Goal: Obtain resource: Download file/media

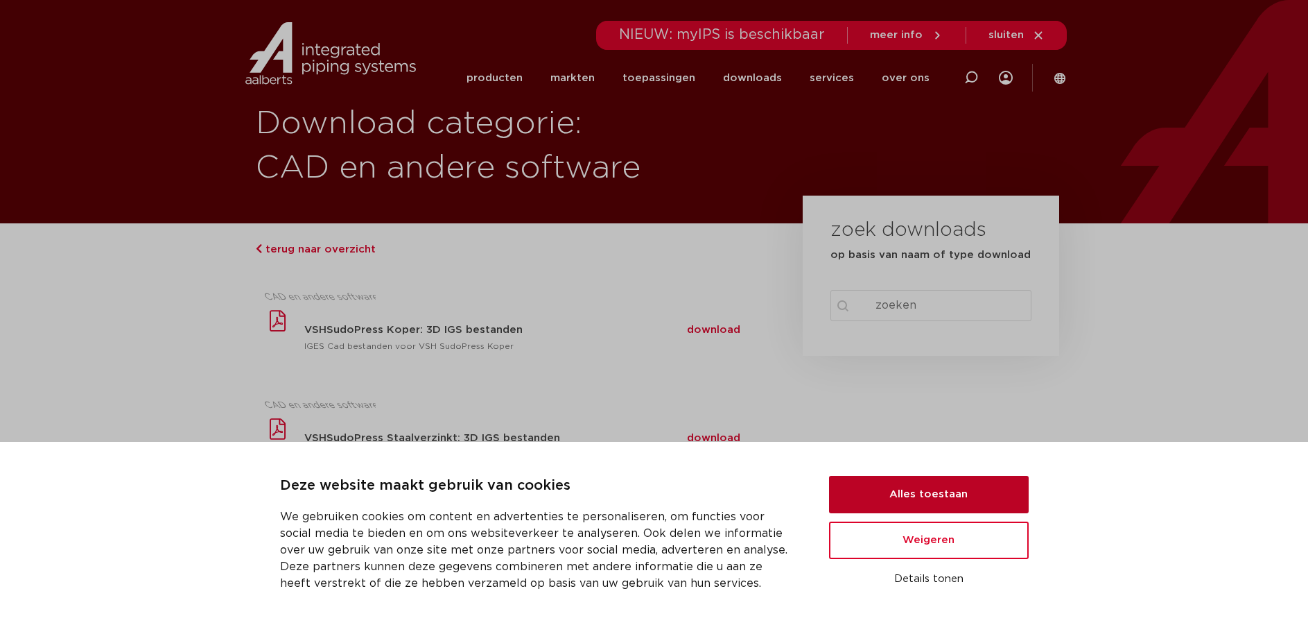
click at [949, 495] on button "Alles toestaan" at bounding box center [929, 494] width 200 height 37
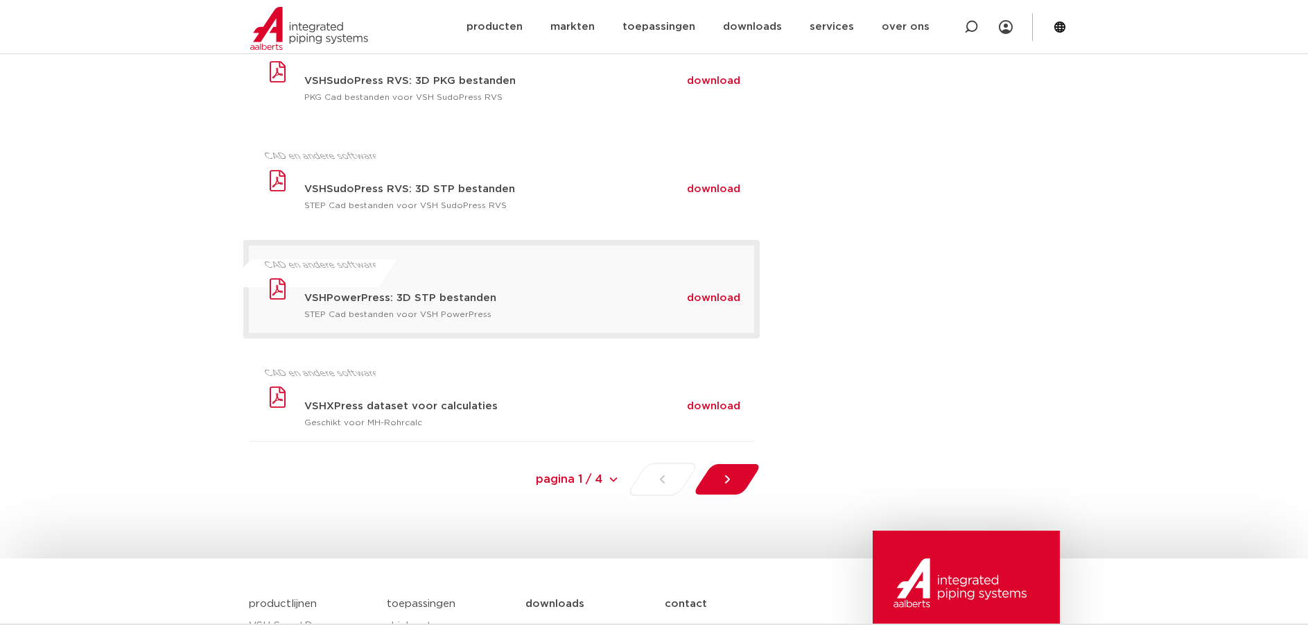
scroll to position [901, 0]
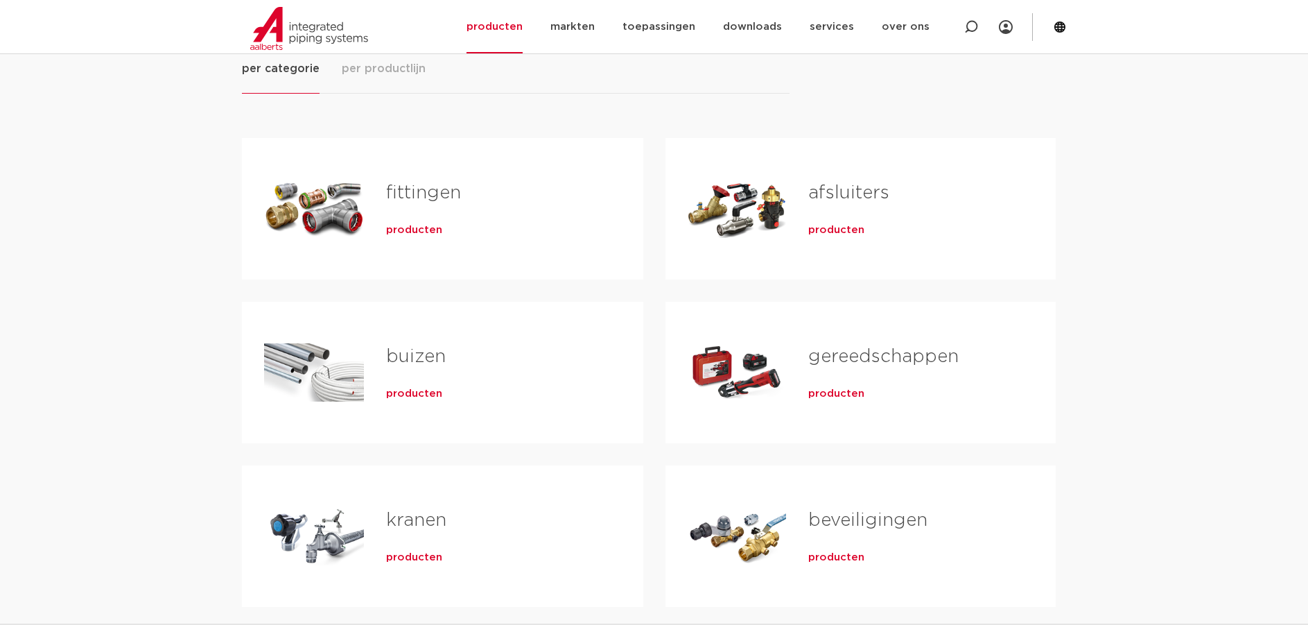
click at [415, 235] on span "producten" at bounding box center [414, 230] width 56 height 14
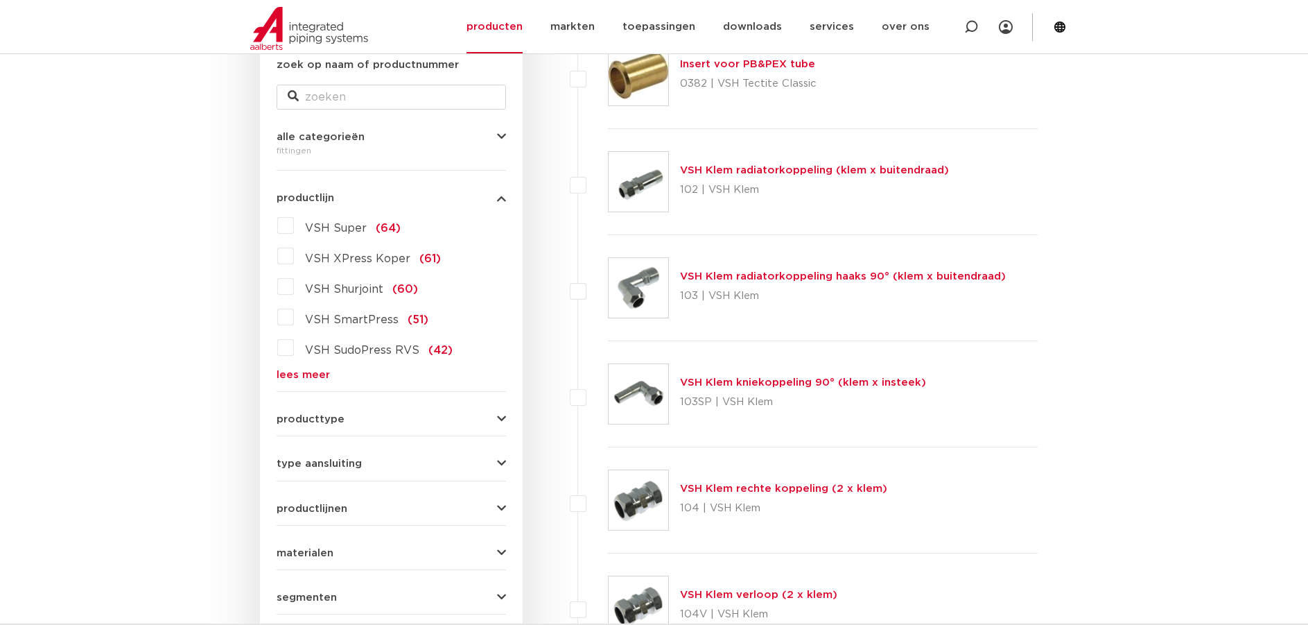
scroll to position [347, 0]
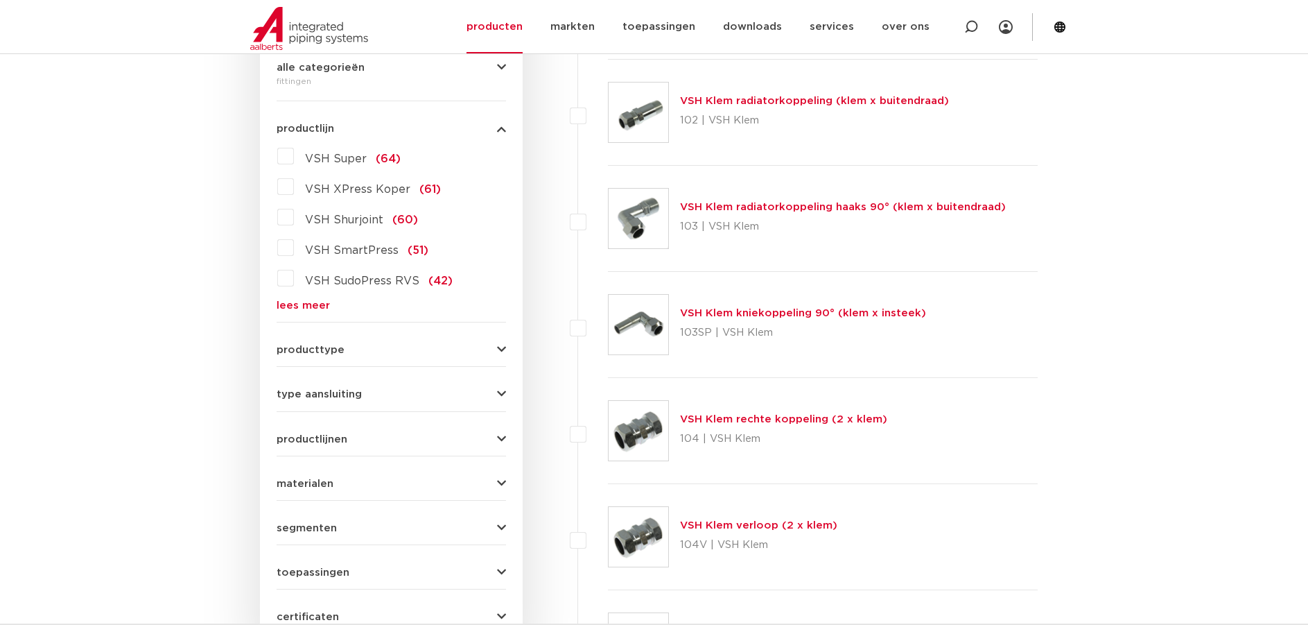
click at [500, 349] on icon "button" at bounding box center [501, 350] width 9 height 10
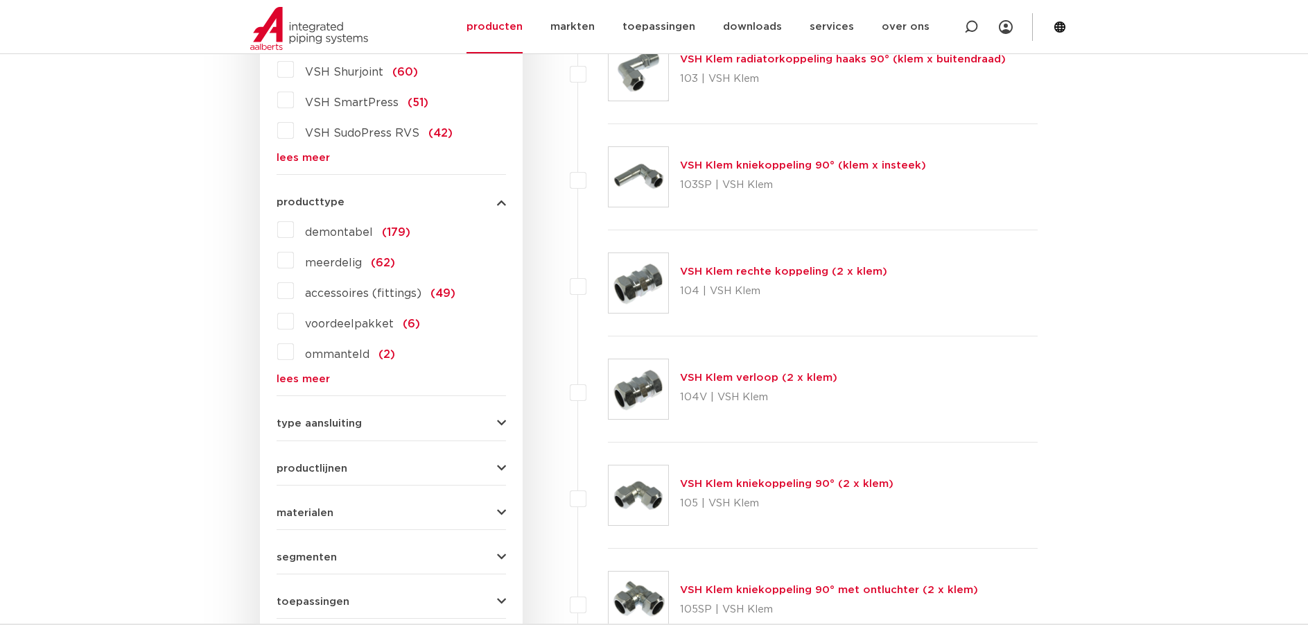
scroll to position [555, 0]
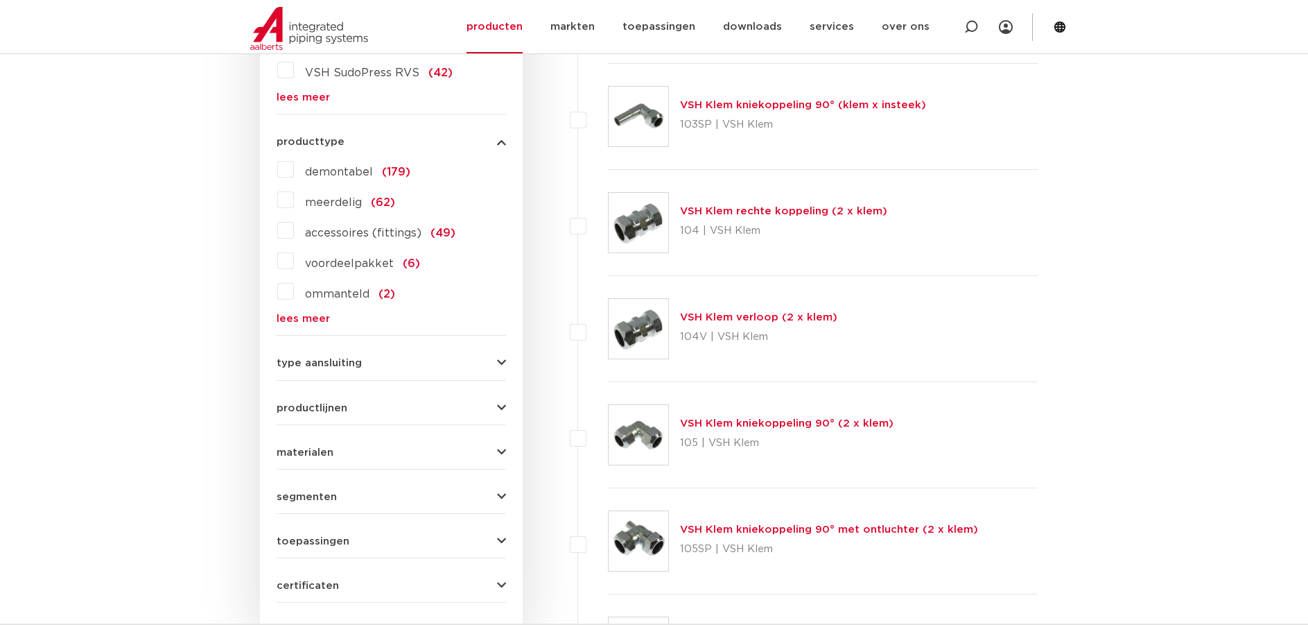
click at [497, 362] on icon "button" at bounding box center [501, 363] width 9 height 10
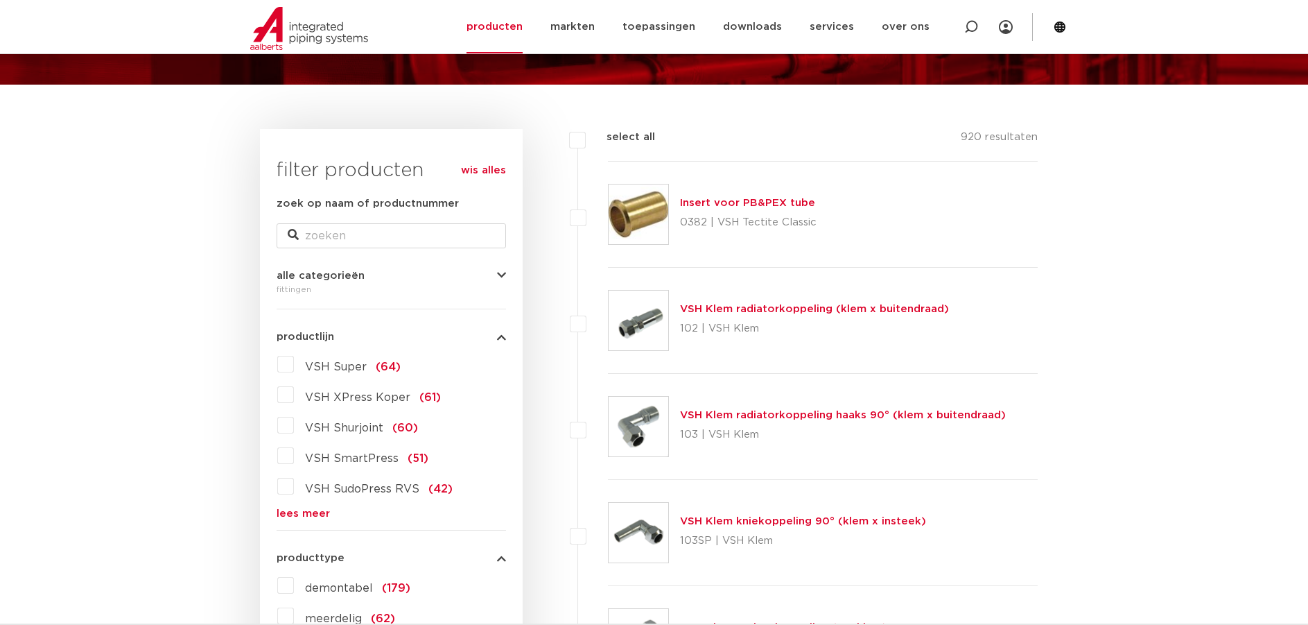
scroll to position [208, 0]
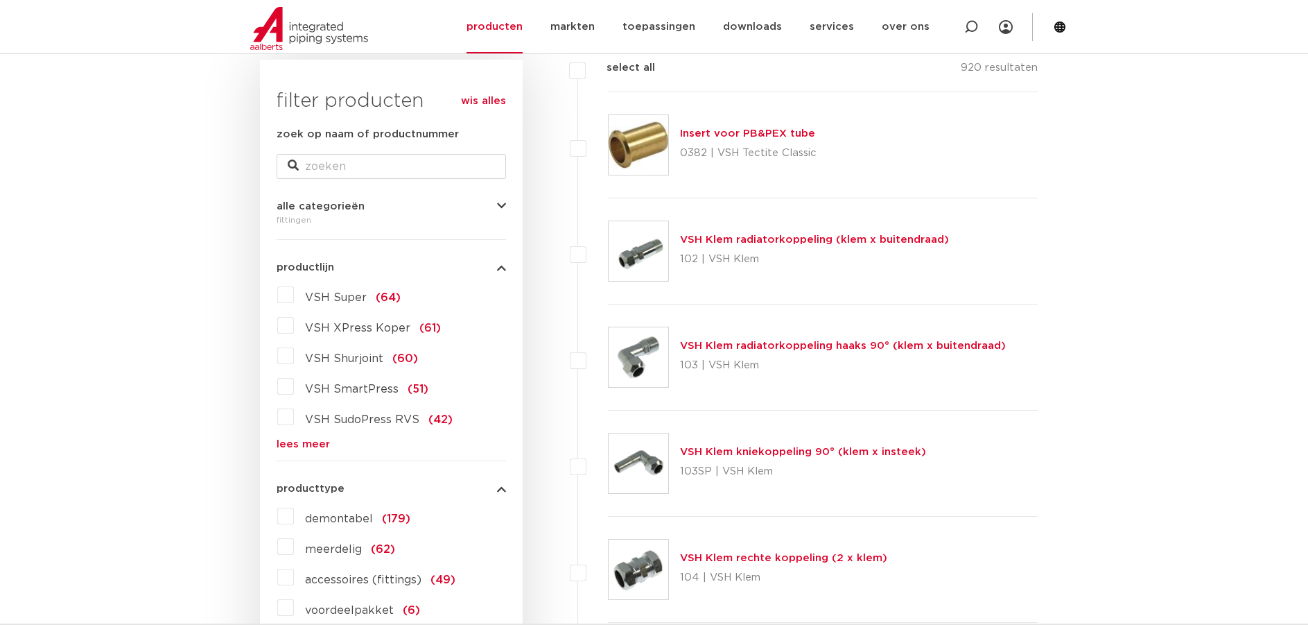
click at [304, 446] on link "lees meer" at bounding box center [392, 444] width 230 height 10
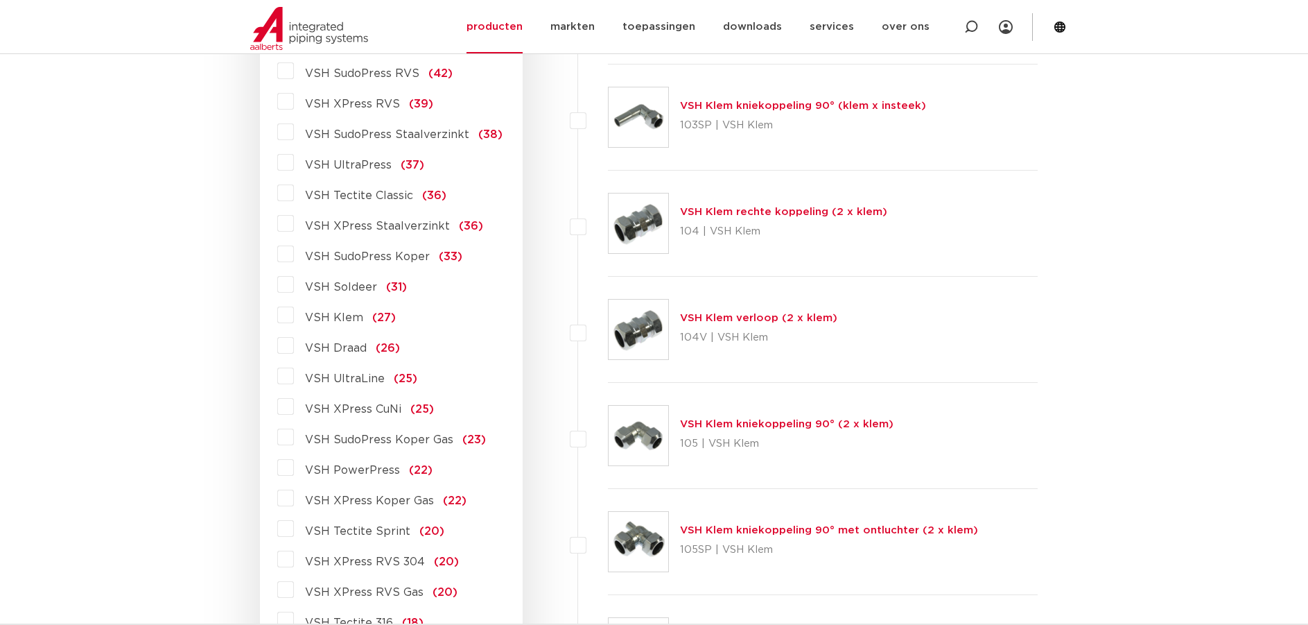
scroll to position [555, 0]
click at [294, 315] on label "VSH Klem (27)" at bounding box center [345, 314] width 102 height 22
click at [0, 0] on input "VSH Klem (27)" at bounding box center [0, 0] width 0 height 0
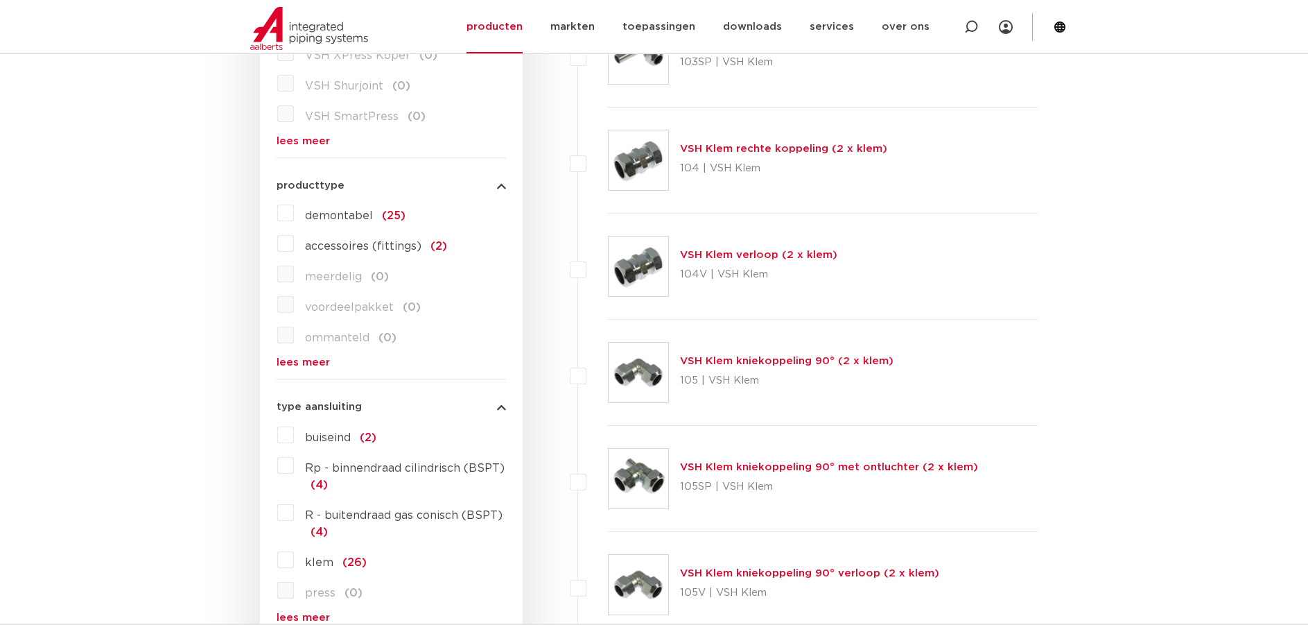
scroll to position [277, 0]
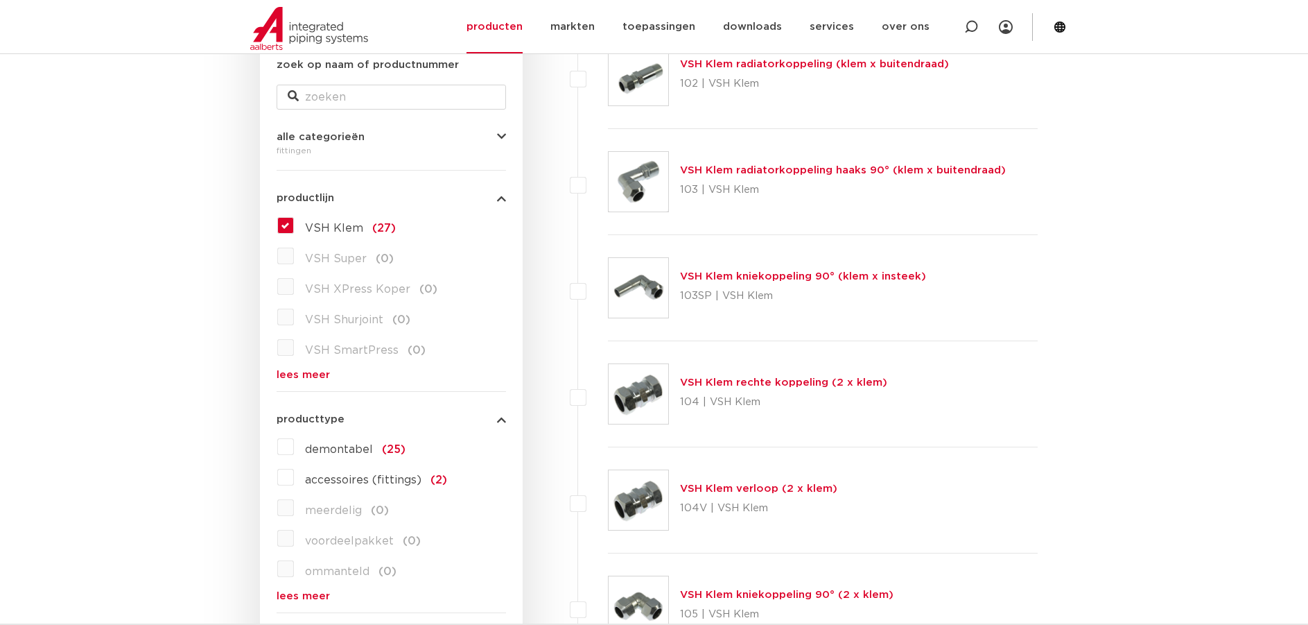
click at [741, 486] on link "VSH Klem verloop (2 x klem)" at bounding box center [758, 488] width 157 height 10
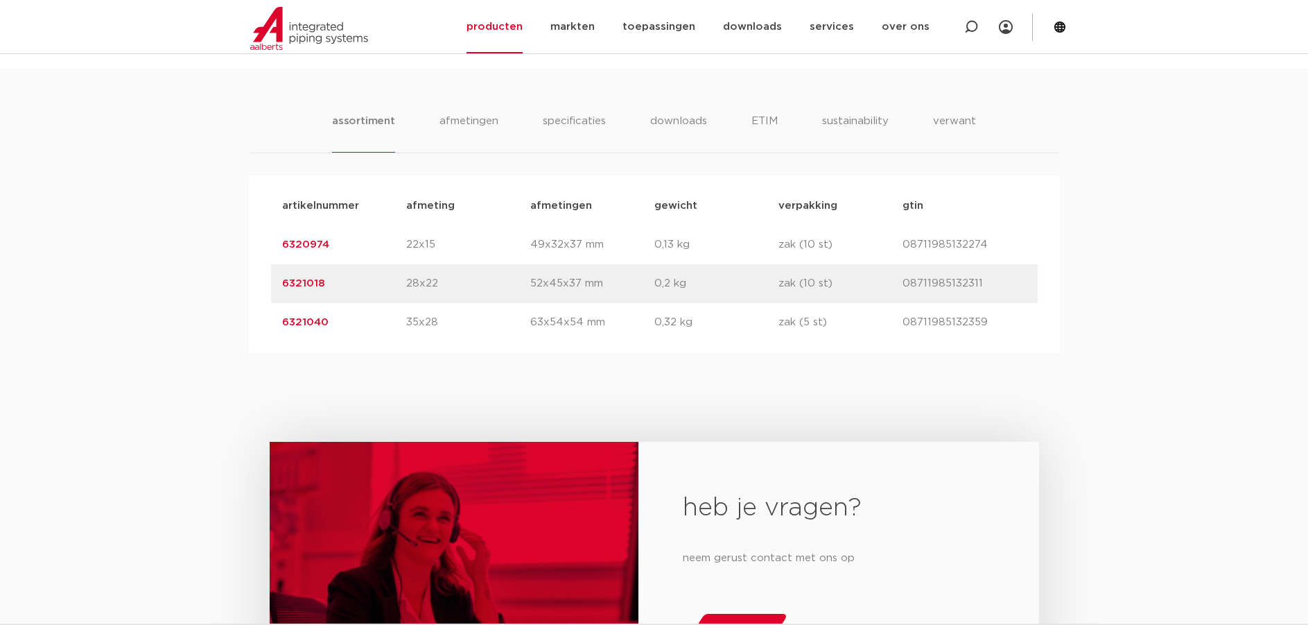
scroll to position [763, 0]
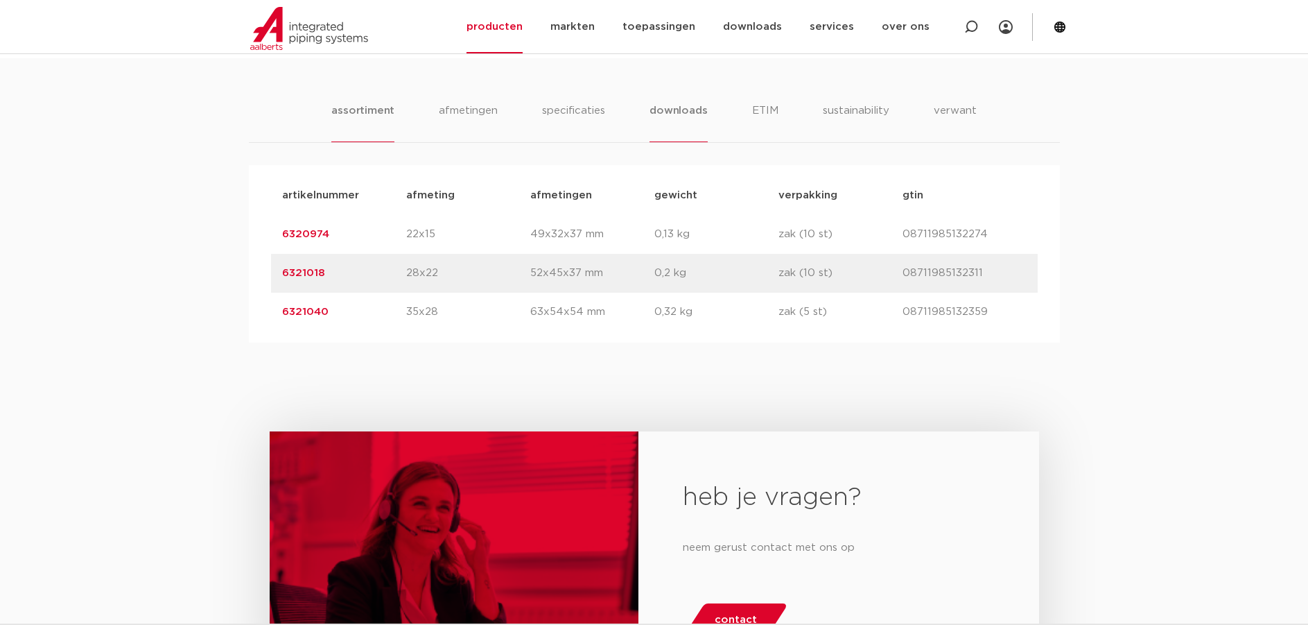
click at [678, 111] on li "downloads" at bounding box center [679, 123] width 58 height 40
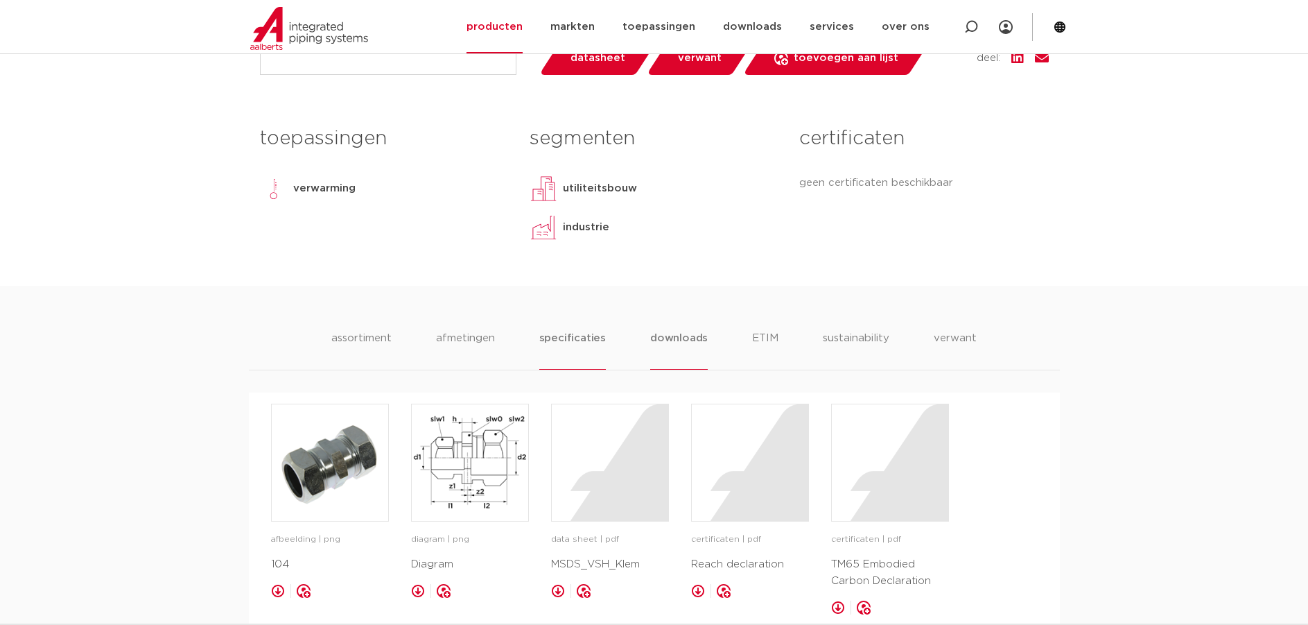
scroll to position [555, 0]
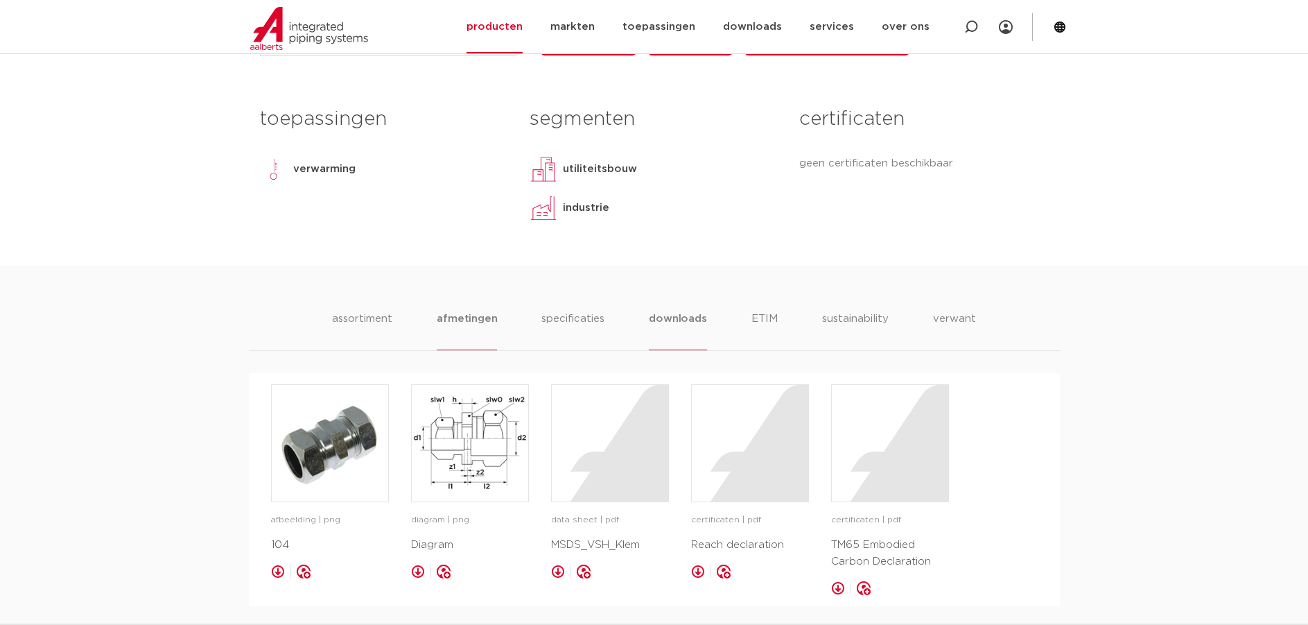
click at [465, 315] on li "afmetingen" at bounding box center [467, 331] width 60 height 40
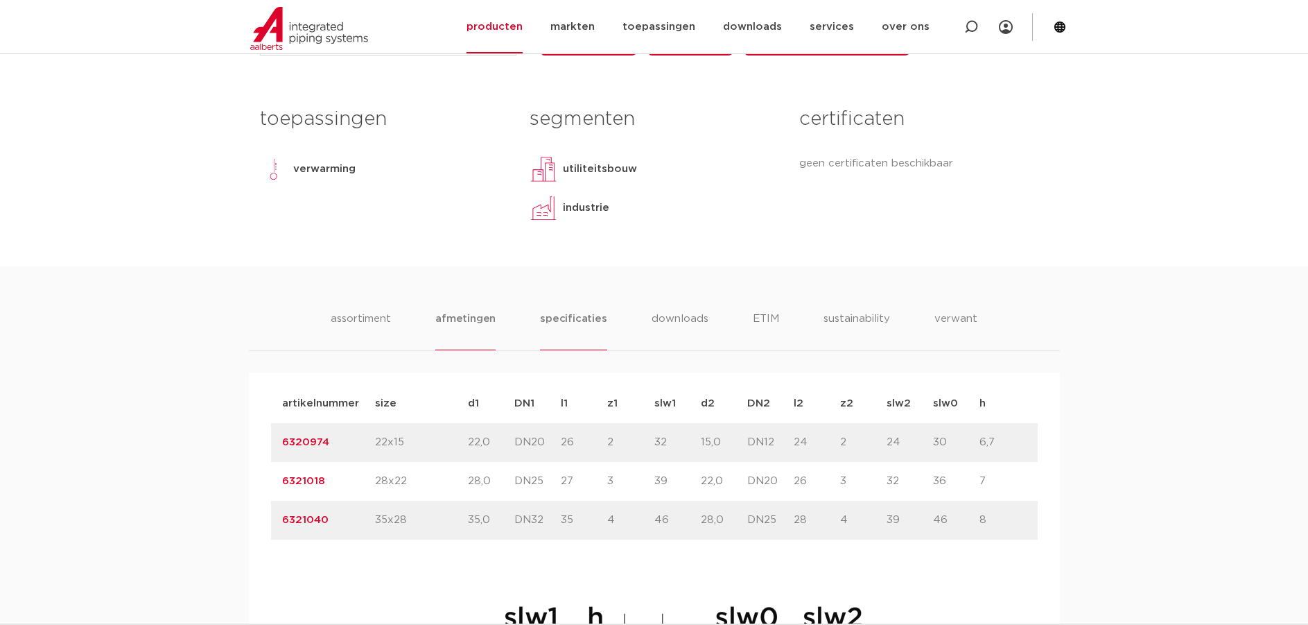
click at [569, 314] on li "specificaties" at bounding box center [573, 331] width 67 height 40
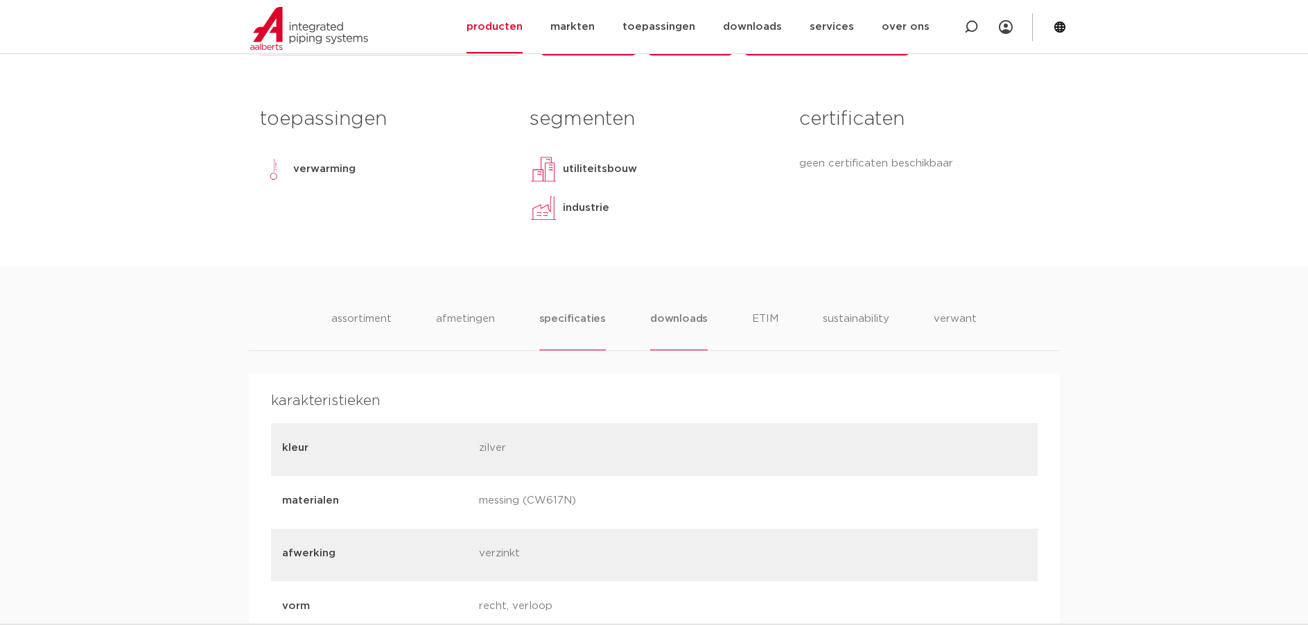
click at [682, 318] on li "downloads" at bounding box center [679, 331] width 58 height 40
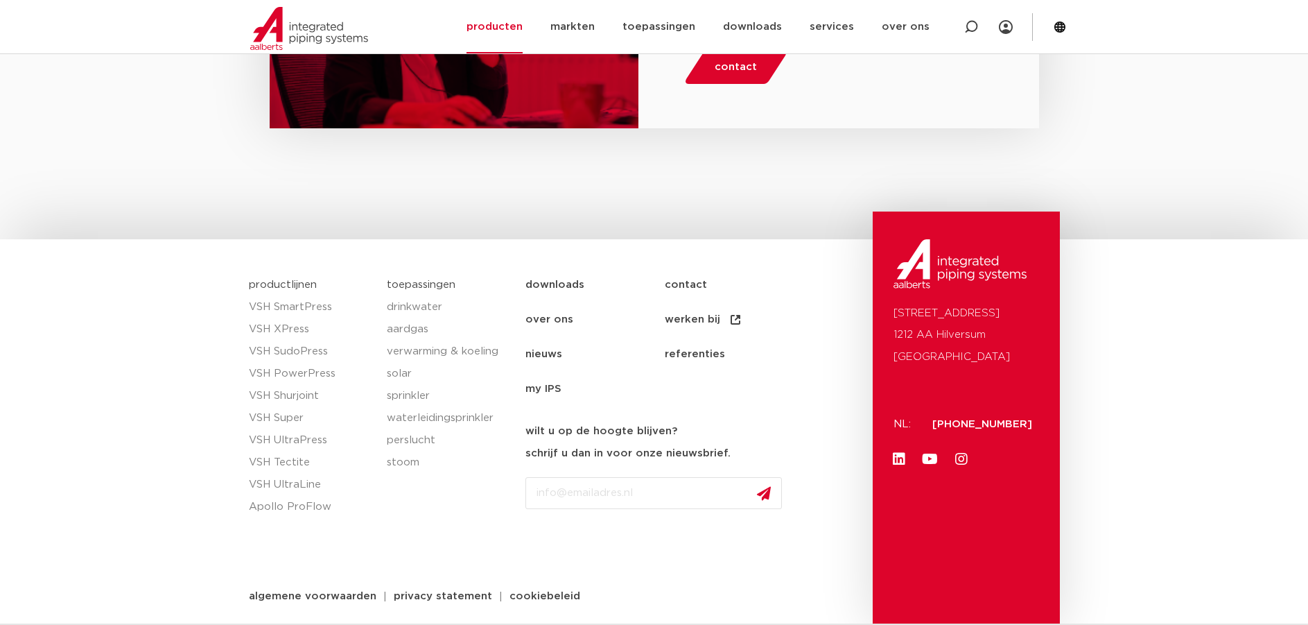
scroll to position [1372, 0]
click at [293, 461] on link "VSH Tectite" at bounding box center [311, 461] width 125 height 22
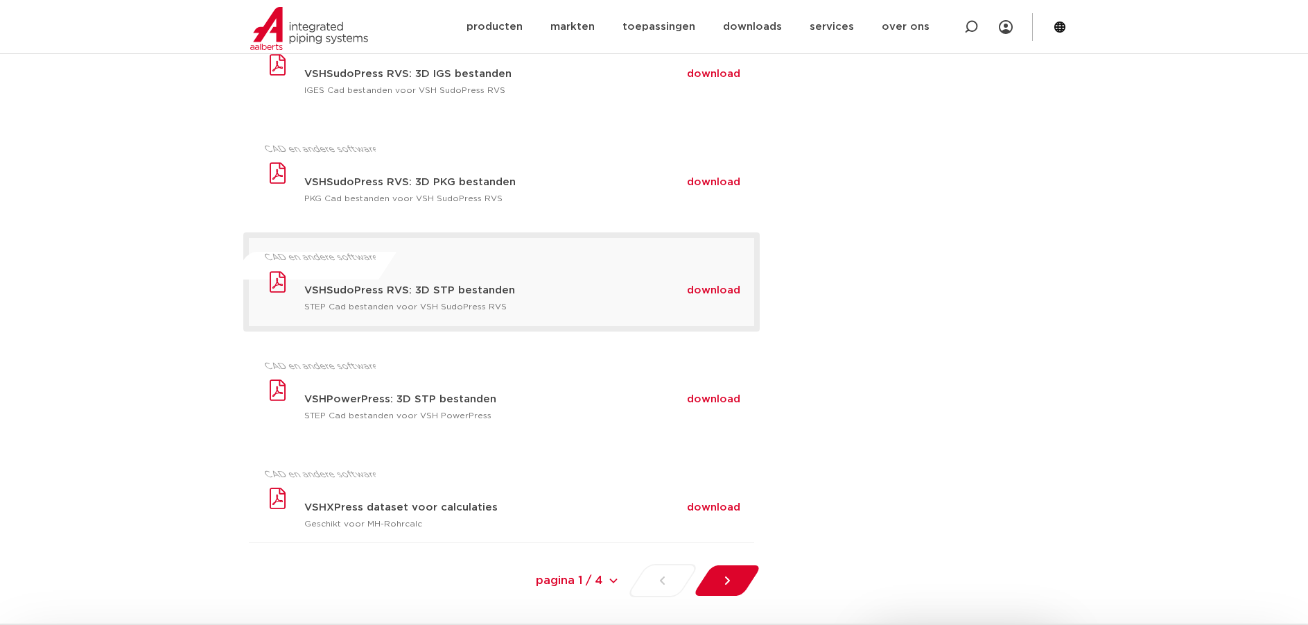
scroll to position [901, 0]
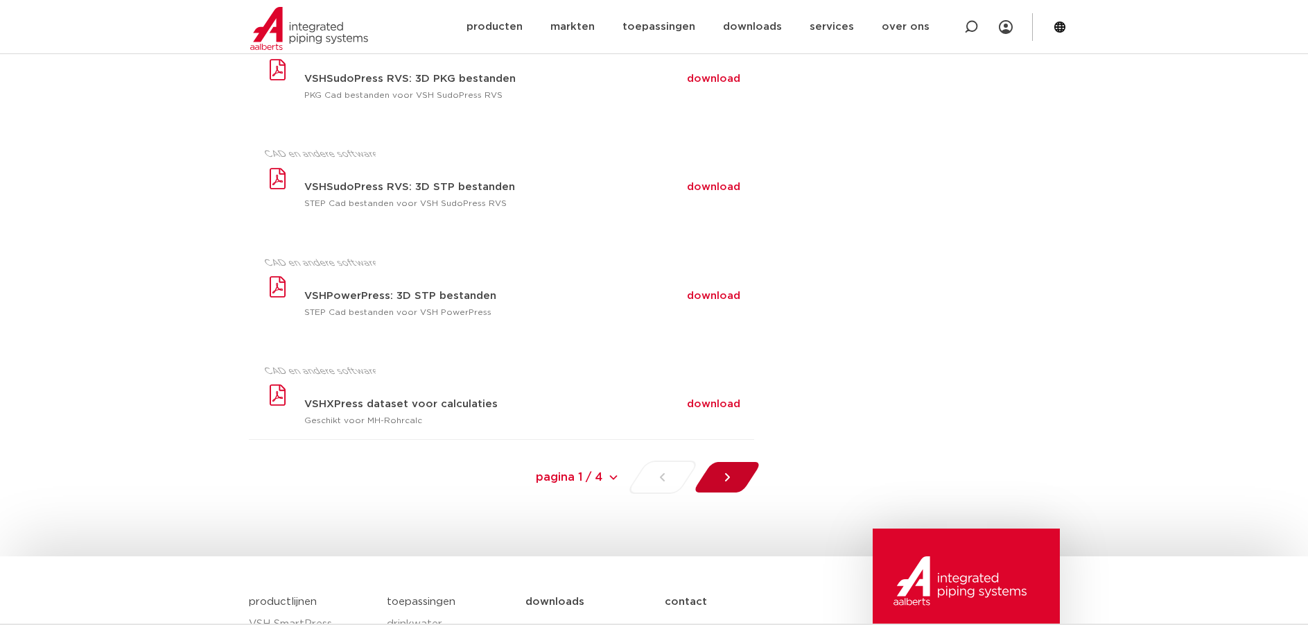
click at [731, 481] on icon at bounding box center [727, 477] width 14 height 14
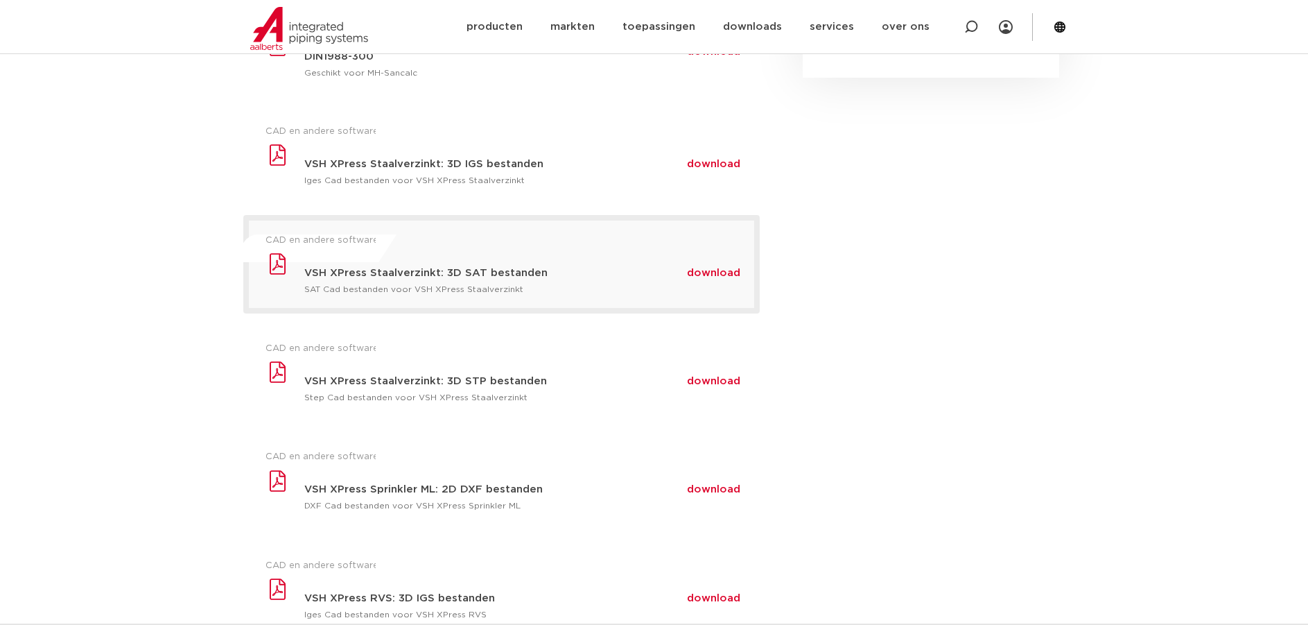
scroll to position [277, 0]
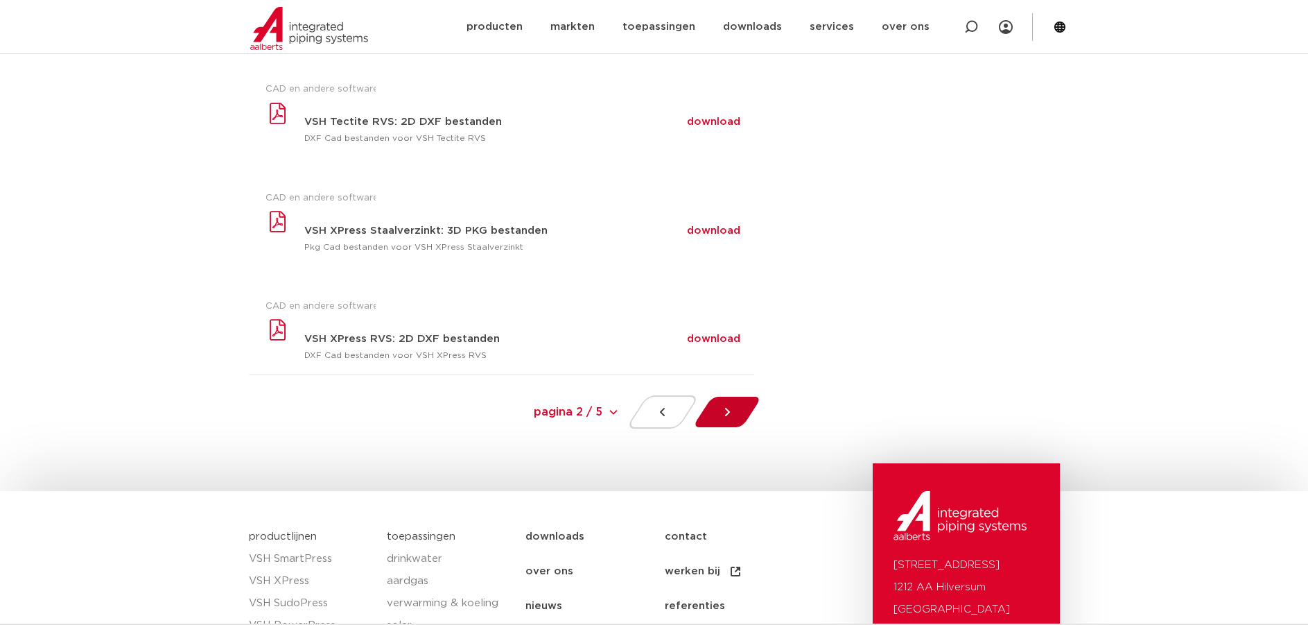
click at [725, 417] on icon at bounding box center [727, 412] width 14 height 14
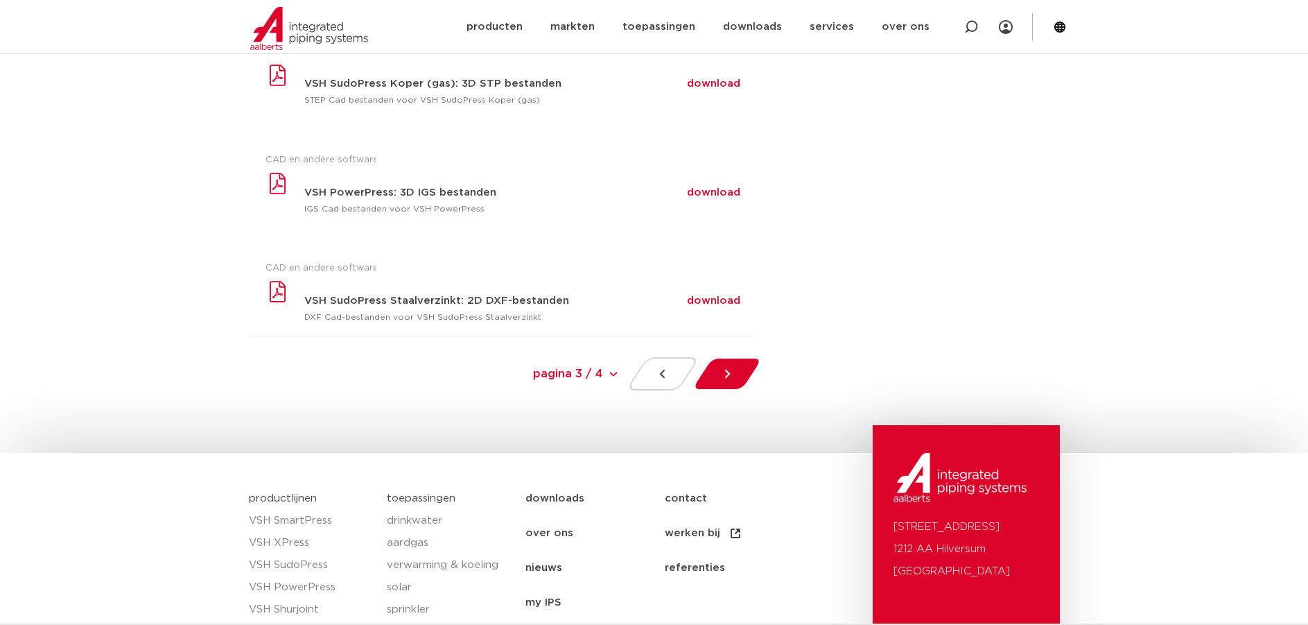
scroll to position [693, 0]
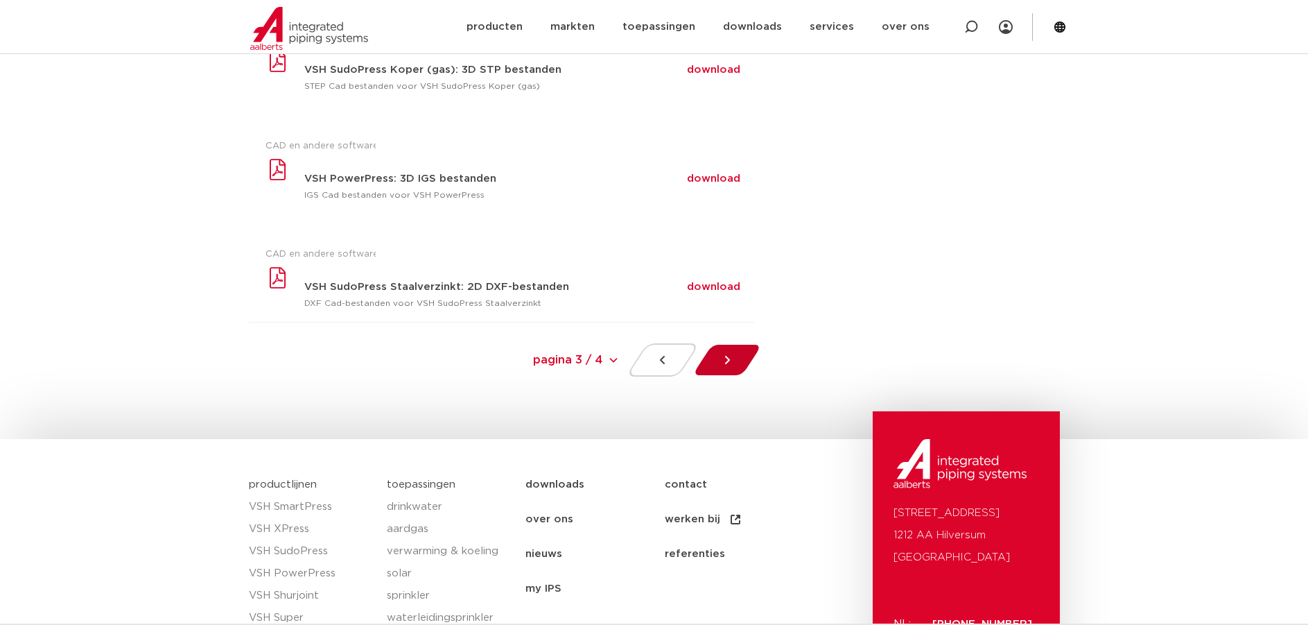
click at [738, 352] on div at bounding box center [727, 359] width 76 height 33
click at [723, 359] on icon at bounding box center [727, 360] width 14 height 14
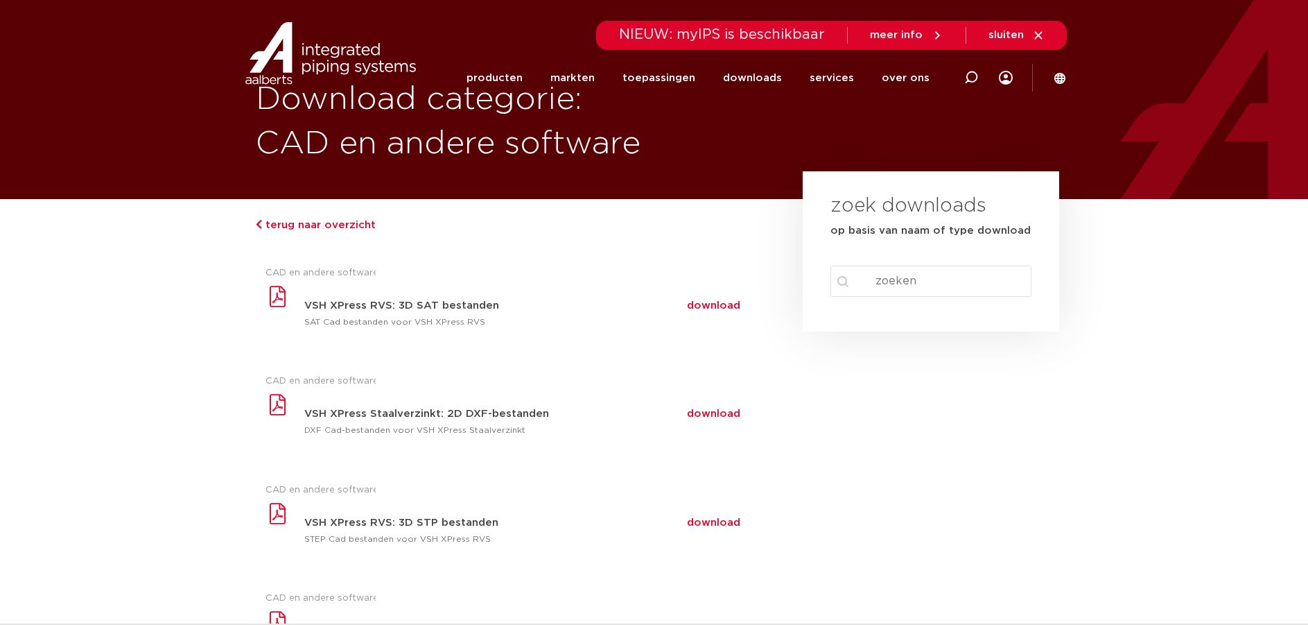
scroll to position [0, 0]
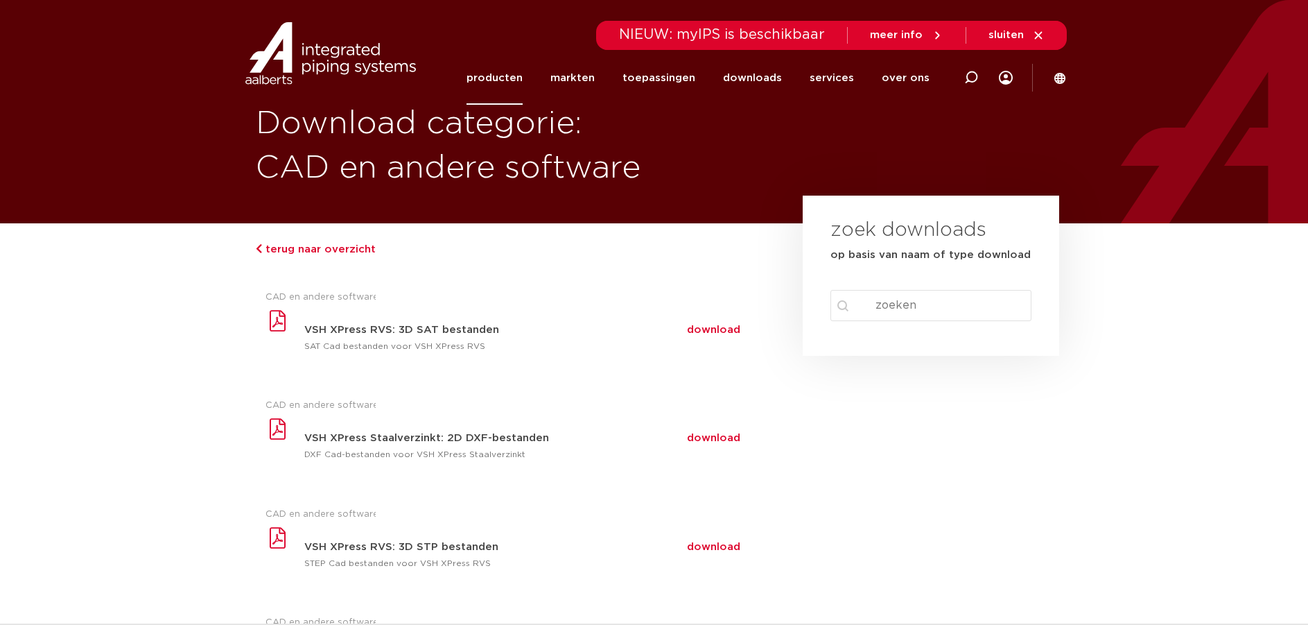
click at [521, 77] on link "producten" at bounding box center [495, 77] width 56 height 53
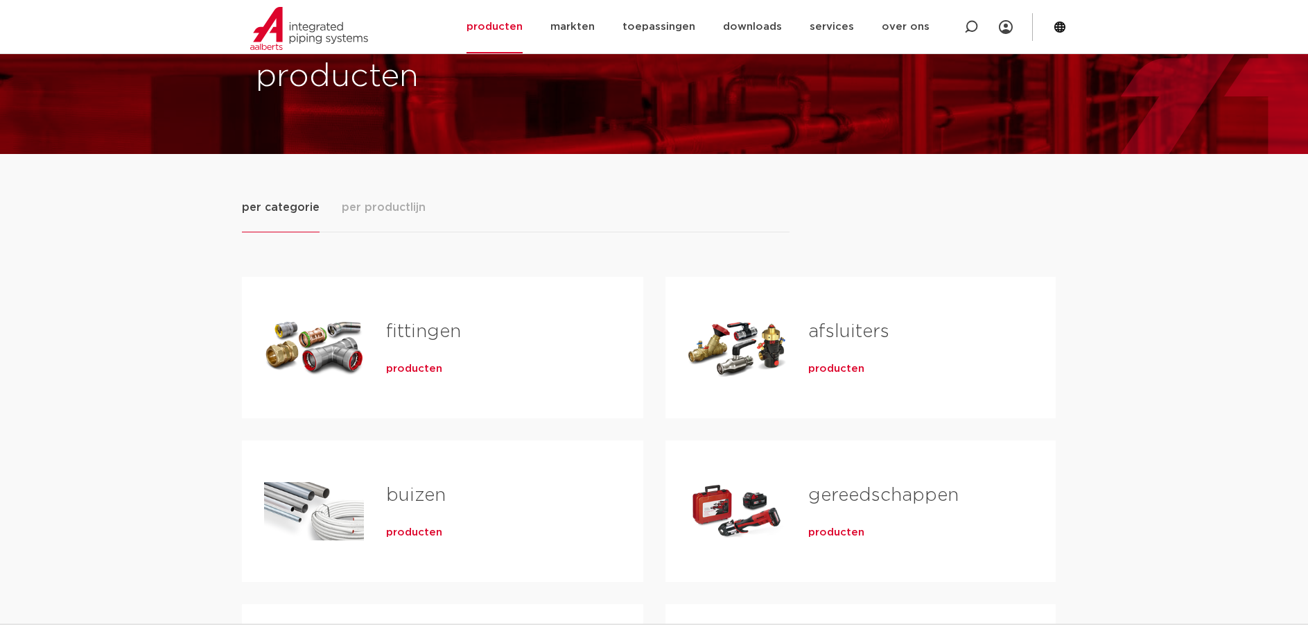
click at [406, 372] on span "producten" at bounding box center [414, 369] width 56 height 14
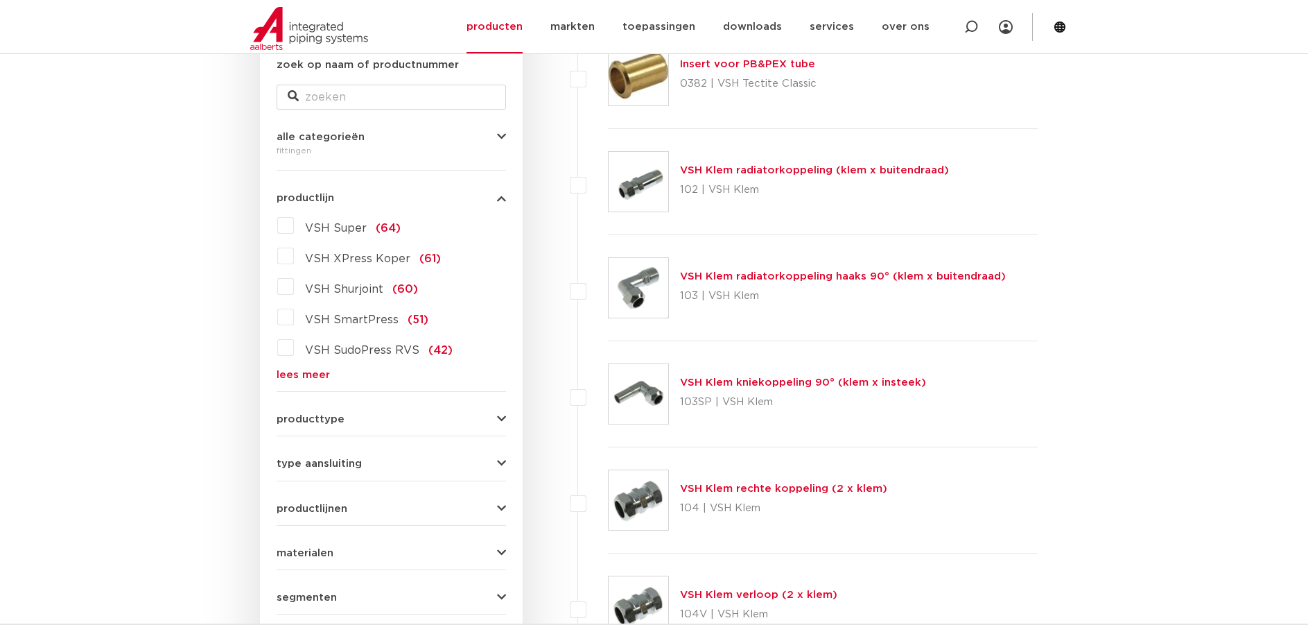
click at [291, 374] on link "lees meer" at bounding box center [392, 375] width 230 height 10
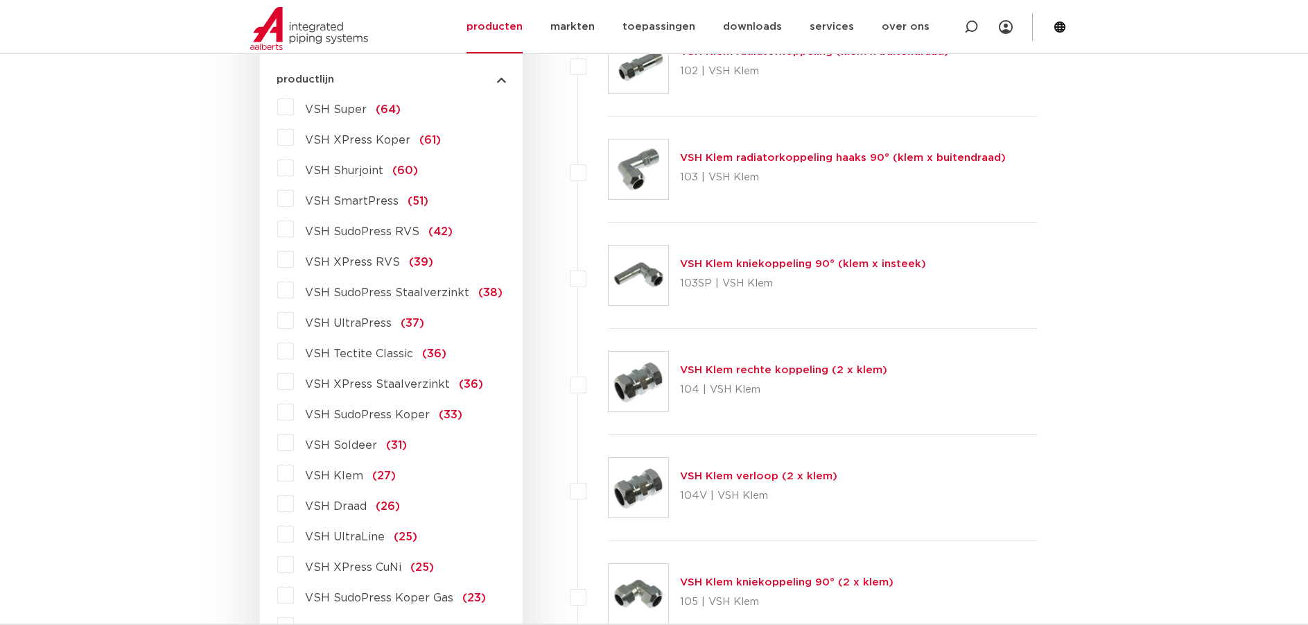
scroll to position [485, 0]
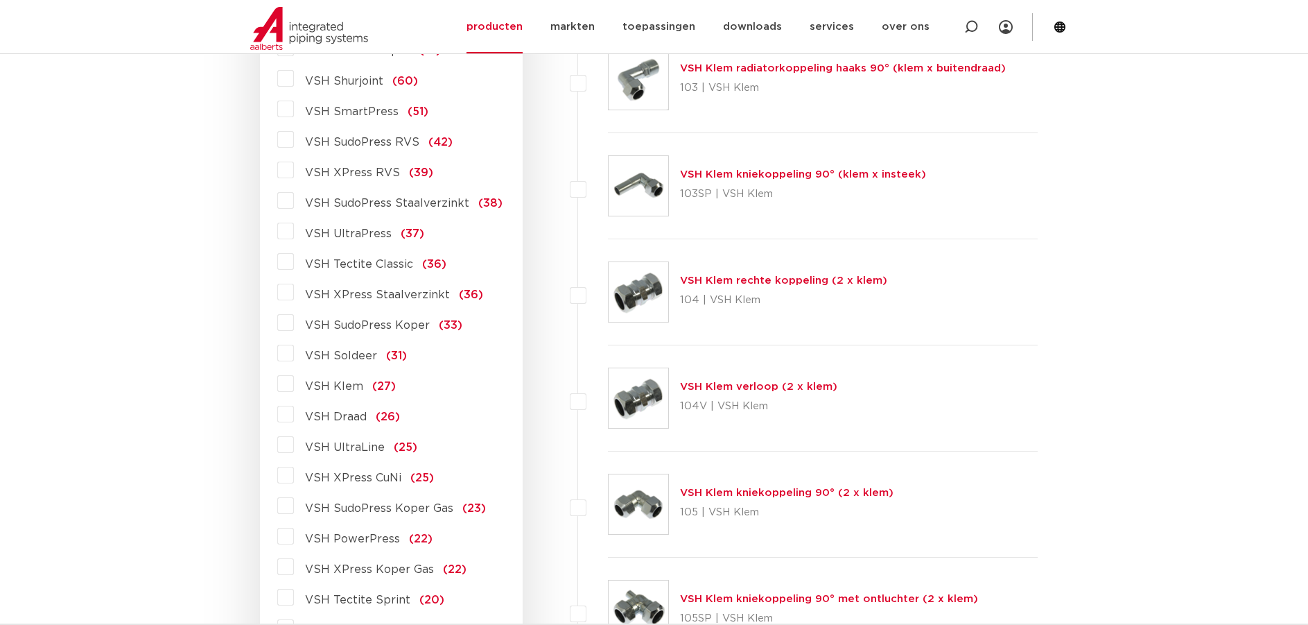
click at [294, 383] on label "VSH Klem (27)" at bounding box center [345, 383] width 102 height 22
click at [0, 0] on input "VSH Klem (27)" at bounding box center [0, 0] width 0 height 0
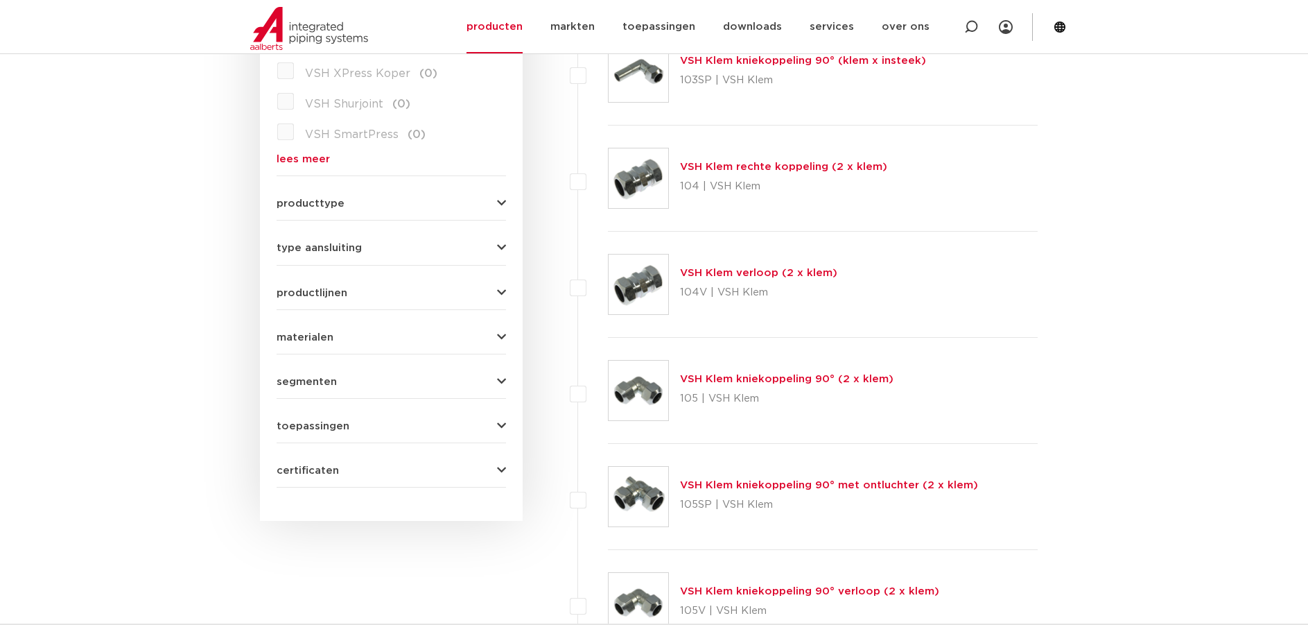
scroll to position [416, 0]
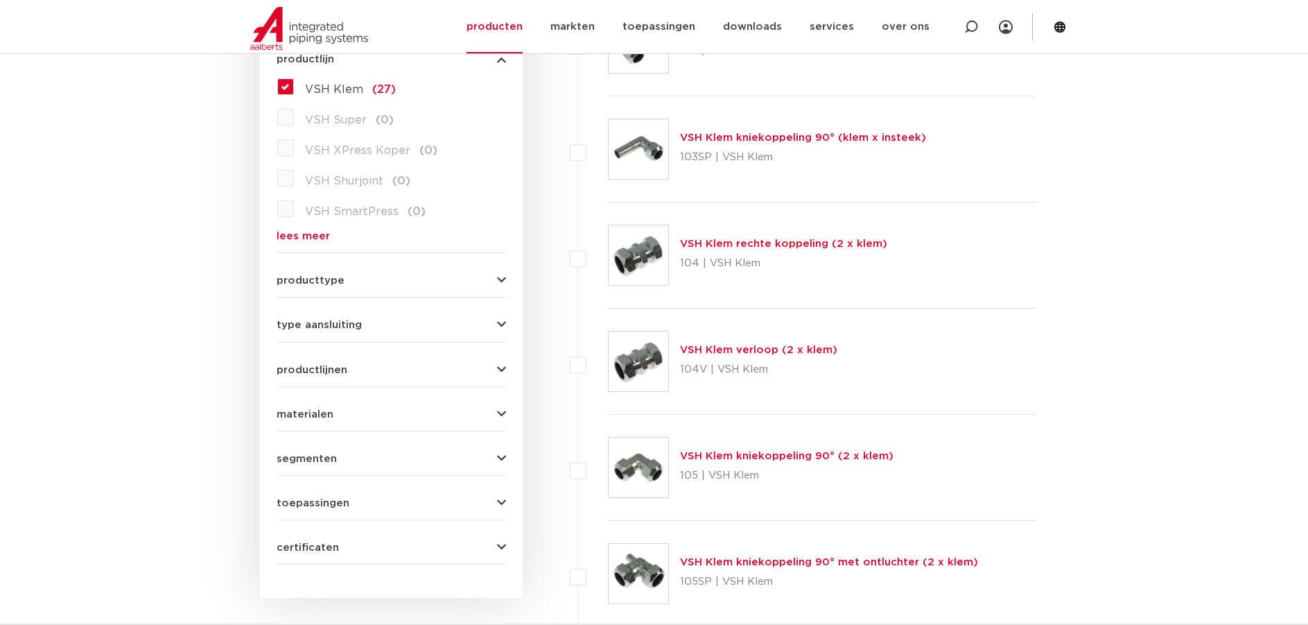
click at [739, 349] on link "VSH Klem verloop (2 x klem)" at bounding box center [758, 350] width 157 height 10
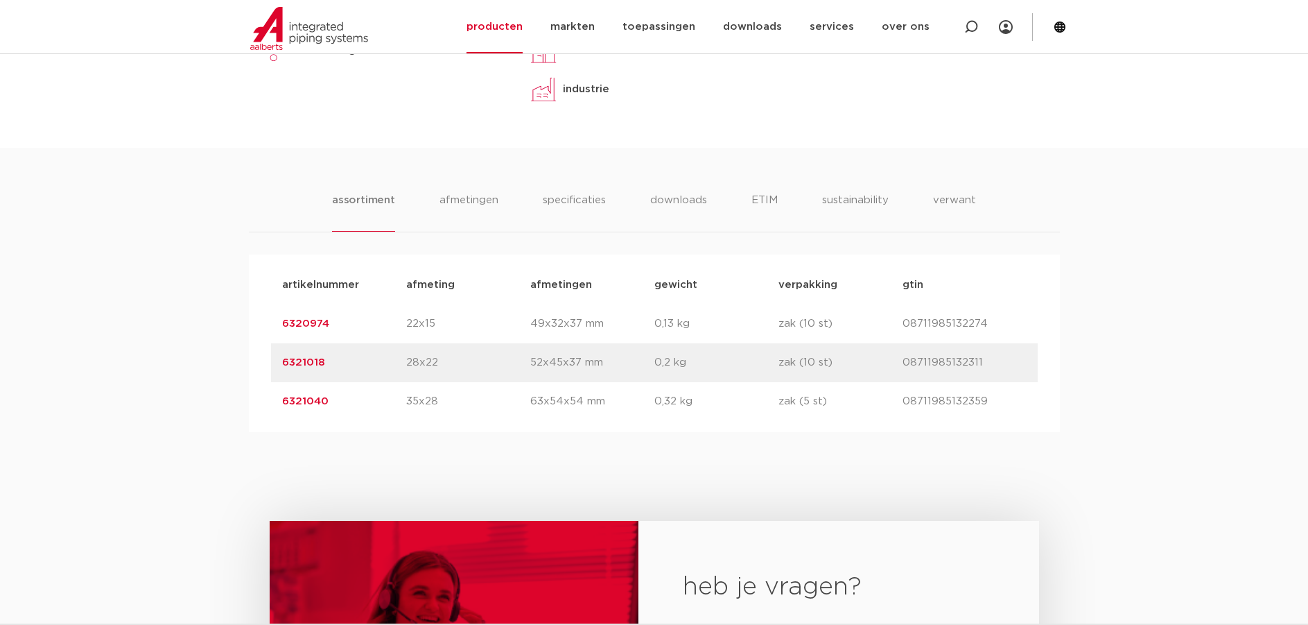
scroll to position [693, 0]
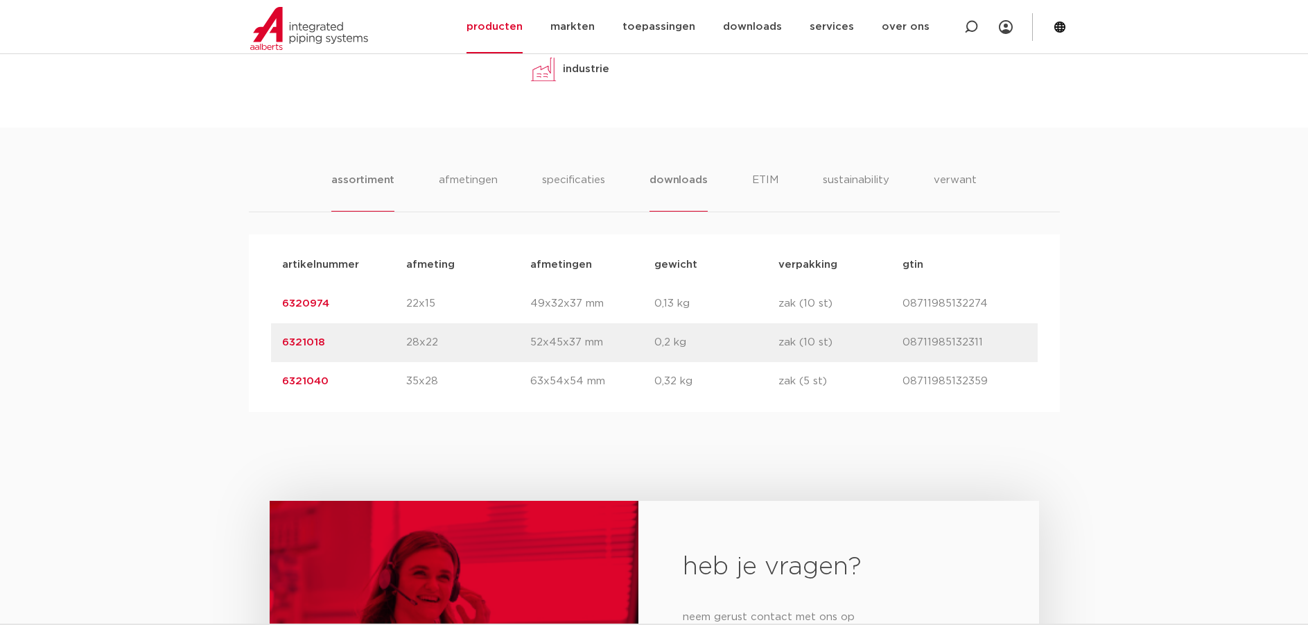
click at [682, 181] on li "downloads" at bounding box center [679, 192] width 58 height 40
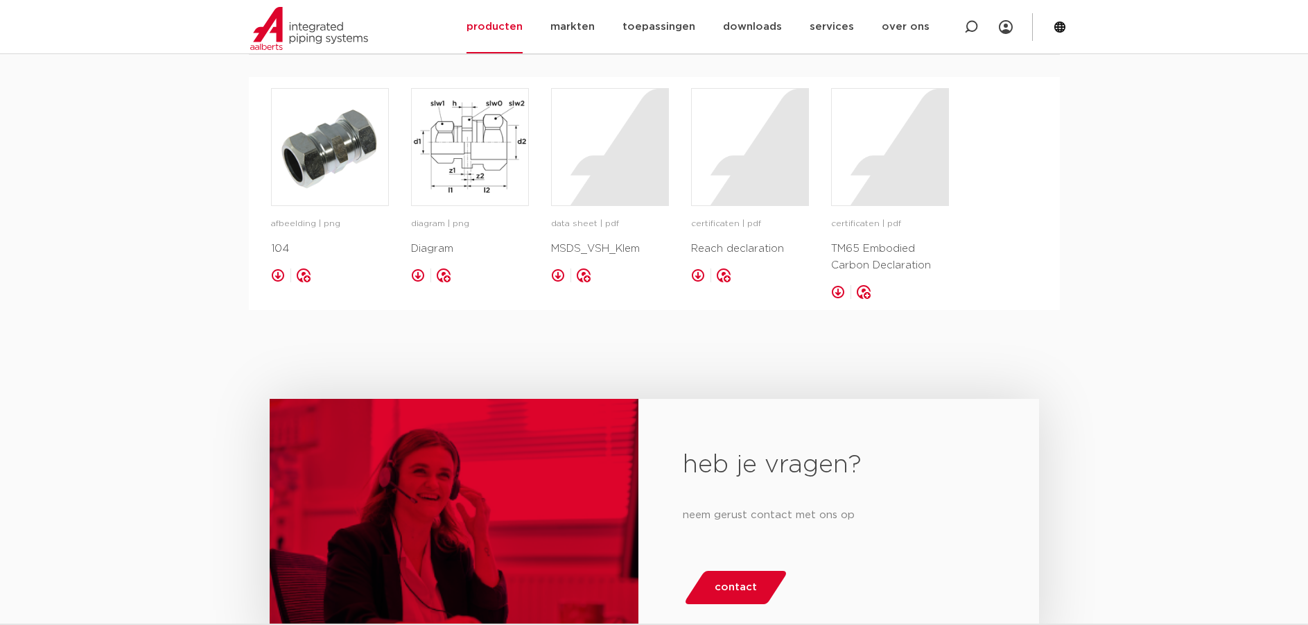
scroll to position [818, 0]
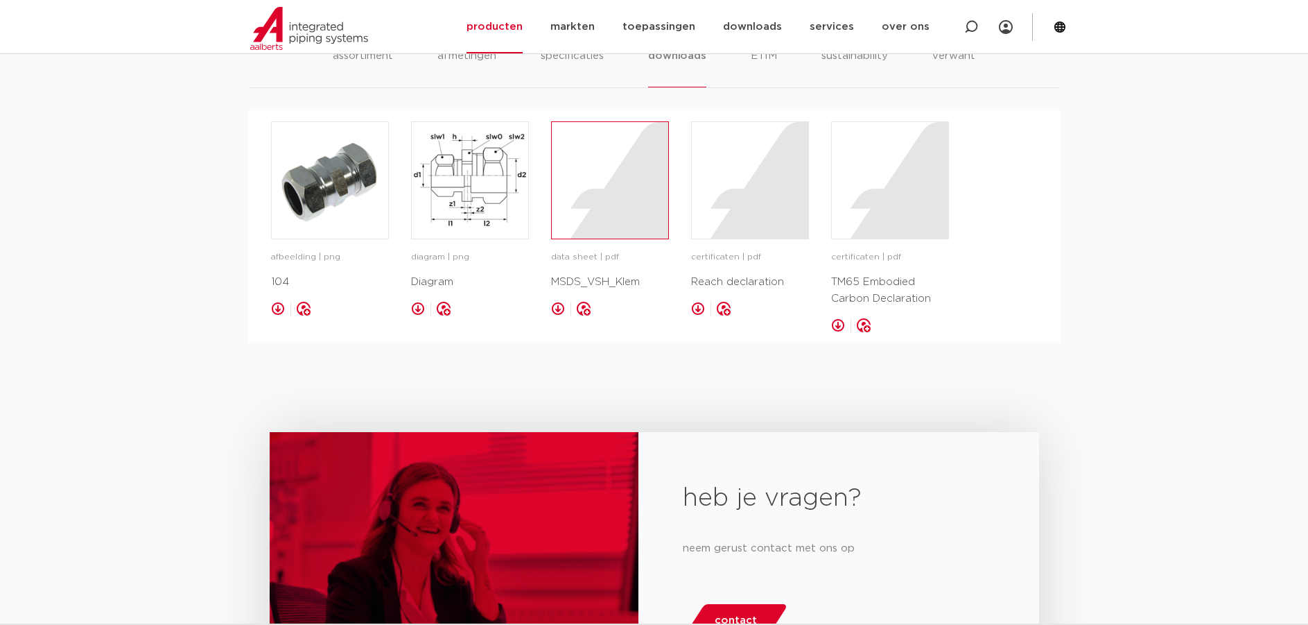
click at [626, 191] on div at bounding box center [610, 180] width 116 height 116
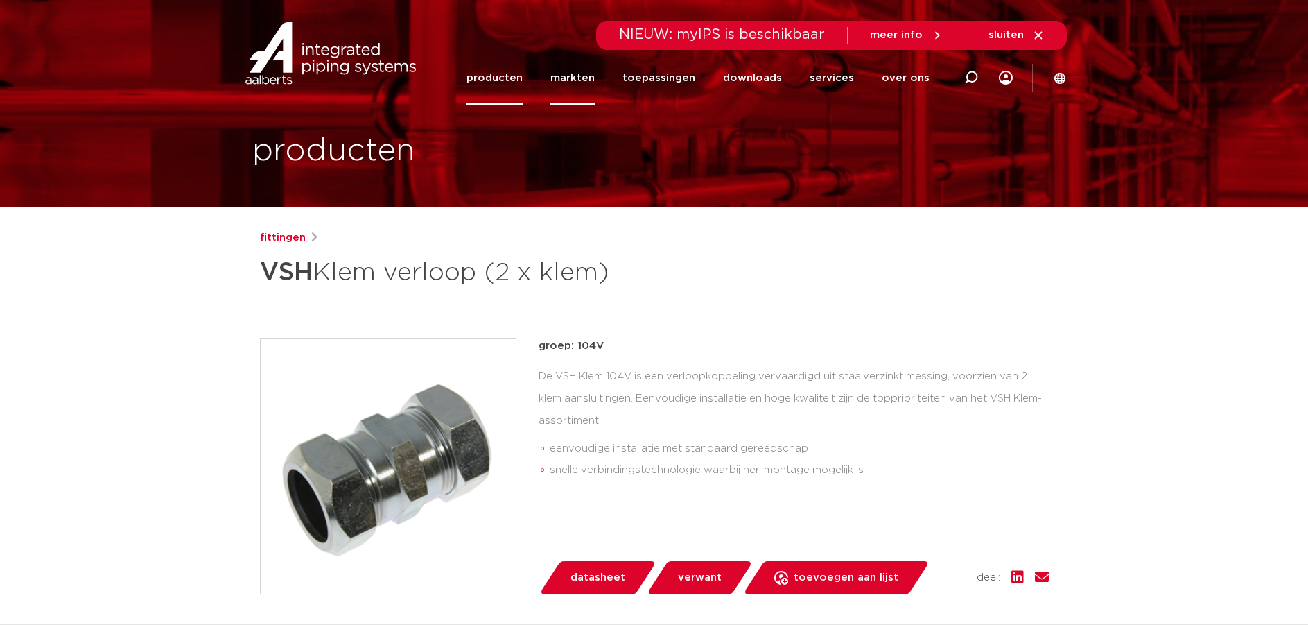
scroll to position [0, 0]
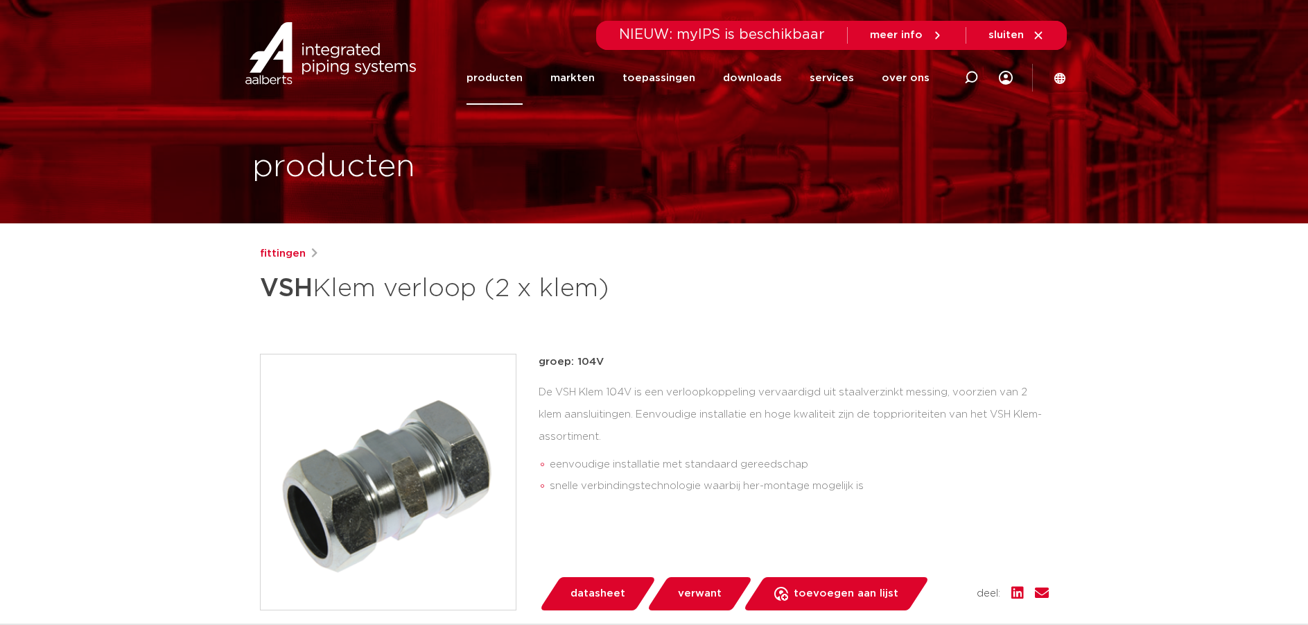
click at [504, 79] on link "producten" at bounding box center [495, 77] width 56 height 53
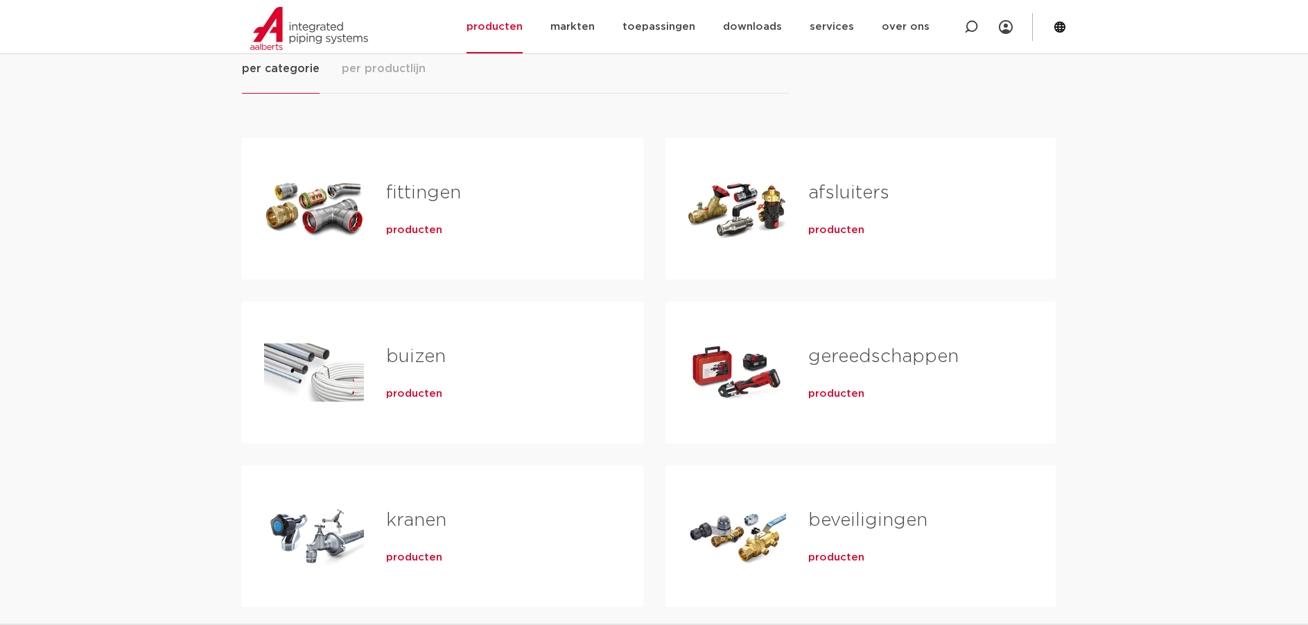
click at [416, 234] on span "producten" at bounding box center [414, 230] width 56 height 14
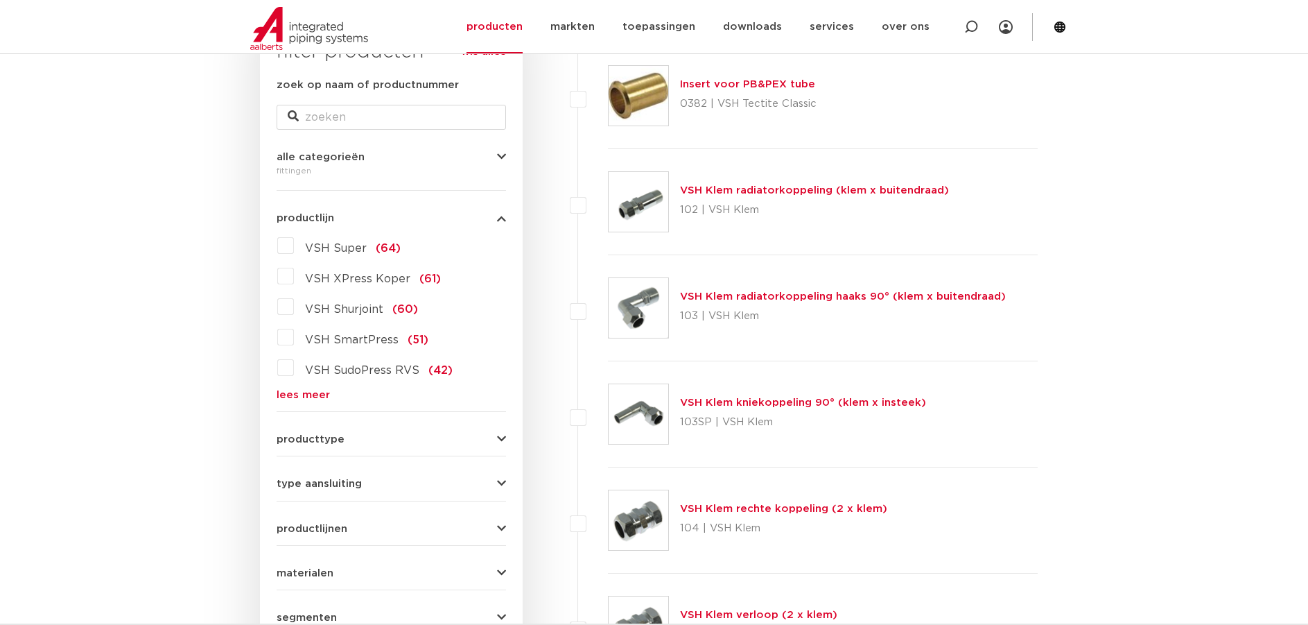
scroll to position [208, 0]
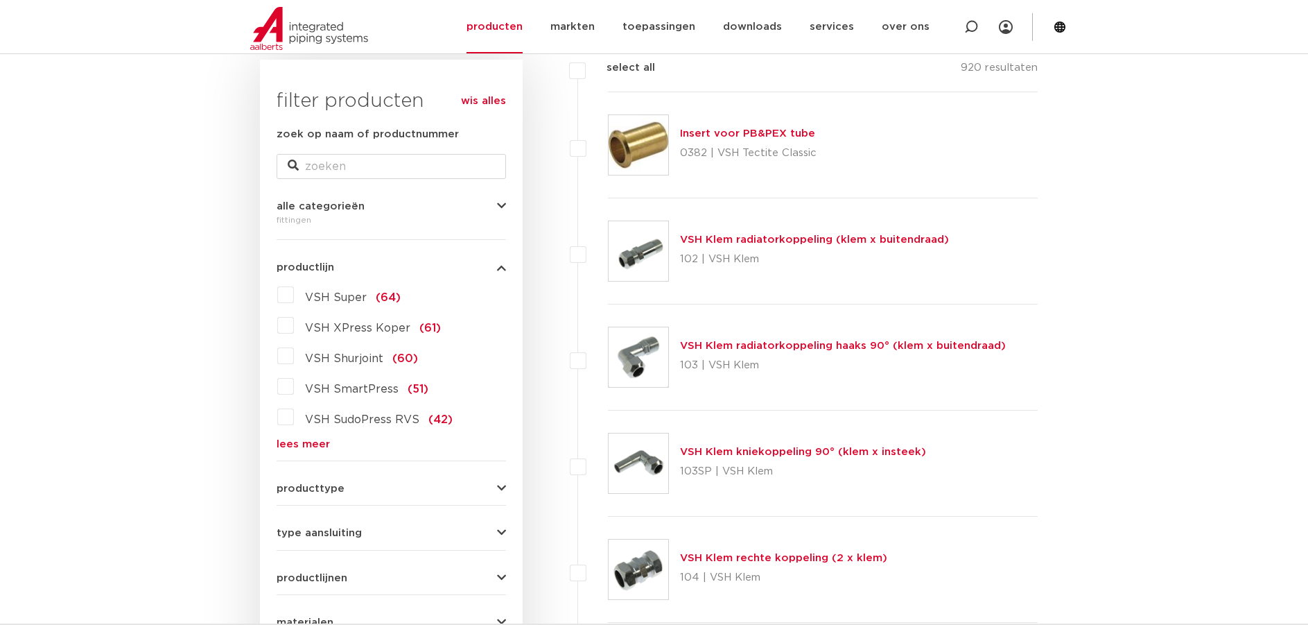
click at [295, 293] on label "VSH Super (64)" at bounding box center [347, 295] width 107 height 22
click at [0, 0] on input "VSH Super (64)" at bounding box center [0, 0] width 0 height 0
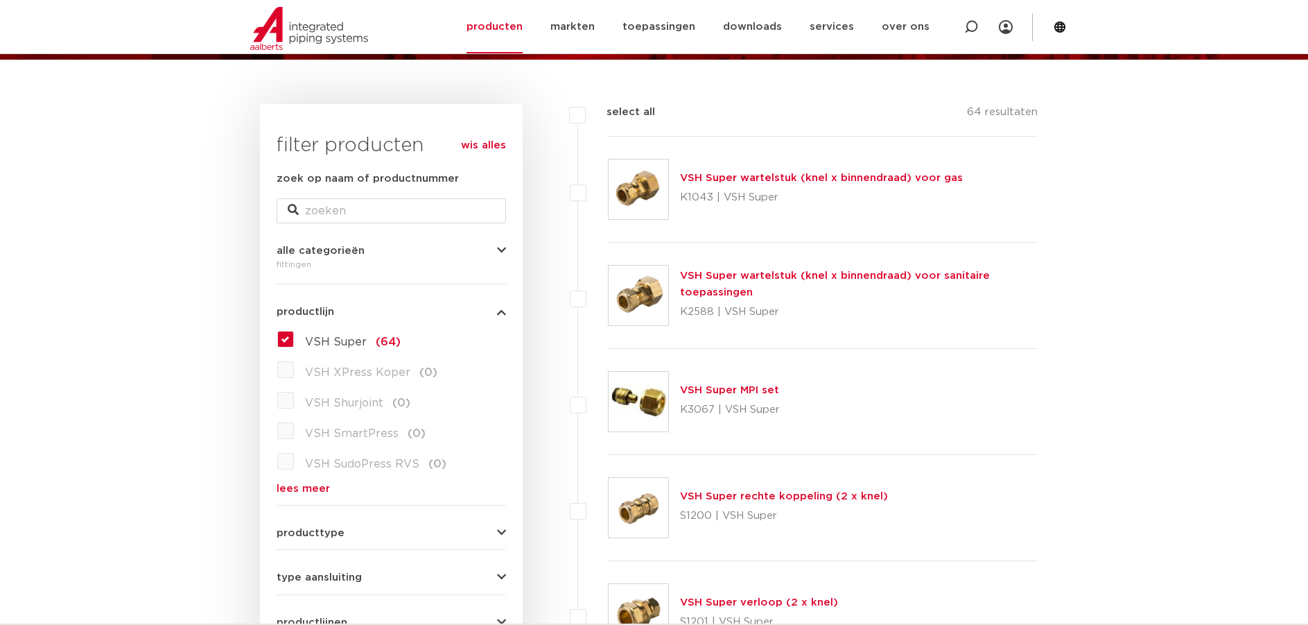
scroll to position [139, 0]
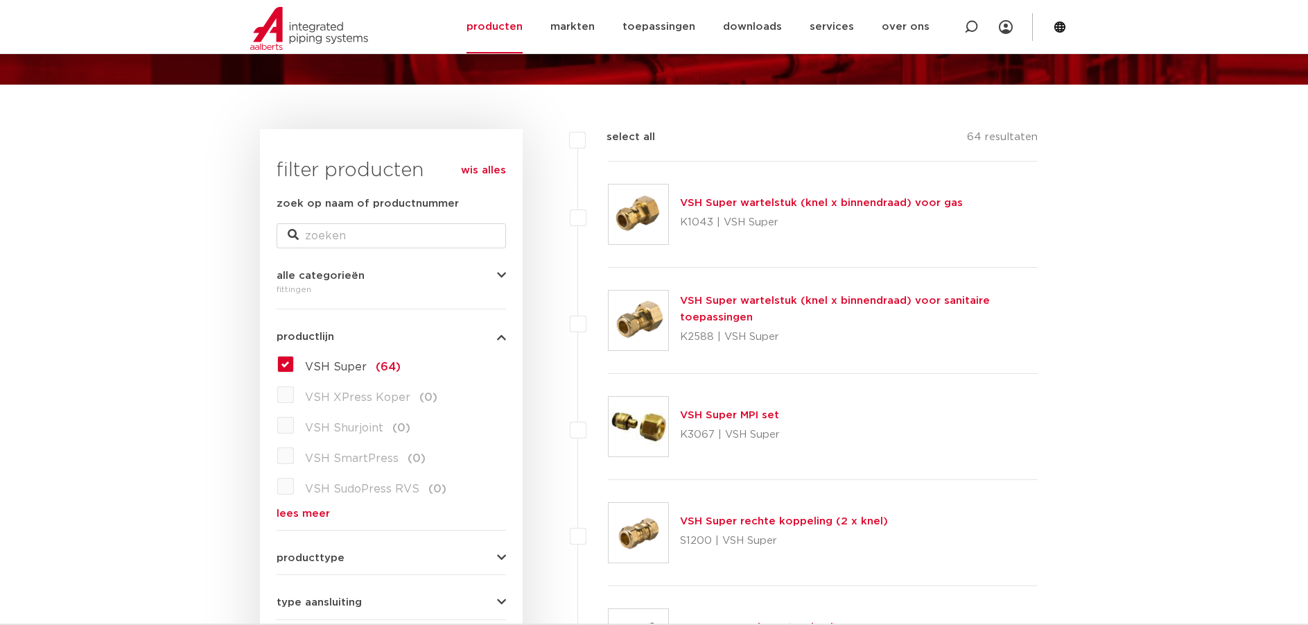
click at [294, 366] on label "VSH Super (64)" at bounding box center [347, 364] width 107 height 22
click at [0, 0] on input "VSH Super (64)" at bounding box center [0, 0] width 0 height 0
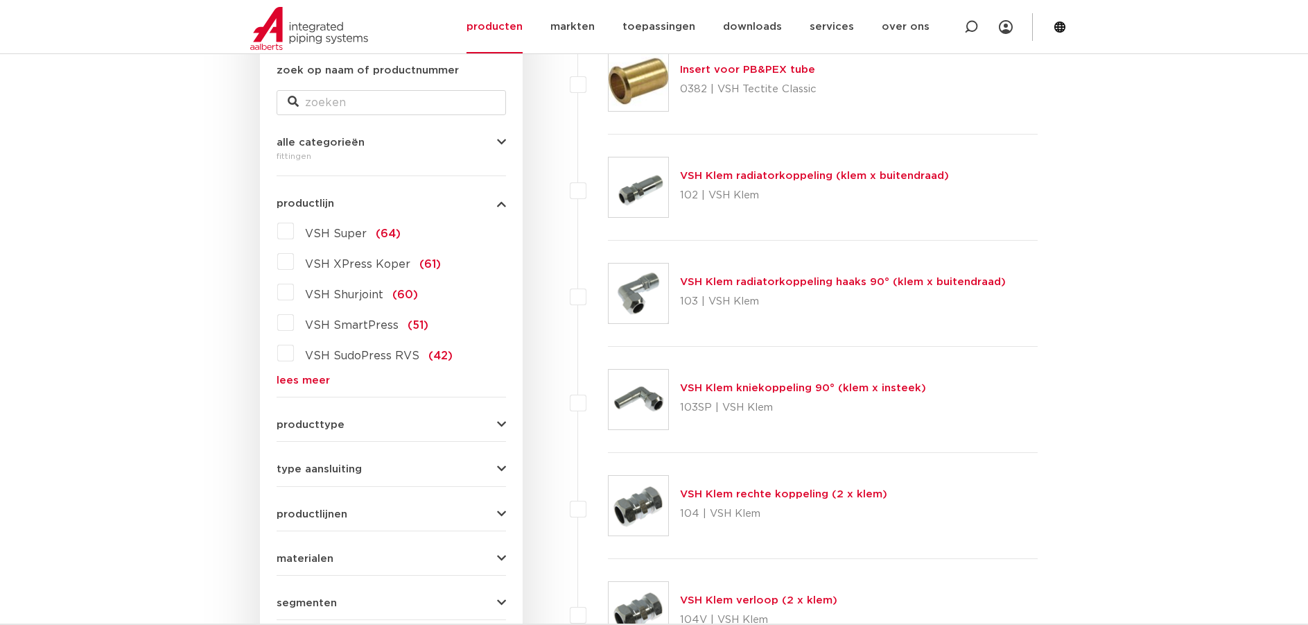
scroll to position [277, 0]
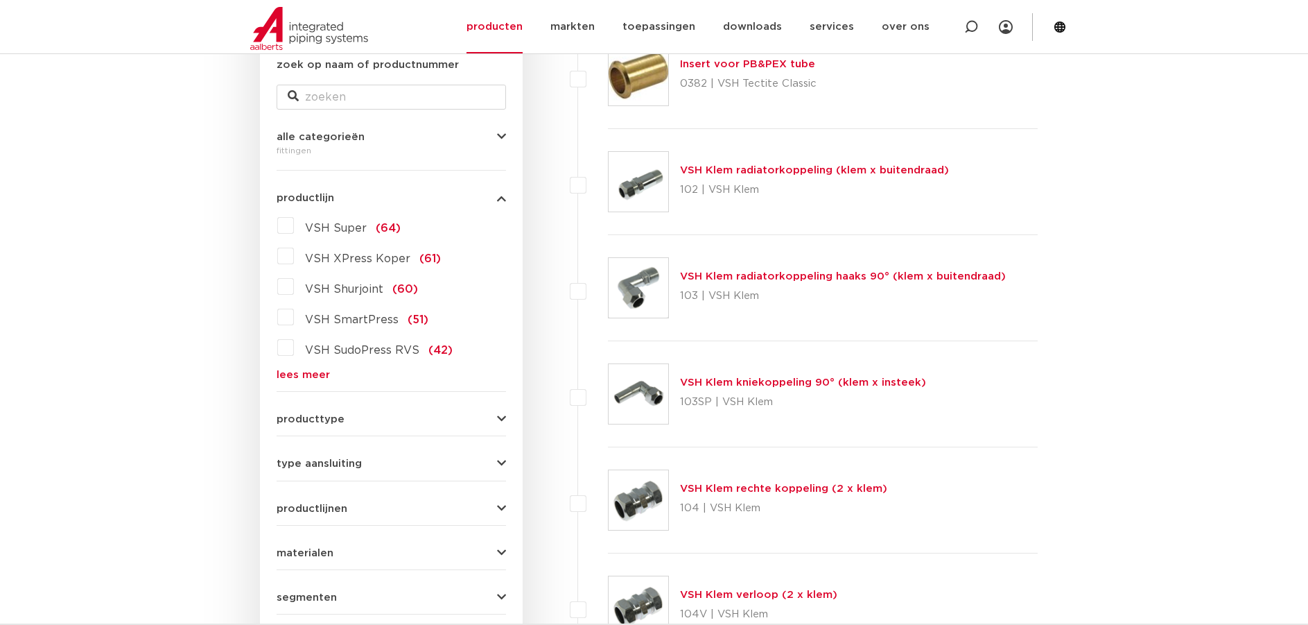
click at [294, 255] on label "VSH XPress Koper (61)" at bounding box center [367, 256] width 147 height 22
click at [0, 0] on input "VSH XPress Koper (61)" at bounding box center [0, 0] width 0 height 0
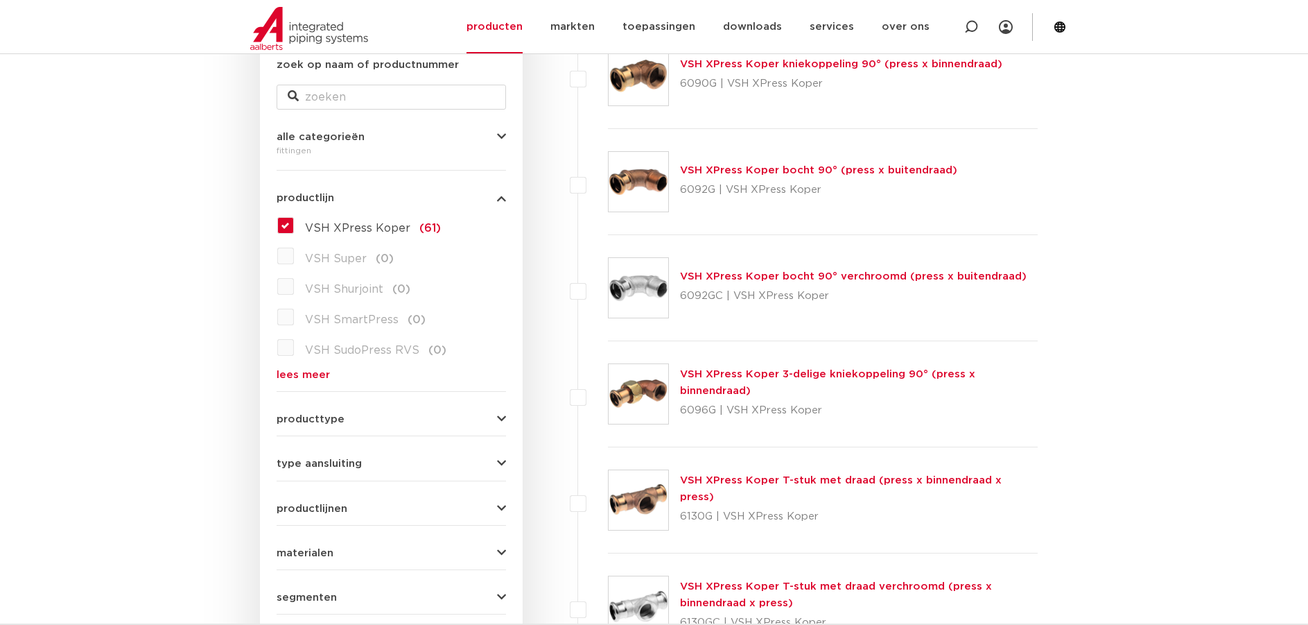
scroll to position [277, 0]
click at [294, 227] on label "VSH XPress Koper (61)" at bounding box center [367, 225] width 147 height 22
click at [0, 0] on input "VSH XPress Koper (61)" at bounding box center [0, 0] width 0 height 0
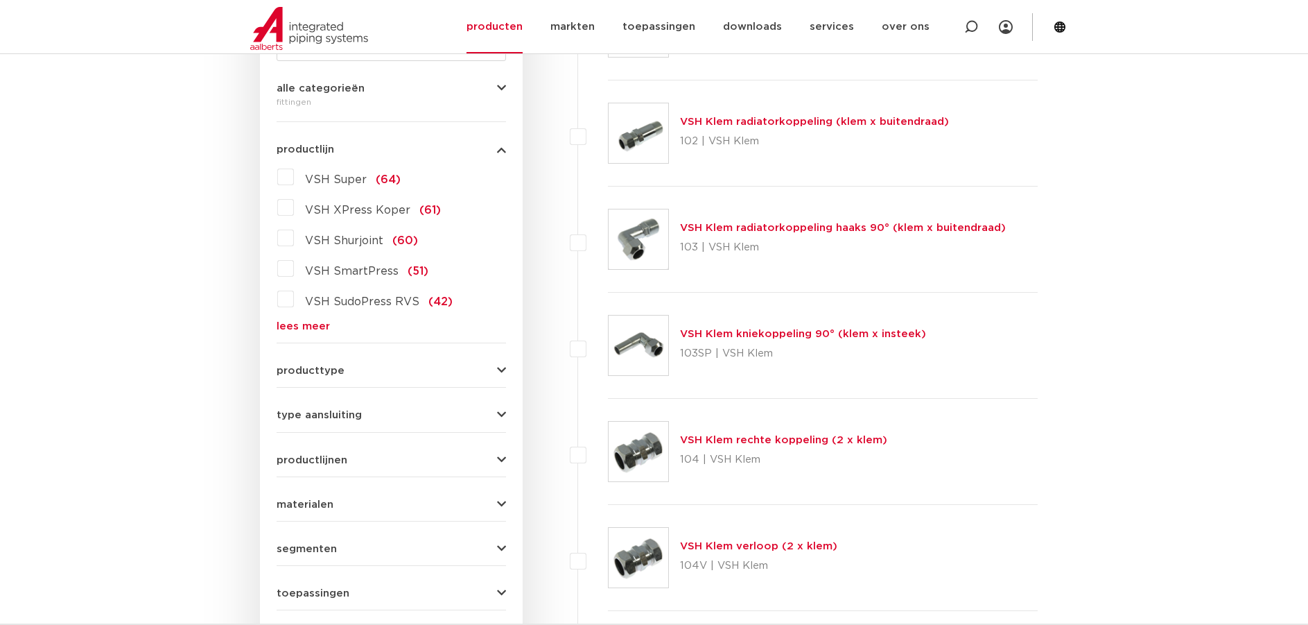
scroll to position [347, 0]
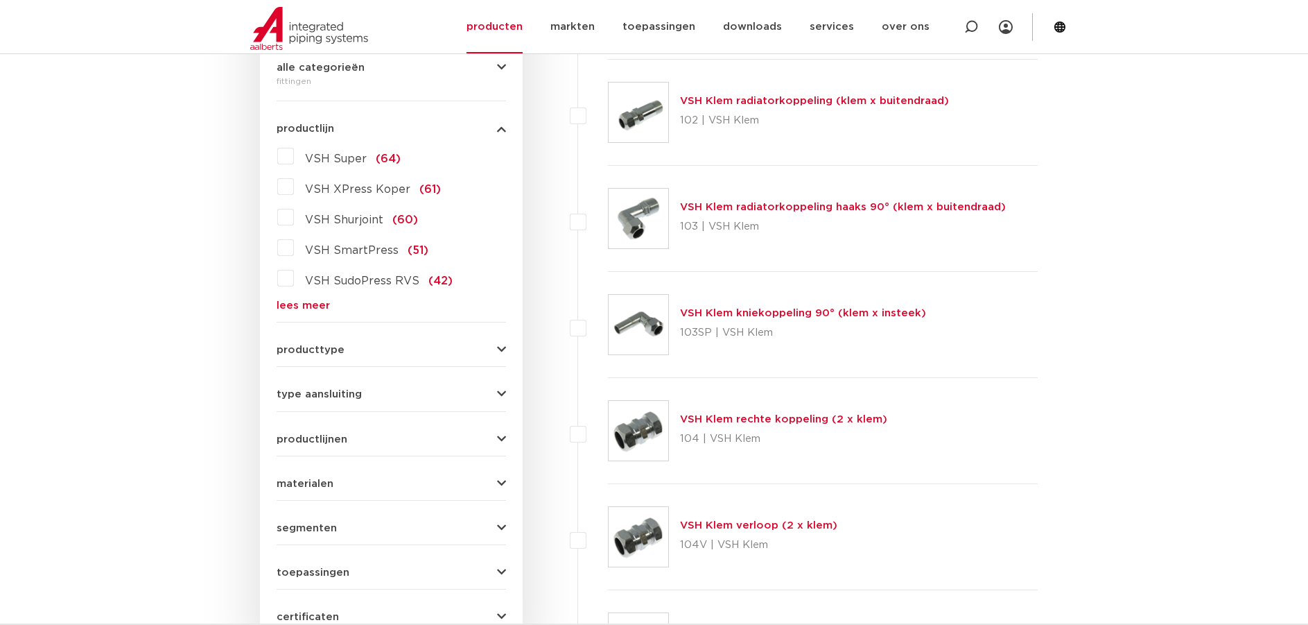
click at [294, 219] on label "VSH Shurjoint (60)" at bounding box center [356, 217] width 124 height 22
click at [0, 0] on input "VSH Shurjoint (60)" at bounding box center [0, 0] width 0 height 0
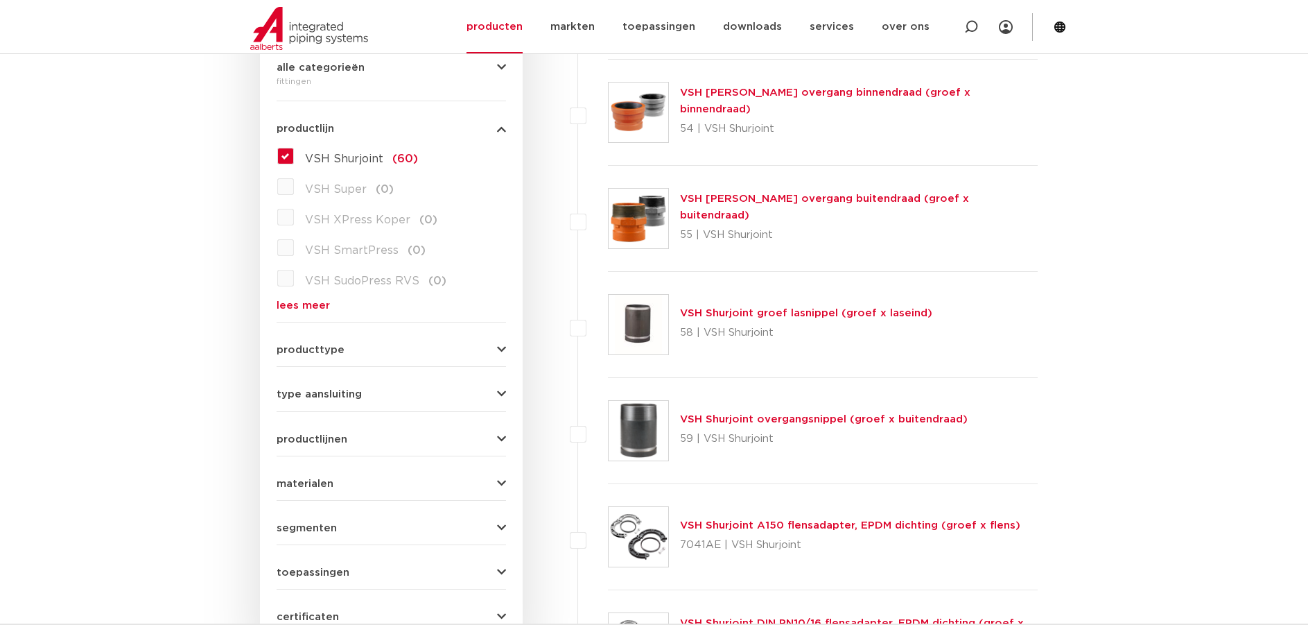
click at [294, 157] on label "VSH Shurjoint (60)" at bounding box center [356, 156] width 124 height 22
click at [0, 0] on input "VSH Shurjoint (60)" at bounding box center [0, 0] width 0 height 0
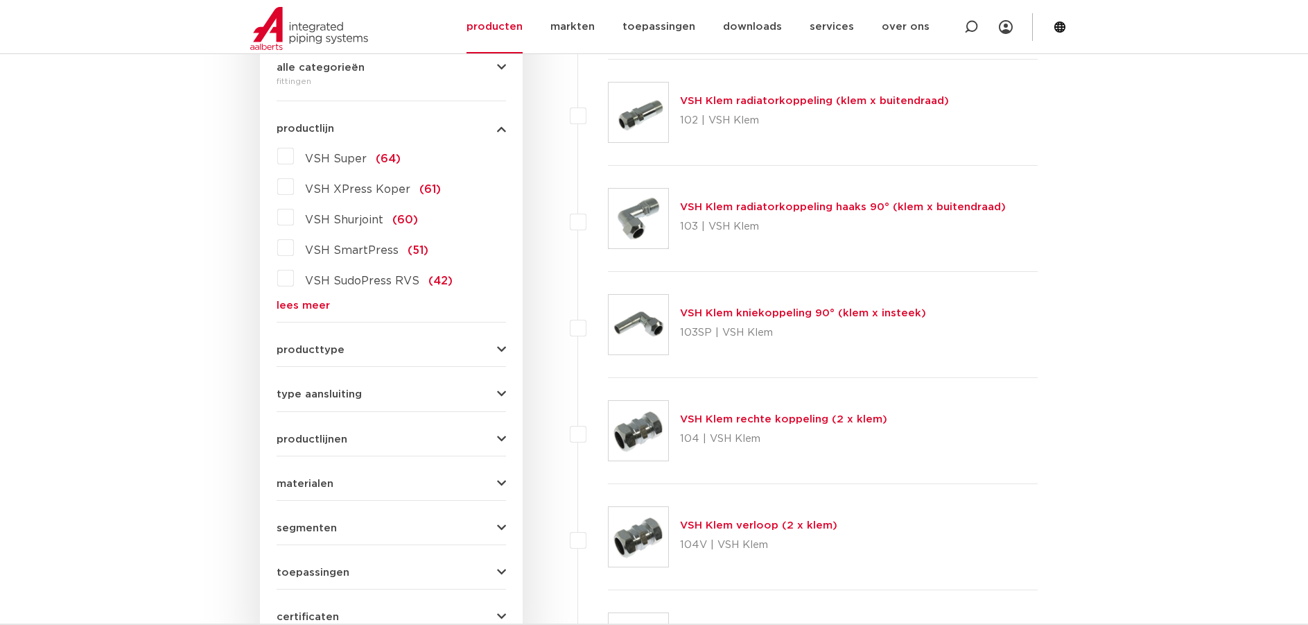
click at [294, 157] on label "VSH Super (64)" at bounding box center [347, 156] width 107 height 22
click at [0, 0] on input "VSH Super (64)" at bounding box center [0, 0] width 0 height 0
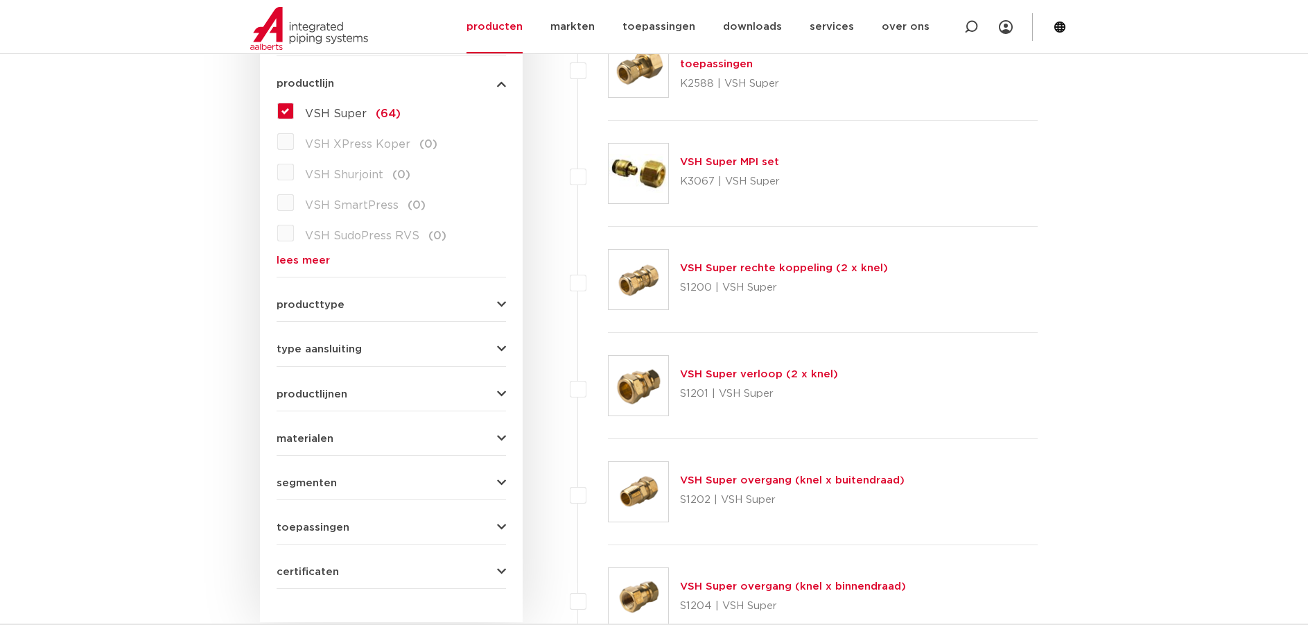
scroll to position [416, 0]
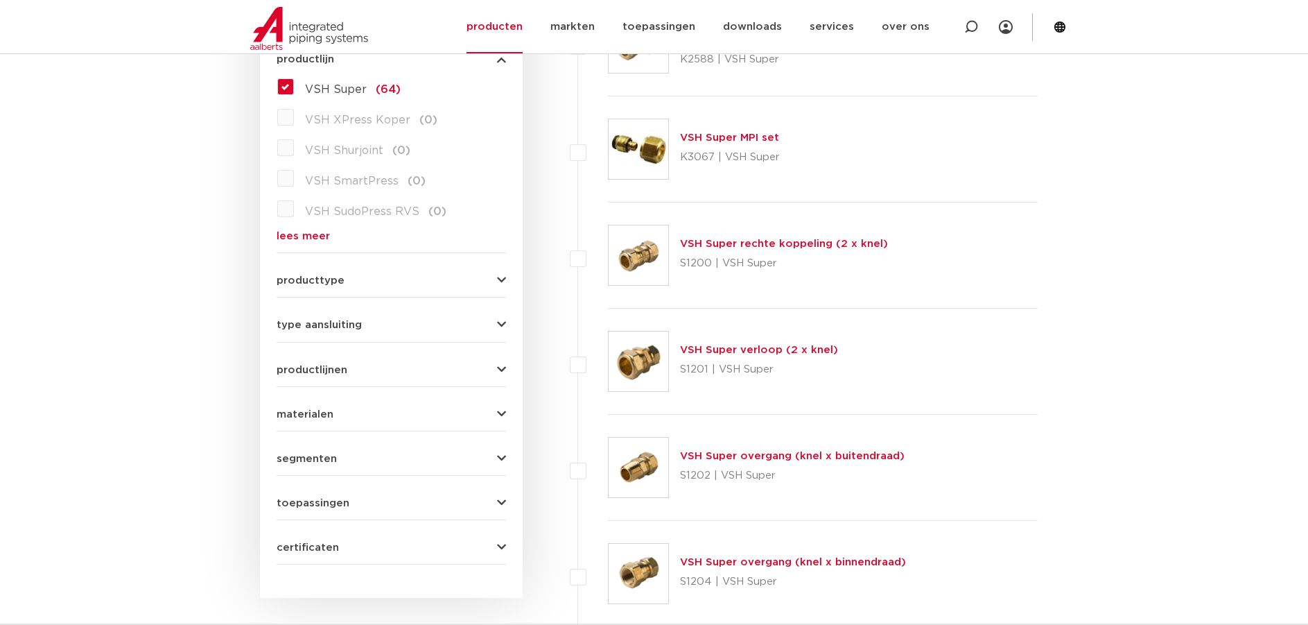
click at [738, 349] on link "VSH Super verloop (2 x knel)" at bounding box center [759, 350] width 158 height 10
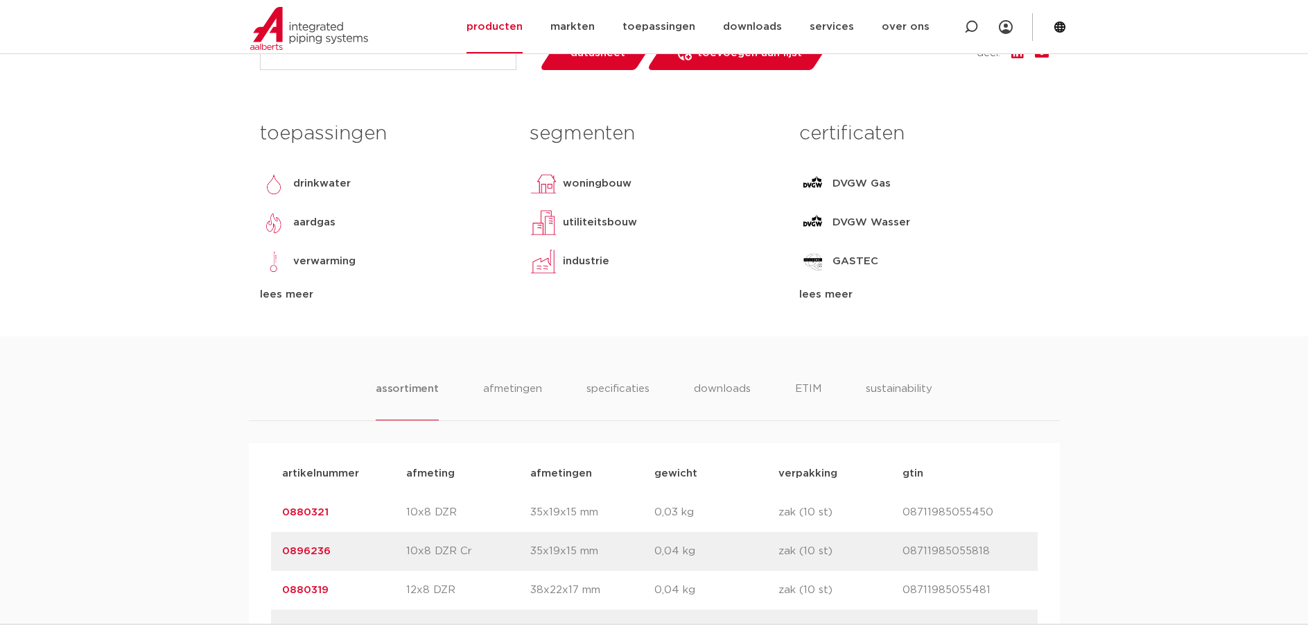
scroll to position [555, 0]
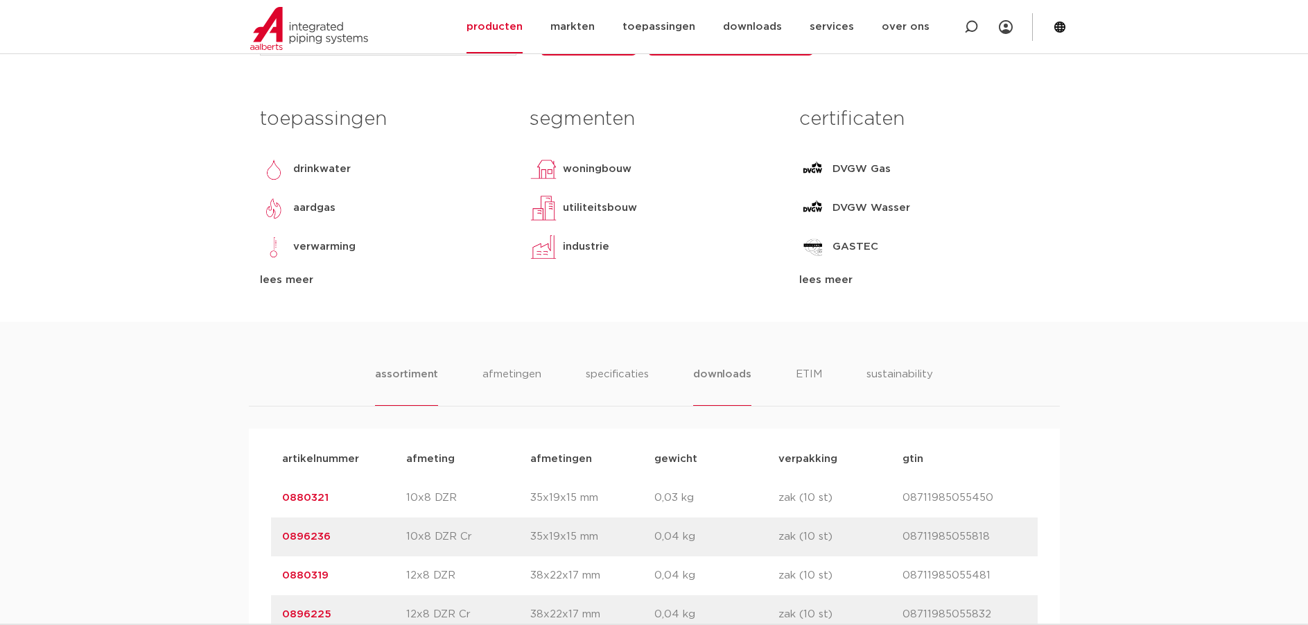
click at [711, 374] on li "downloads" at bounding box center [722, 386] width 58 height 40
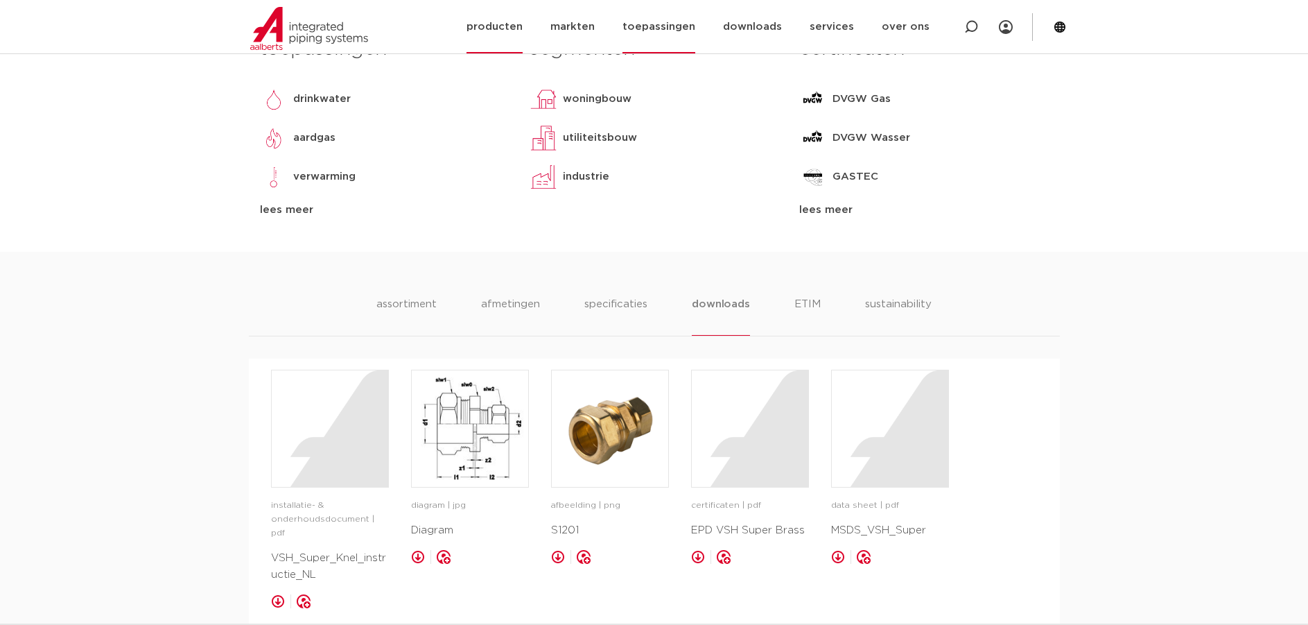
scroll to position [624, 0]
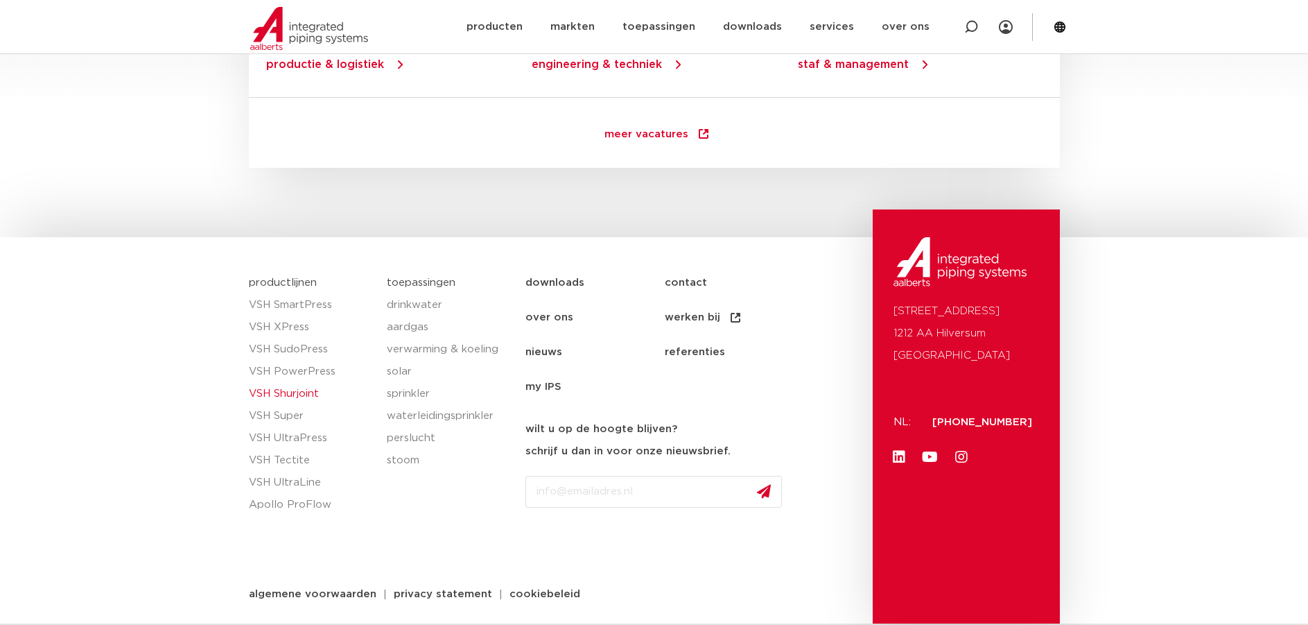
scroll to position [2007, 0]
click at [288, 417] on link "VSH Super" at bounding box center [311, 417] width 125 height 22
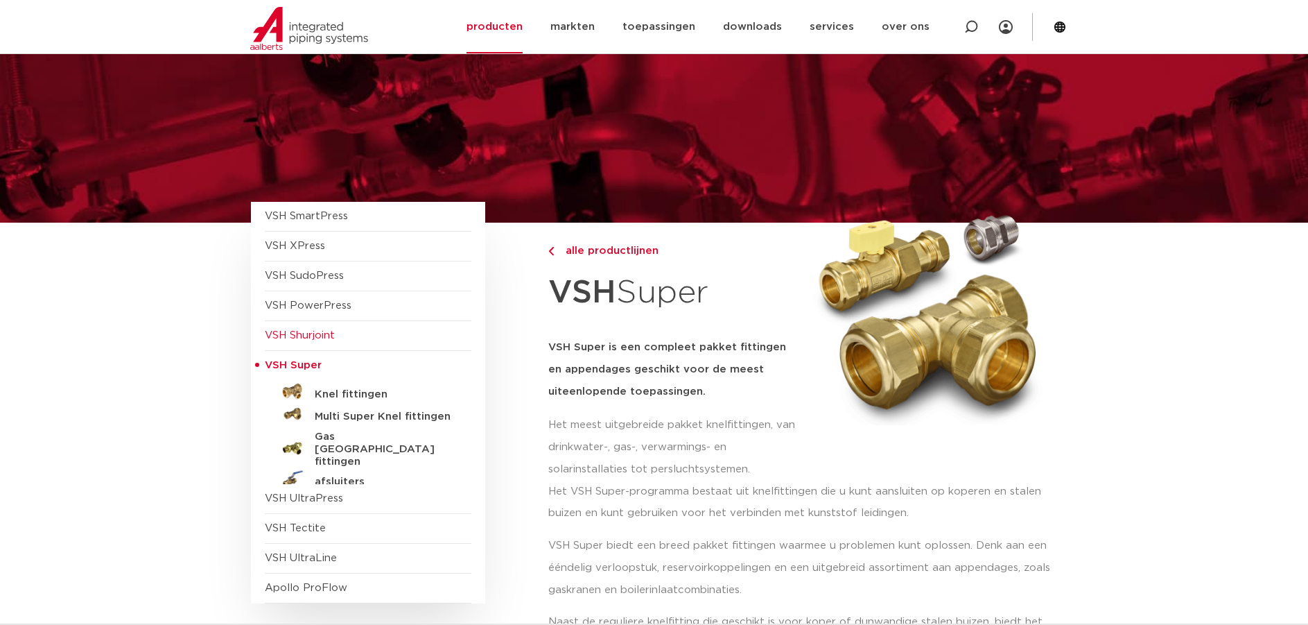
scroll to position [69, 0]
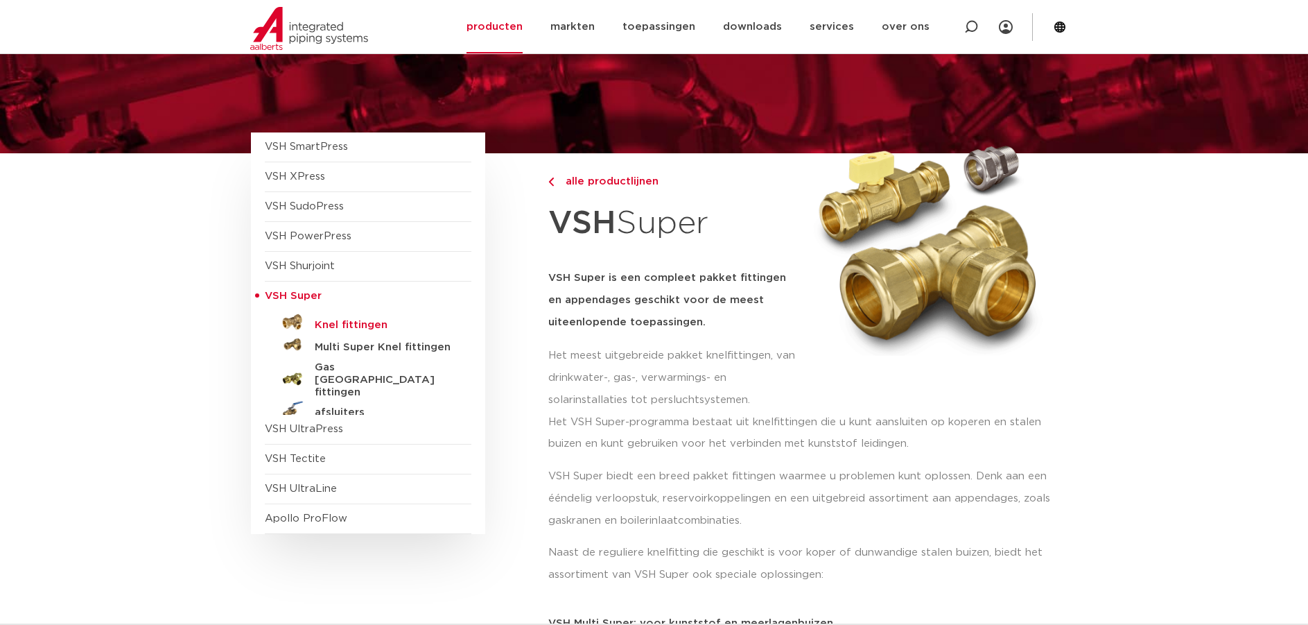
click at [368, 324] on h5 "Knel fittingen" at bounding box center [383, 325] width 137 height 12
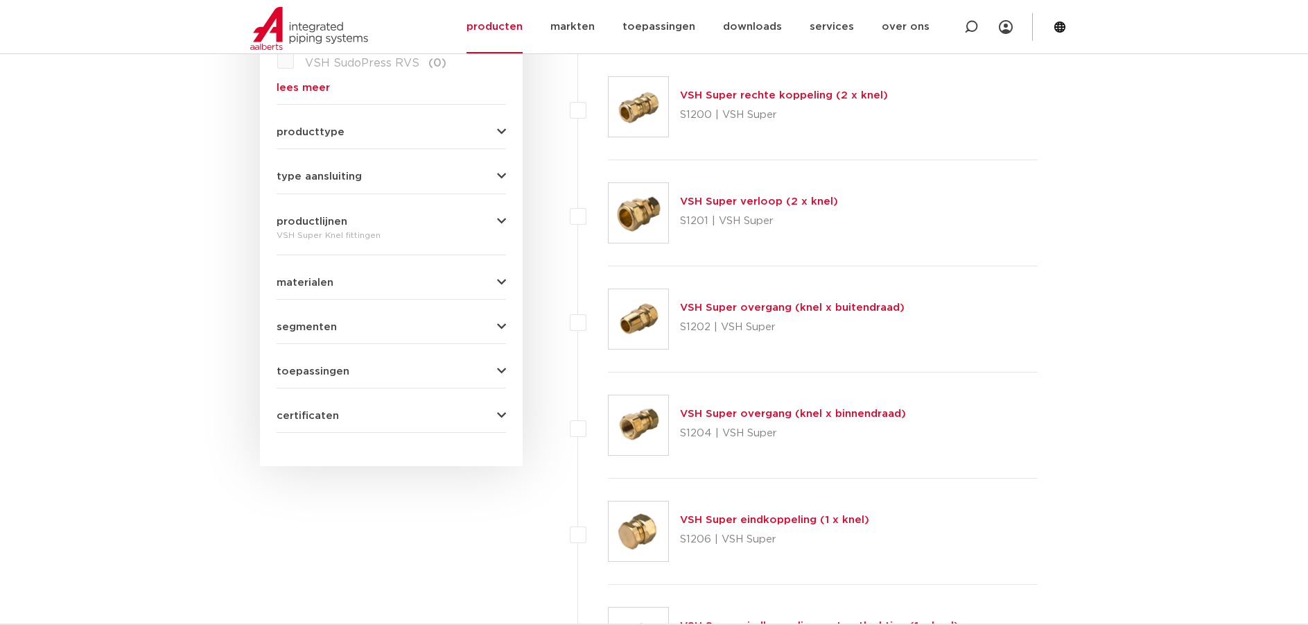
scroll to position [555, 0]
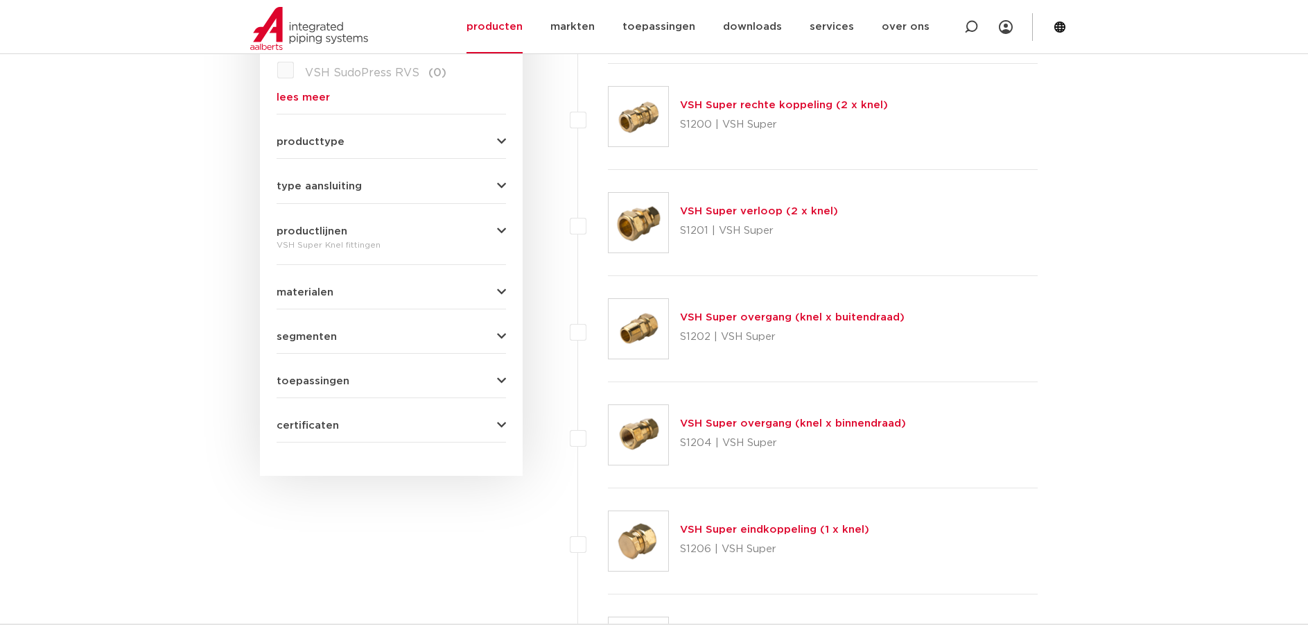
click at [746, 422] on link "VSH Super overgang (knel x binnendraad)" at bounding box center [793, 423] width 226 height 10
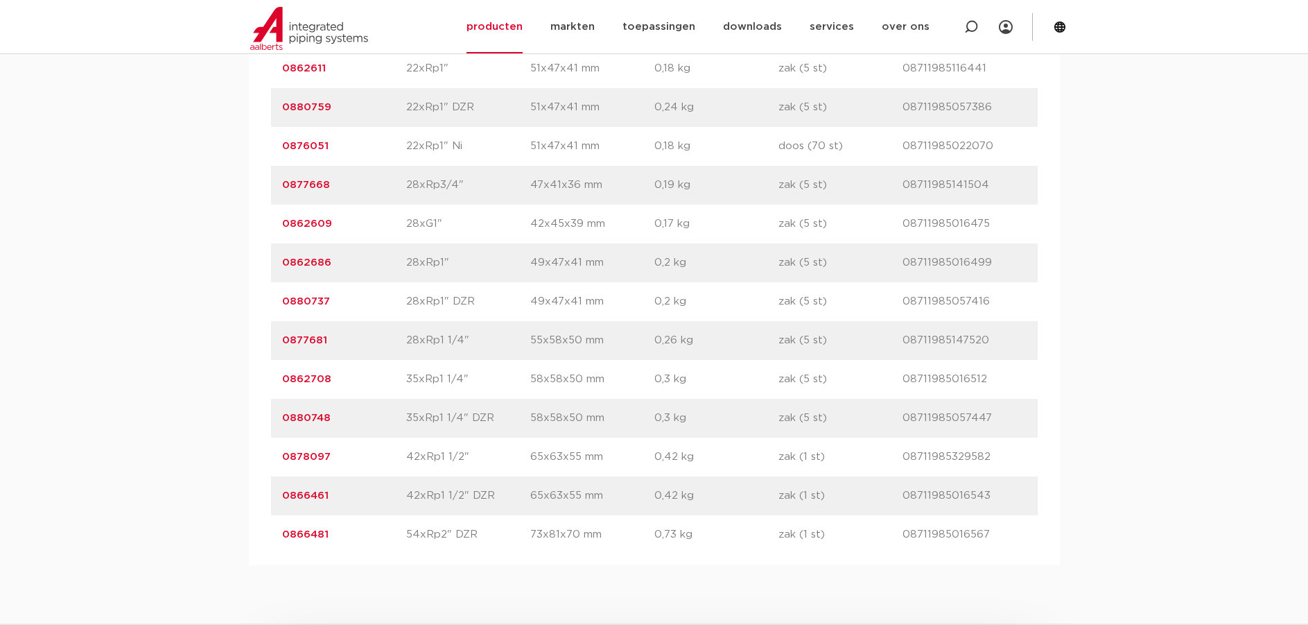
scroll to position [2358, 0]
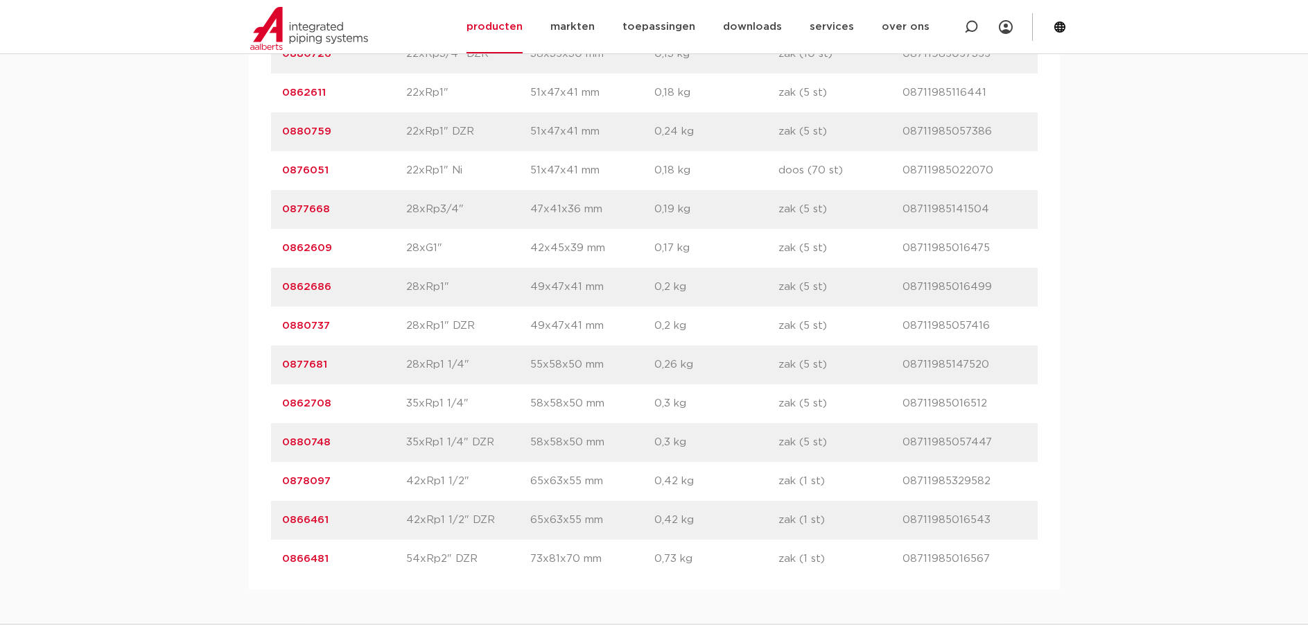
drag, startPoint x: 407, startPoint y: 365, endPoint x: 490, endPoint y: 361, distance: 82.6
click at [490, 361] on p "28xRp1 1/4"" at bounding box center [468, 364] width 124 height 17
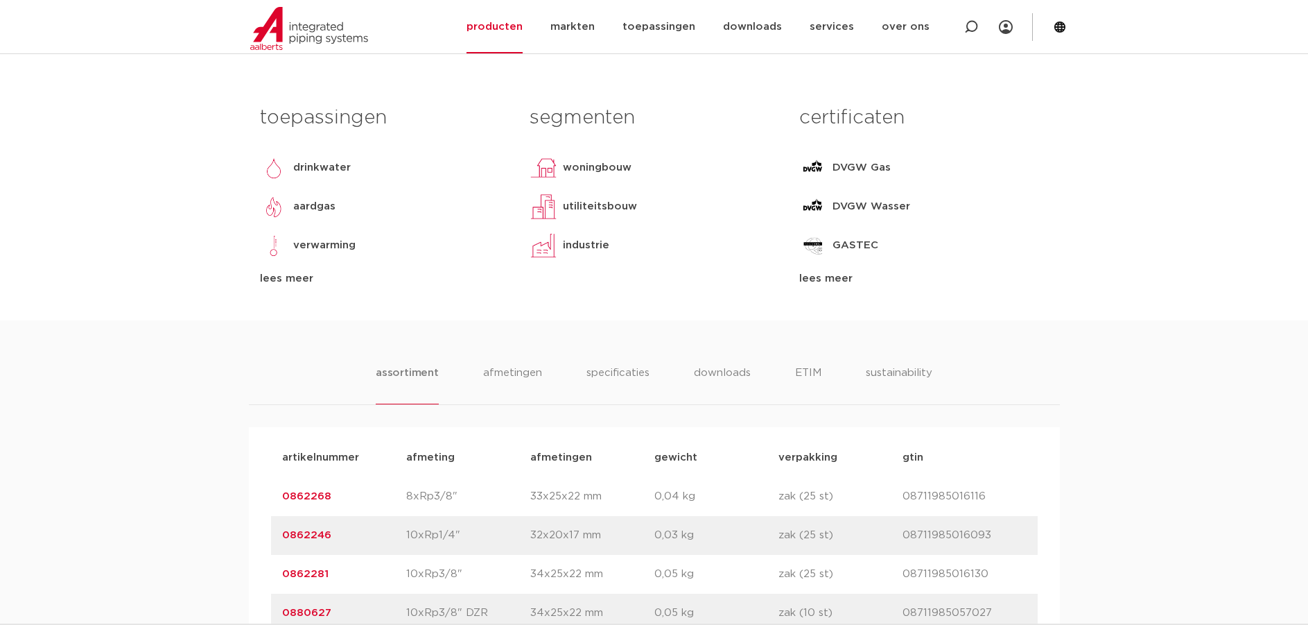
scroll to position [555, 0]
click at [510, 371] on li "afmetingen" at bounding box center [513, 386] width 60 height 40
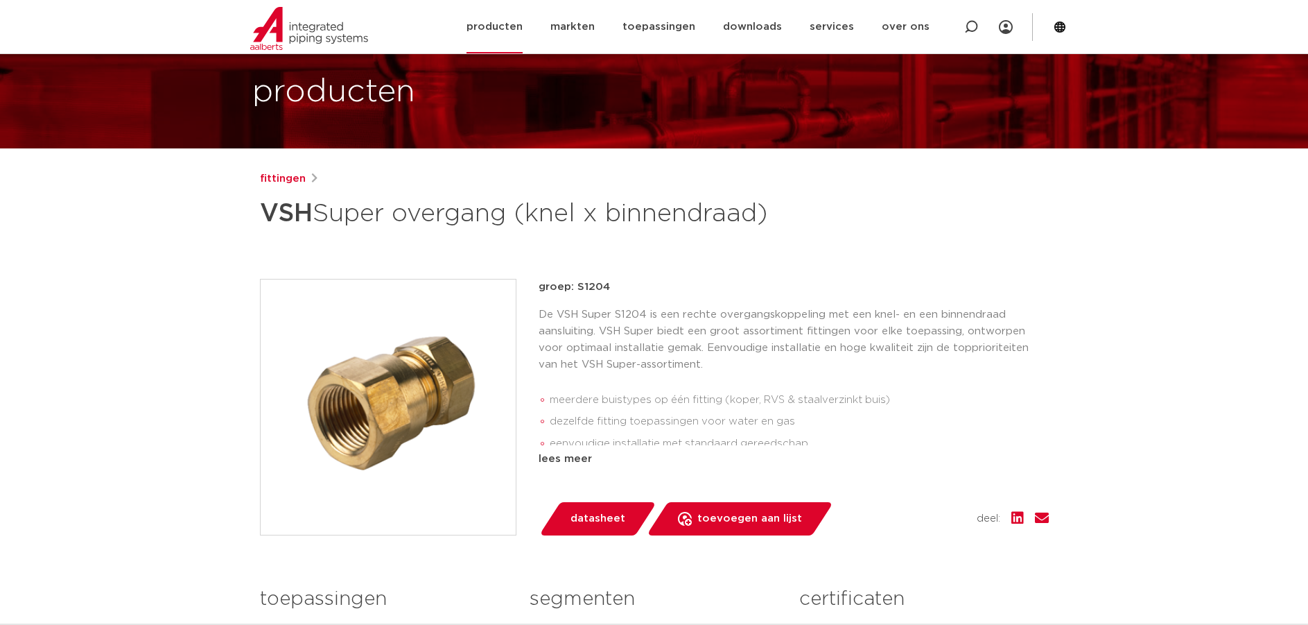
scroll to position [69, 0]
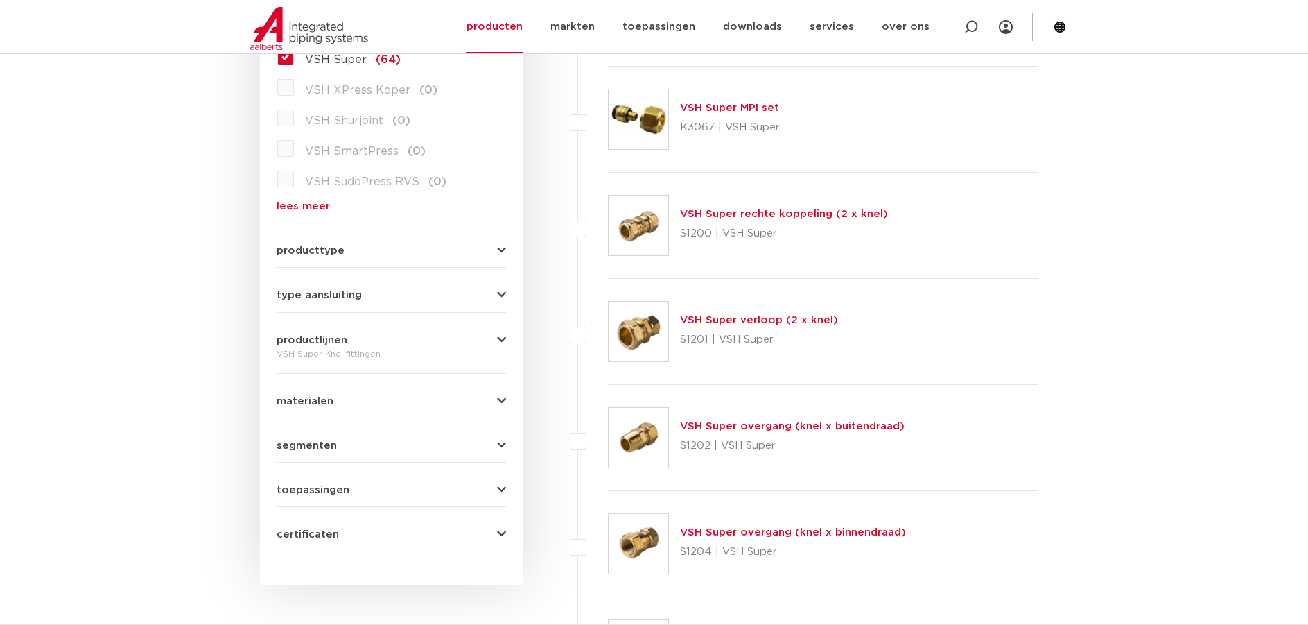
scroll to position [416, 0]
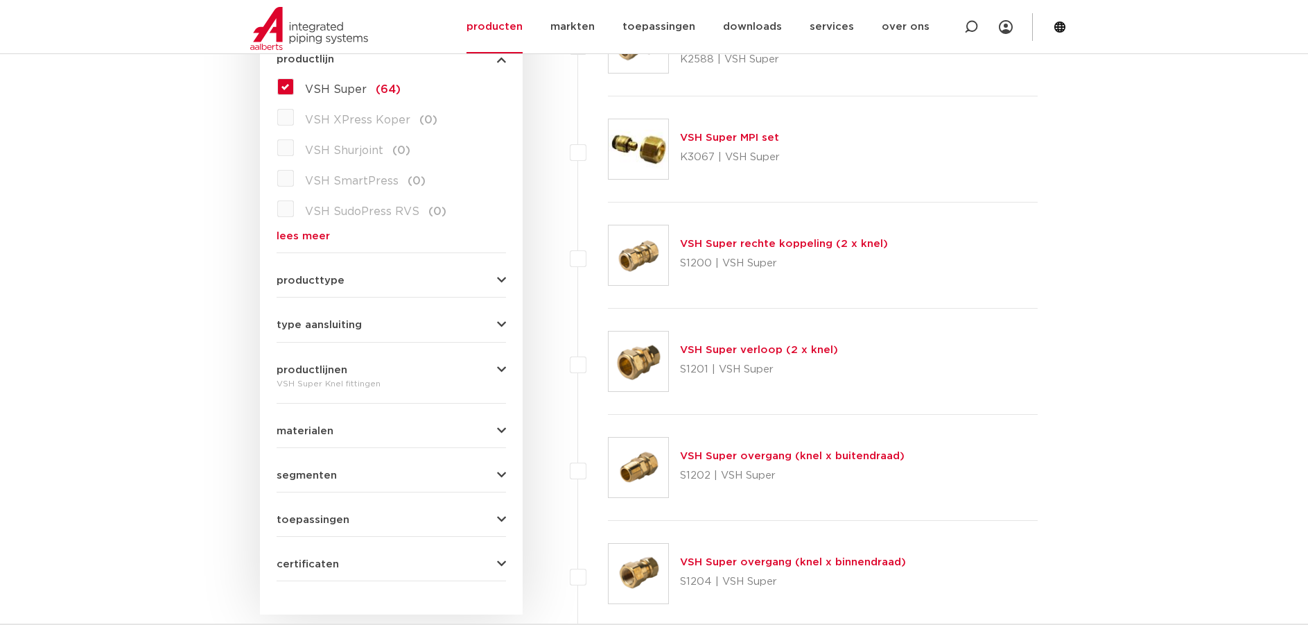
click at [497, 277] on icon "button" at bounding box center [501, 280] width 9 height 10
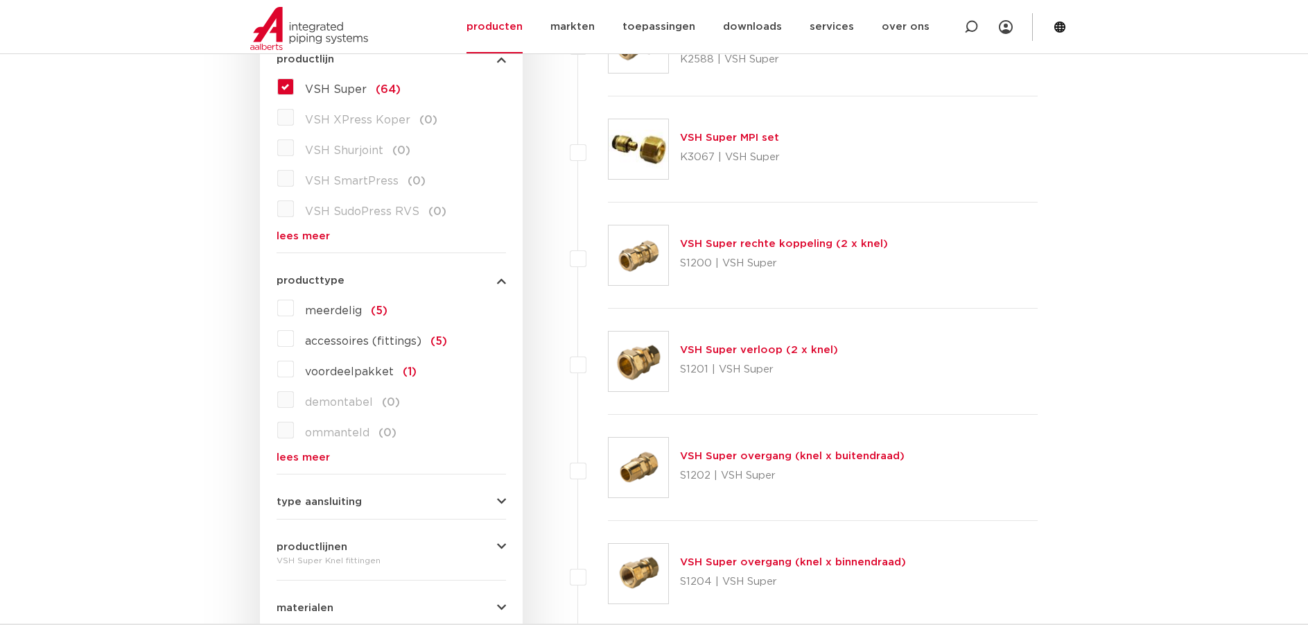
click at [288, 456] on link "lees meer" at bounding box center [392, 457] width 230 height 10
click at [502, 282] on icon "button" at bounding box center [501, 280] width 9 height 10
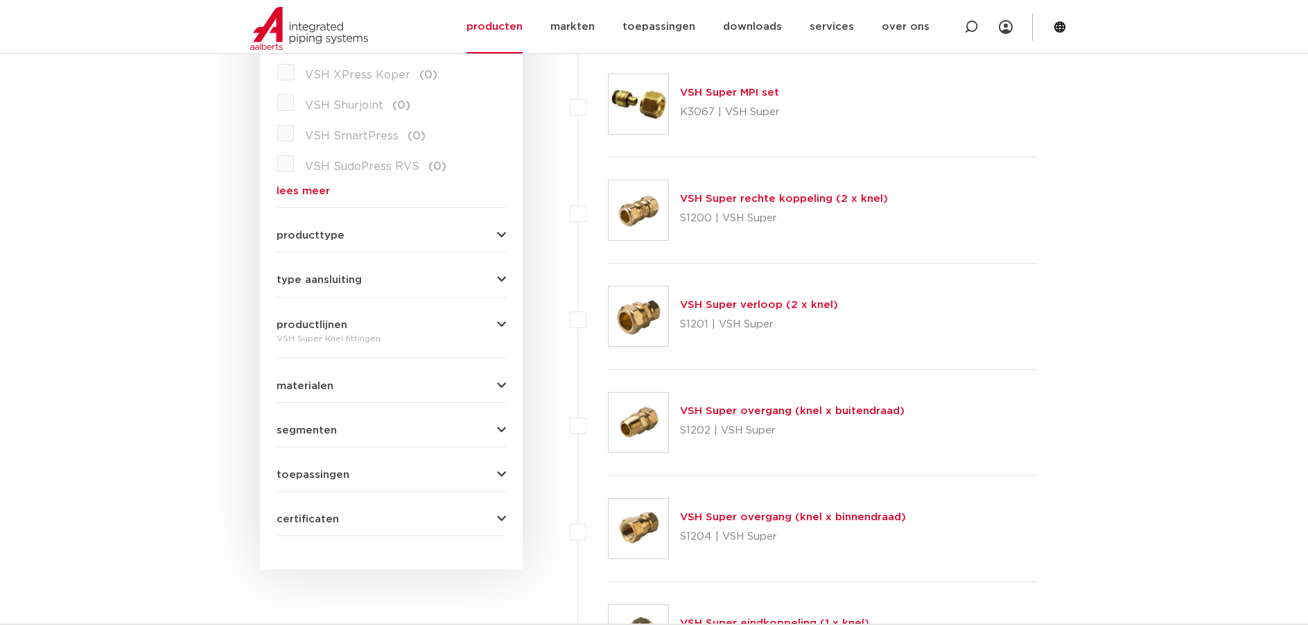
scroll to position [485, 0]
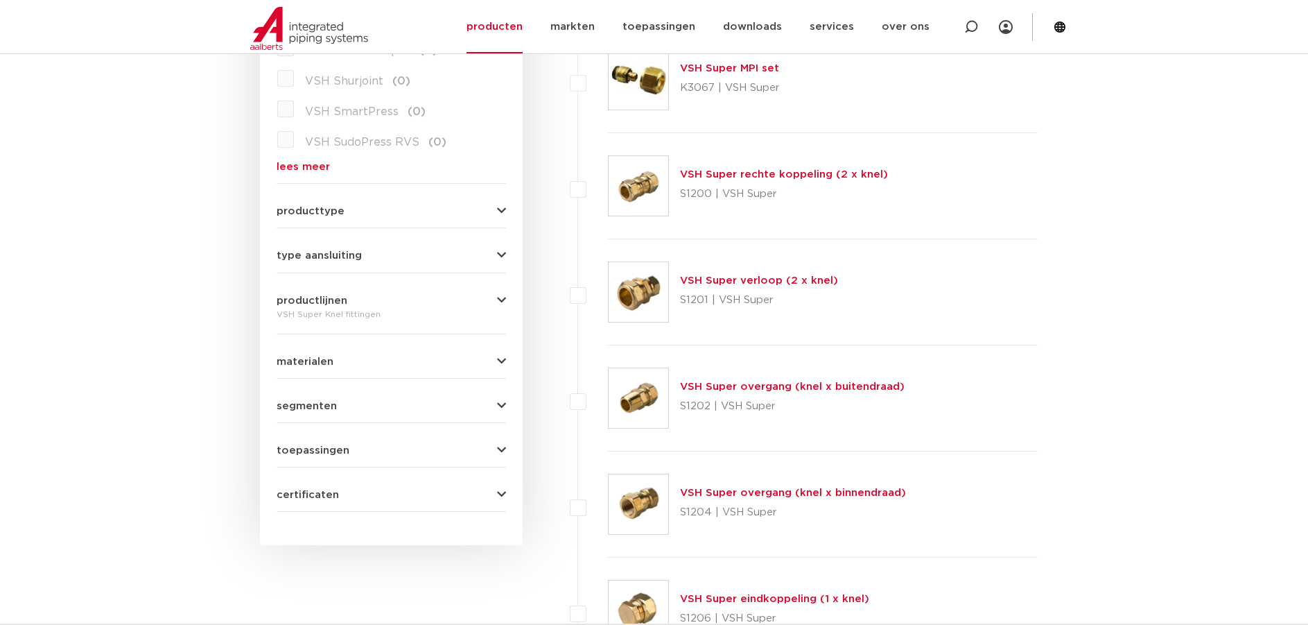
click at [499, 253] on icon "button" at bounding box center [501, 255] width 9 height 10
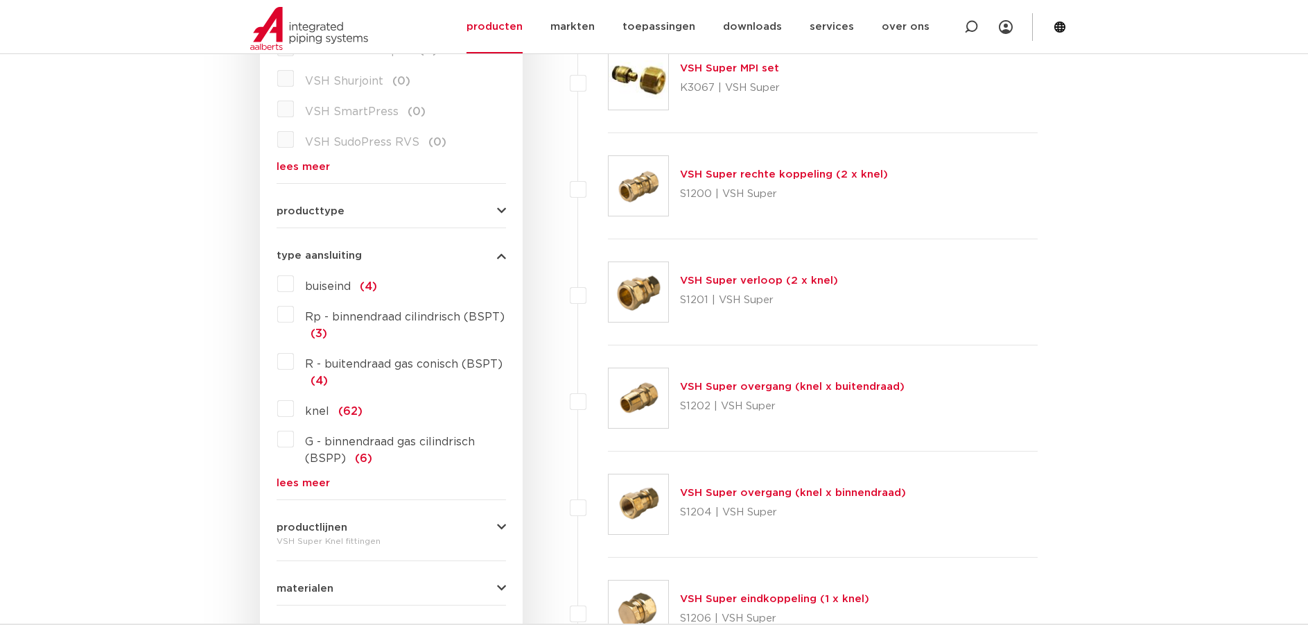
click at [294, 412] on label "knel (62)" at bounding box center [328, 408] width 69 height 22
click at [0, 0] on input "knel (62)" at bounding box center [0, 0] width 0 height 0
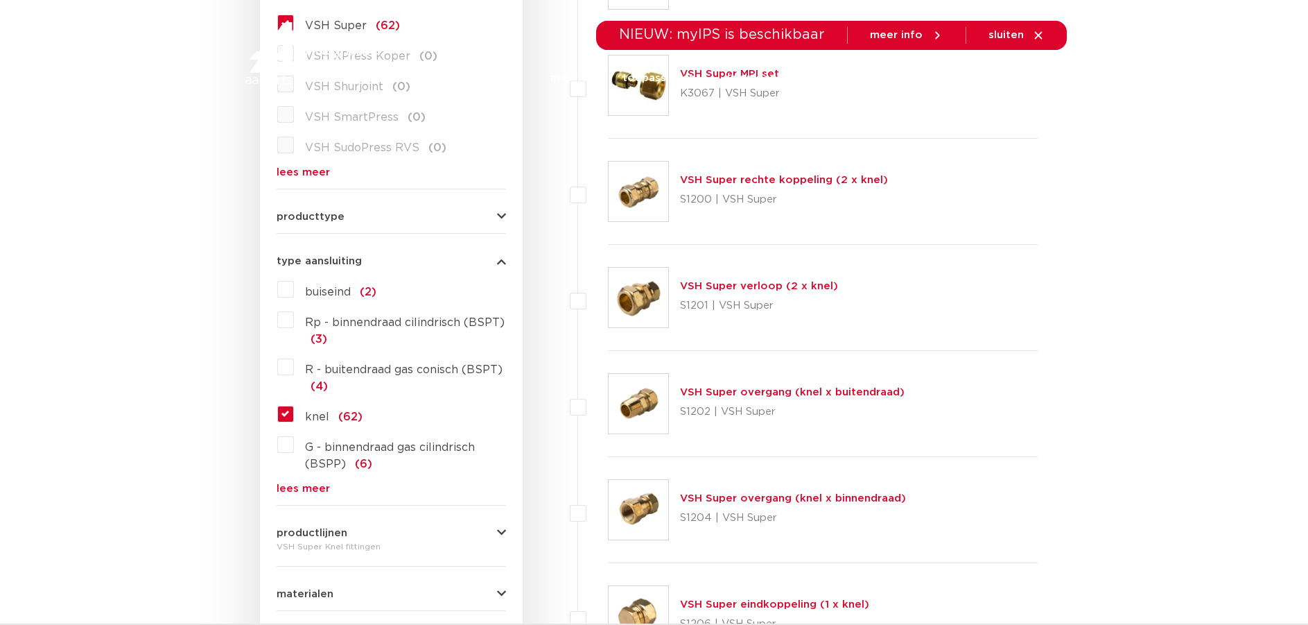
scroll to position [485, 0]
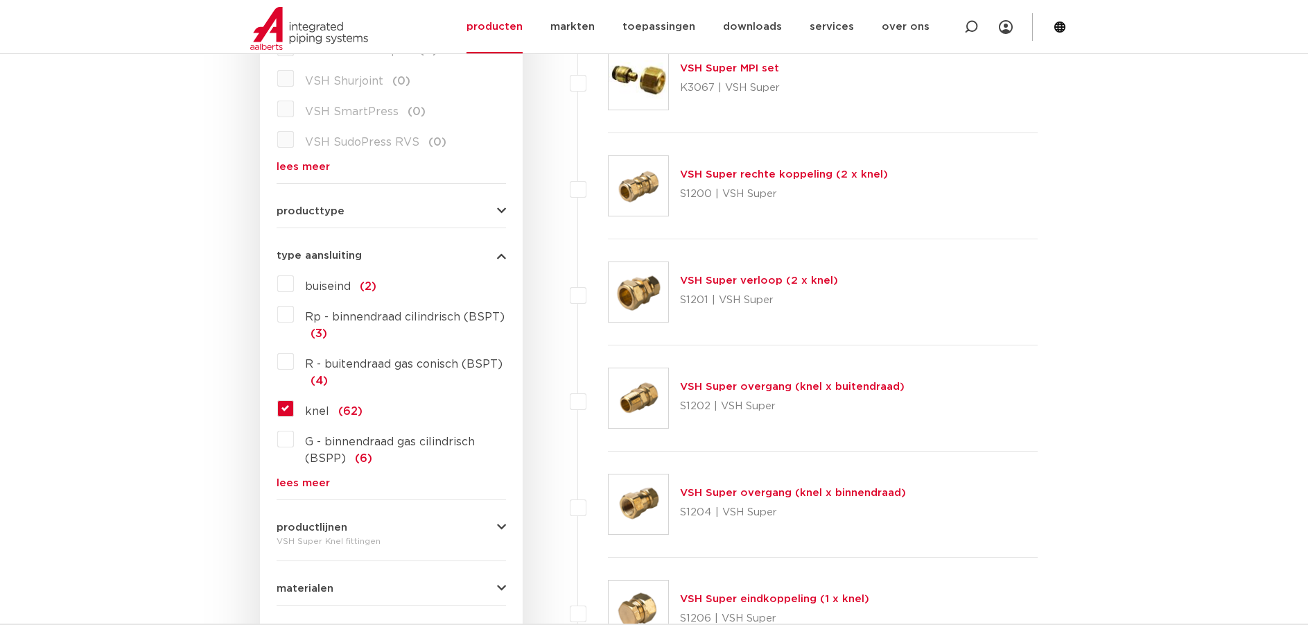
click at [712, 281] on link "VSH Super verloop (2 x knel)" at bounding box center [759, 280] width 158 height 10
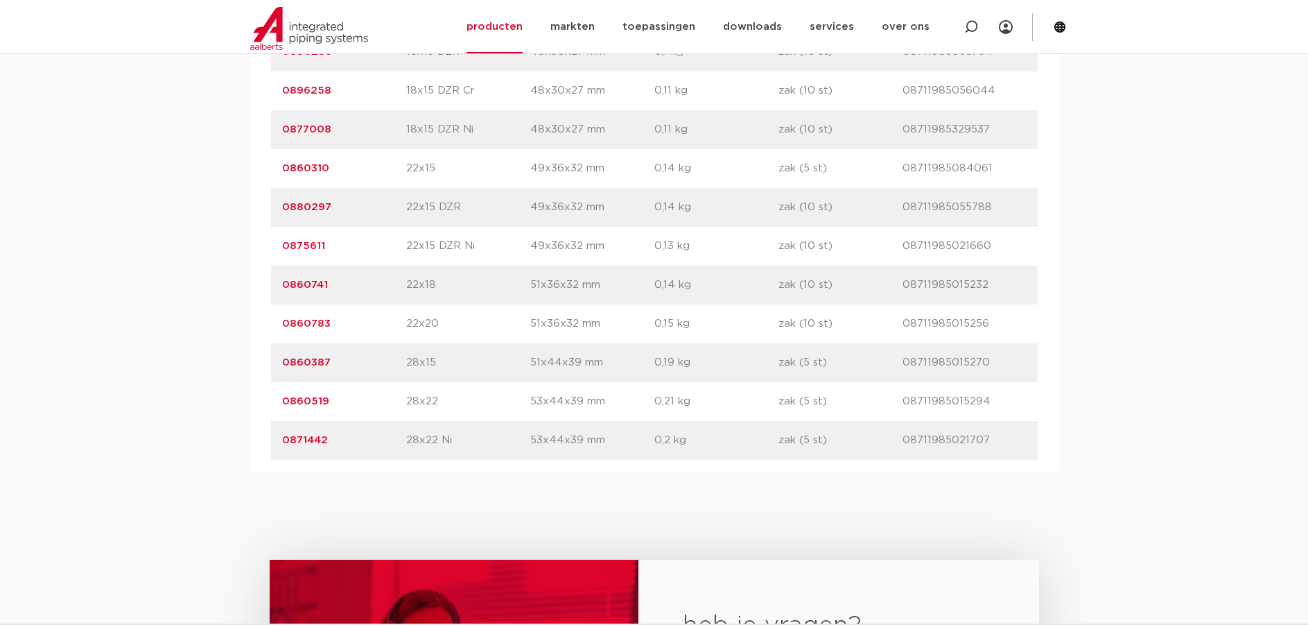
scroll to position [1733, 0]
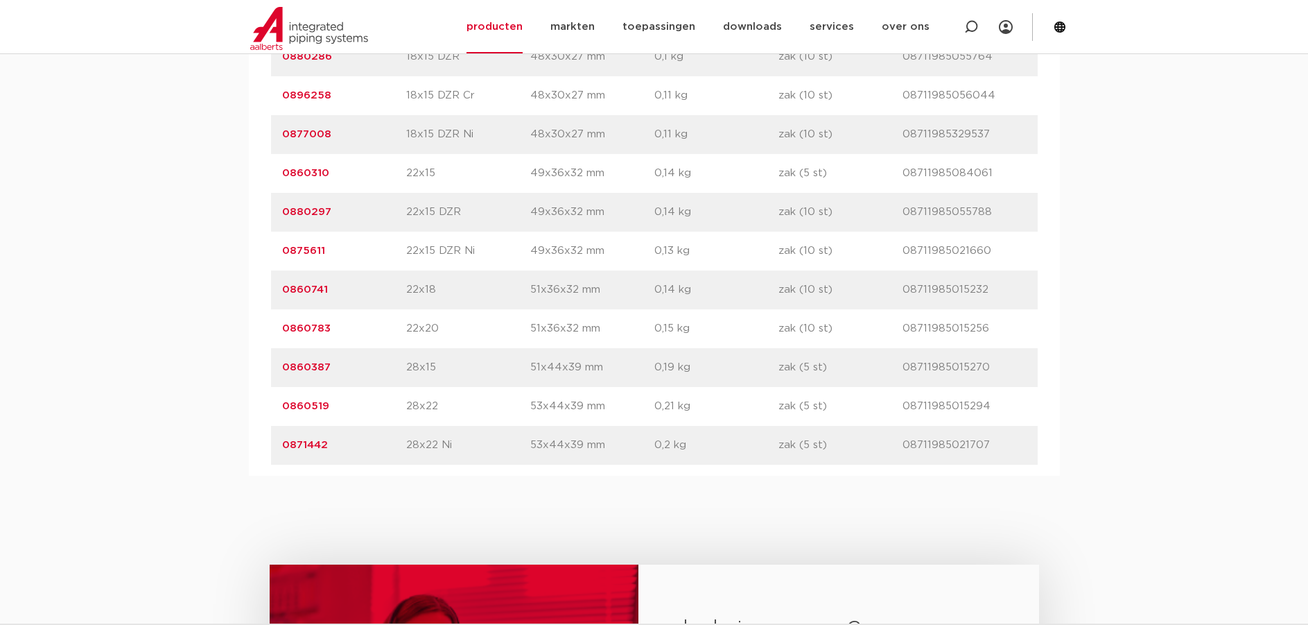
click at [311, 405] on link "0860519" at bounding box center [305, 406] width 47 height 10
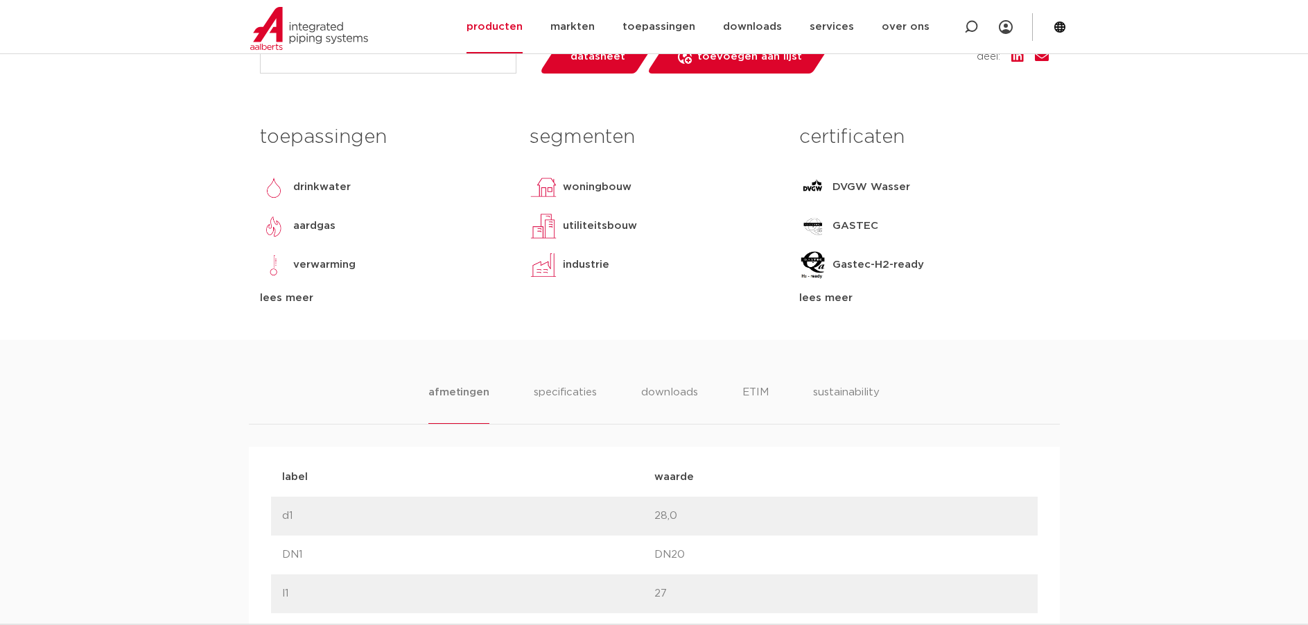
scroll to position [693, 0]
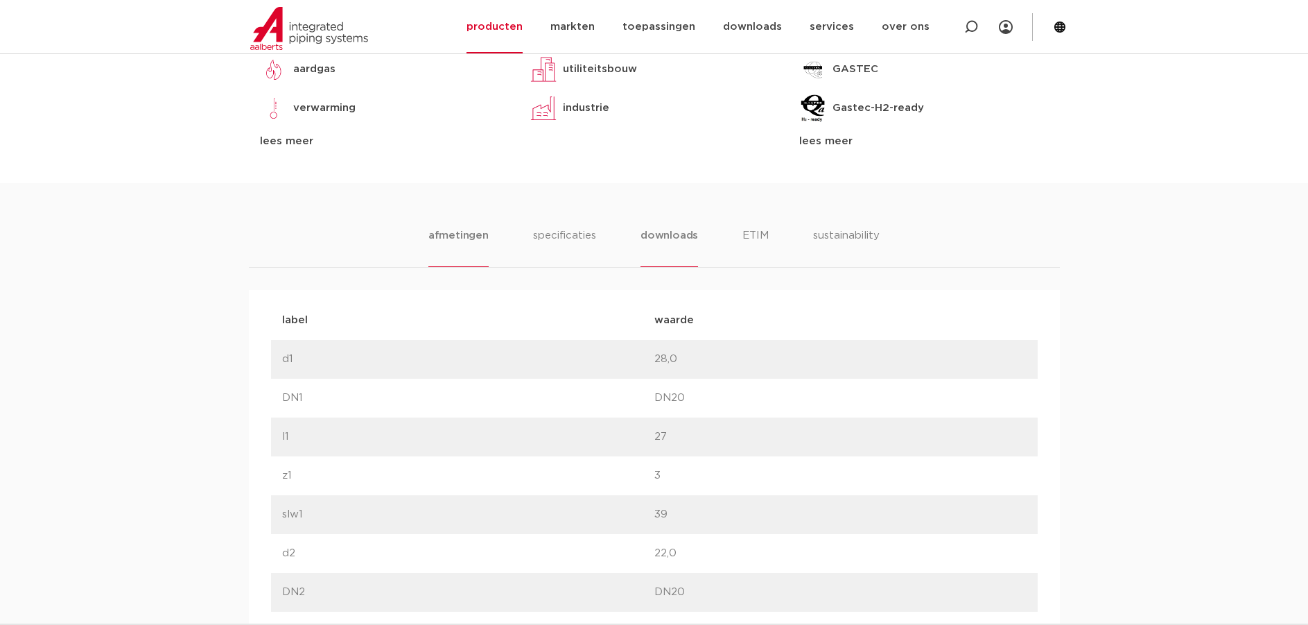
click at [675, 241] on li "downloads" at bounding box center [670, 247] width 58 height 40
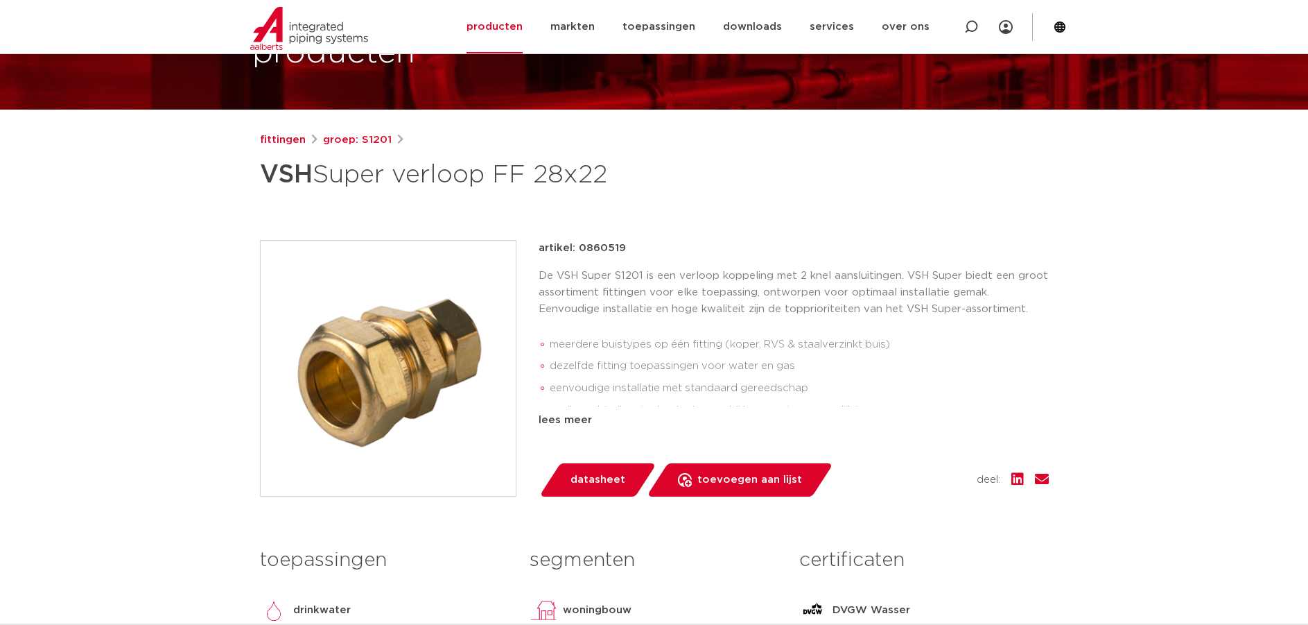
scroll to position [0, 0]
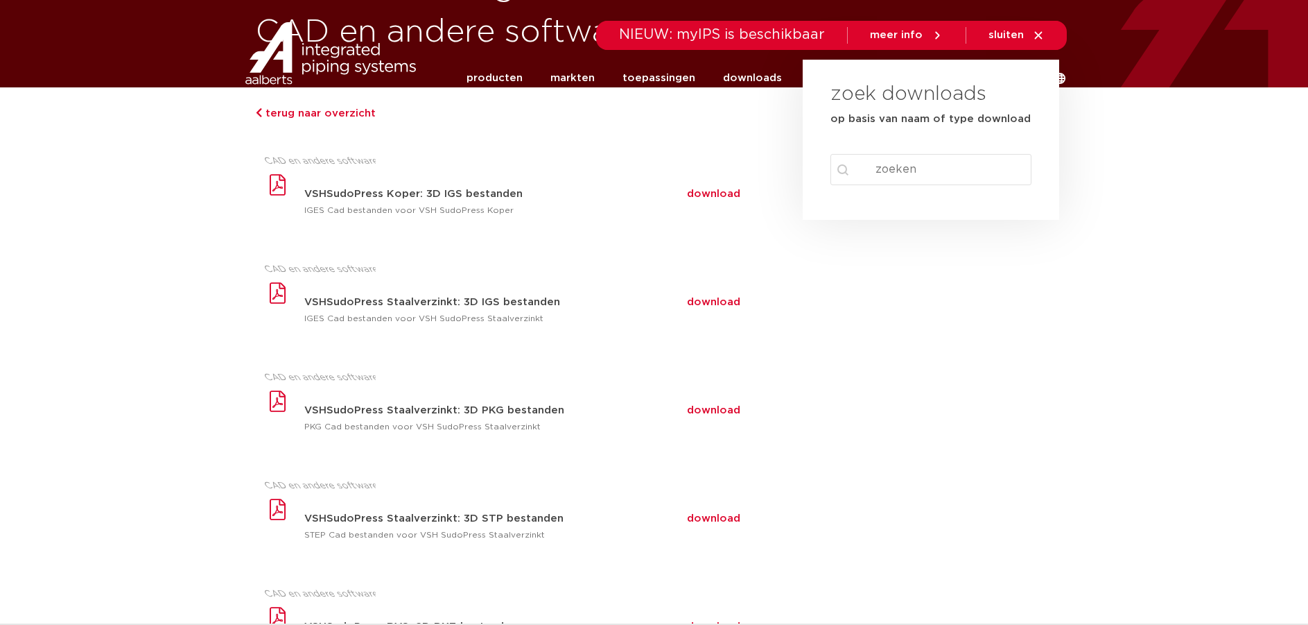
scroll to position [139, 0]
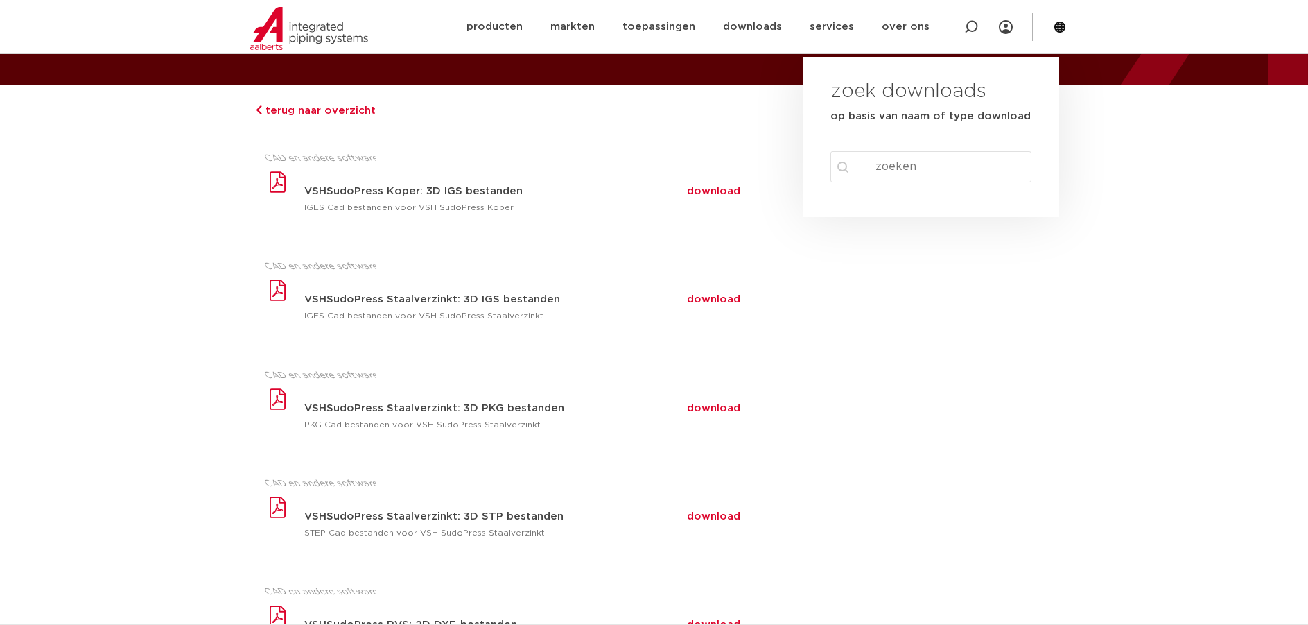
click at [894, 168] on input "Search content" at bounding box center [932, 166] width 202 height 31
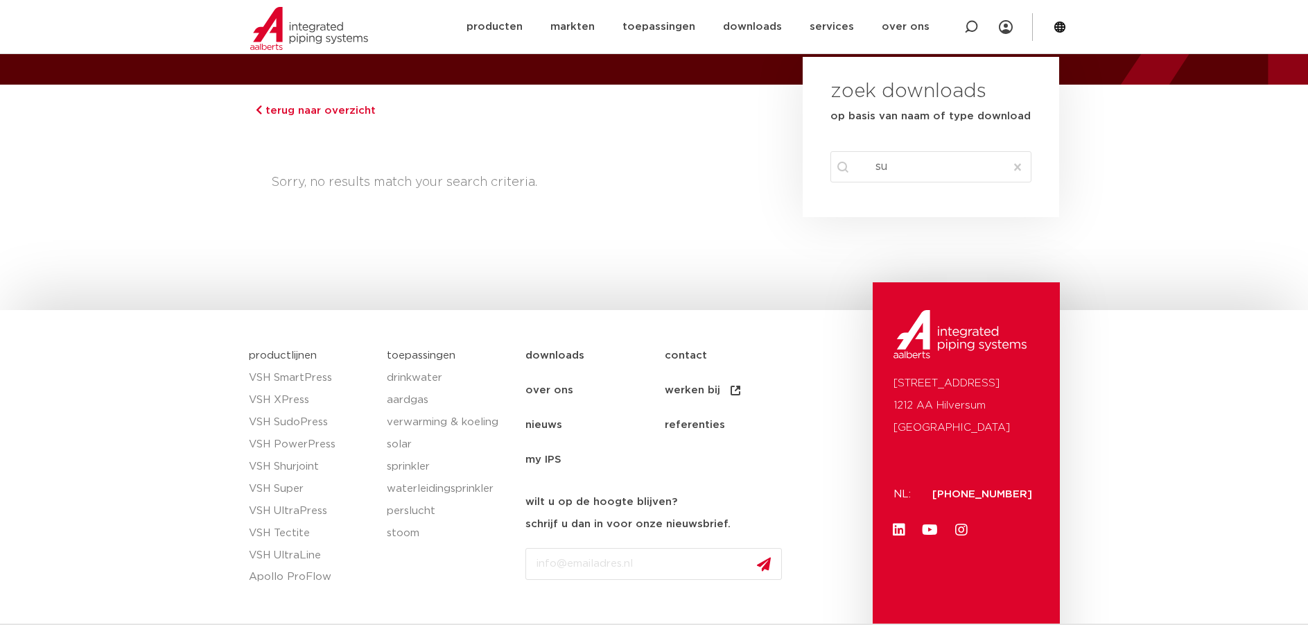
type input "s"
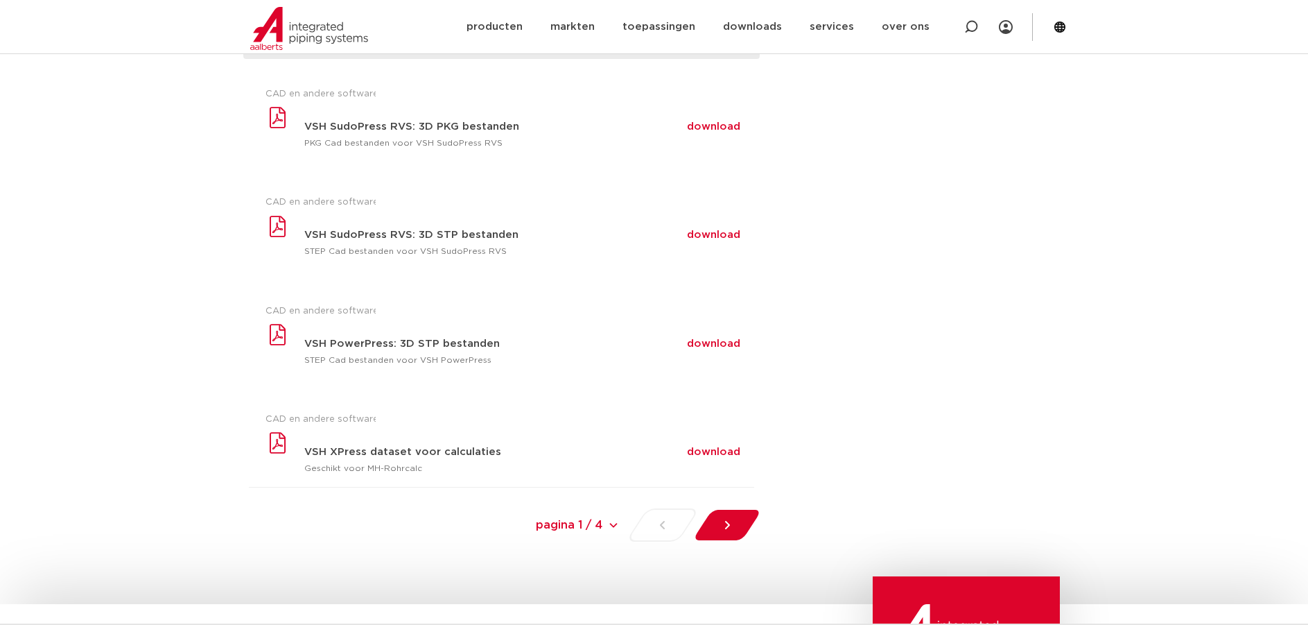
scroll to position [901, 0]
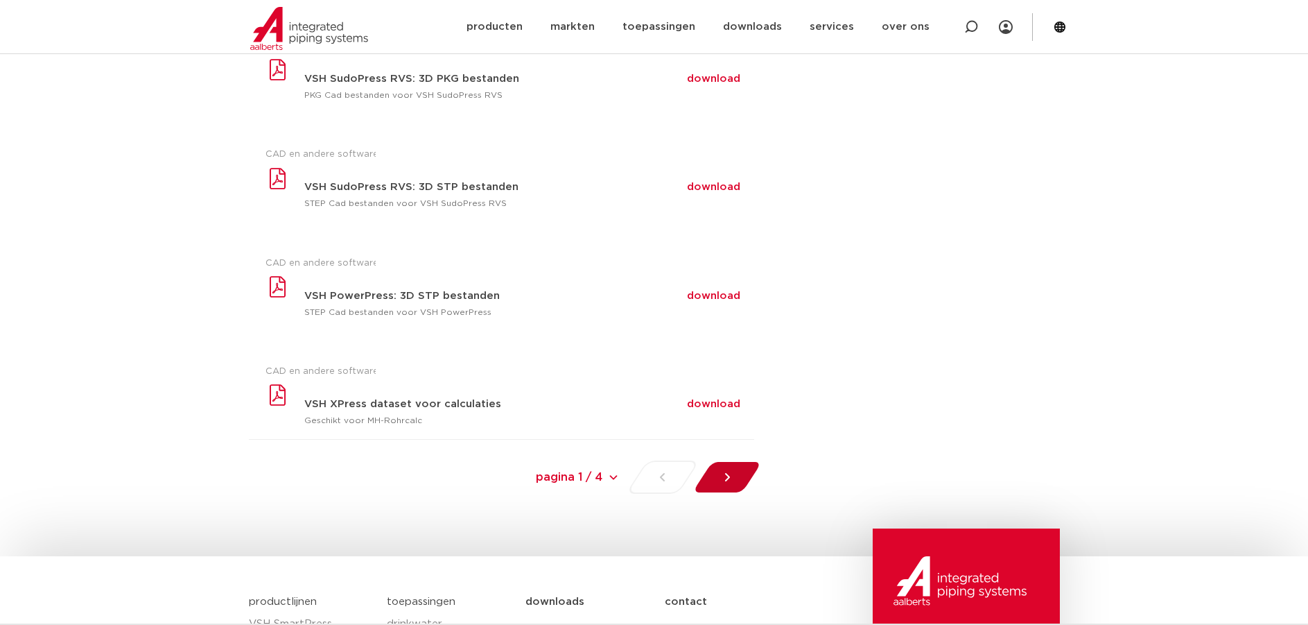
click at [729, 478] on icon at bounding box center [727, 477] width 5 height 8
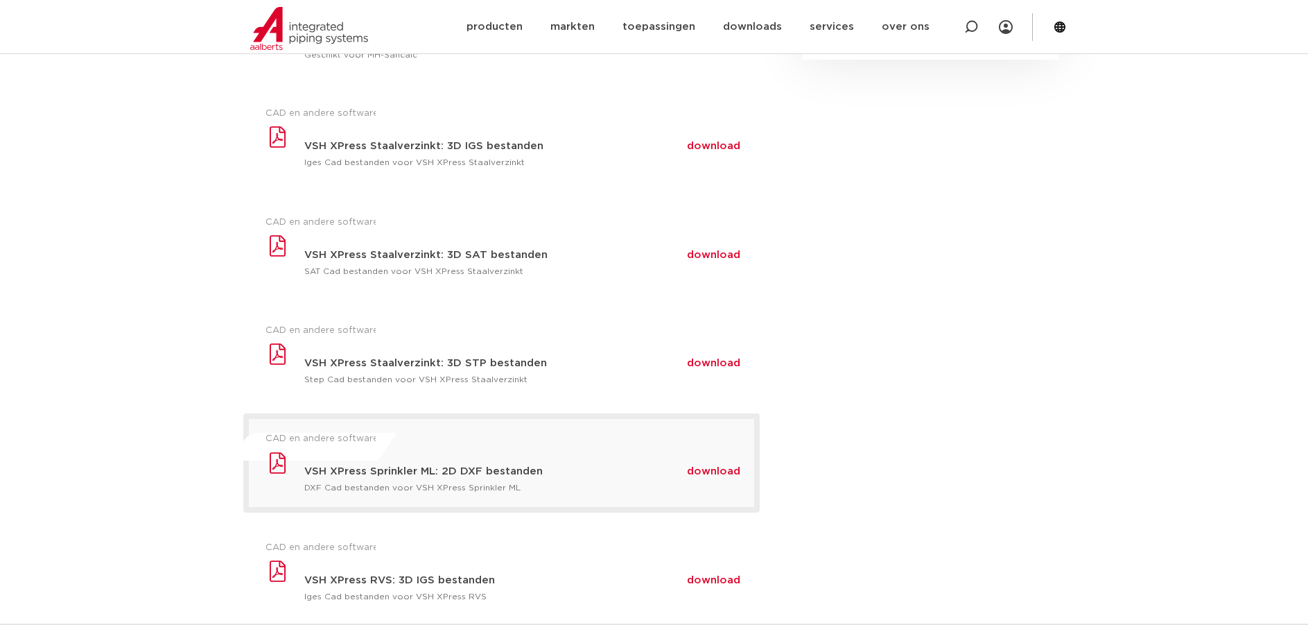
scroll to position [277, 0]
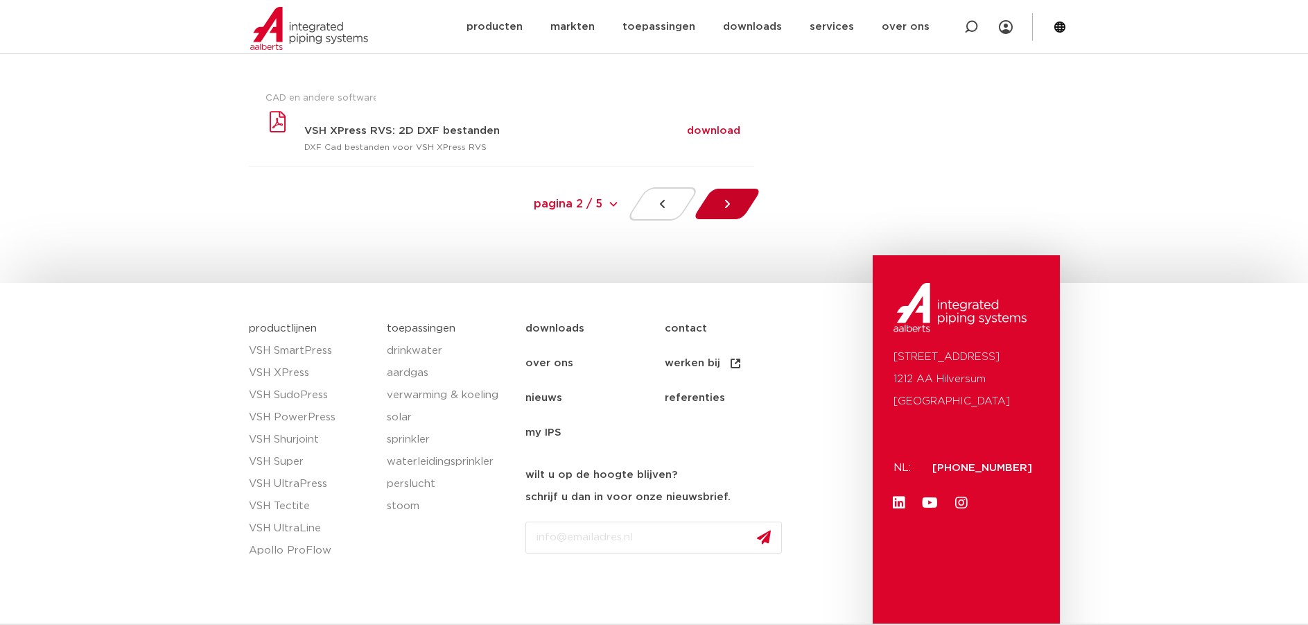
click at [727, 205] on icon at bounding box center [727, 204] width 14 height 14
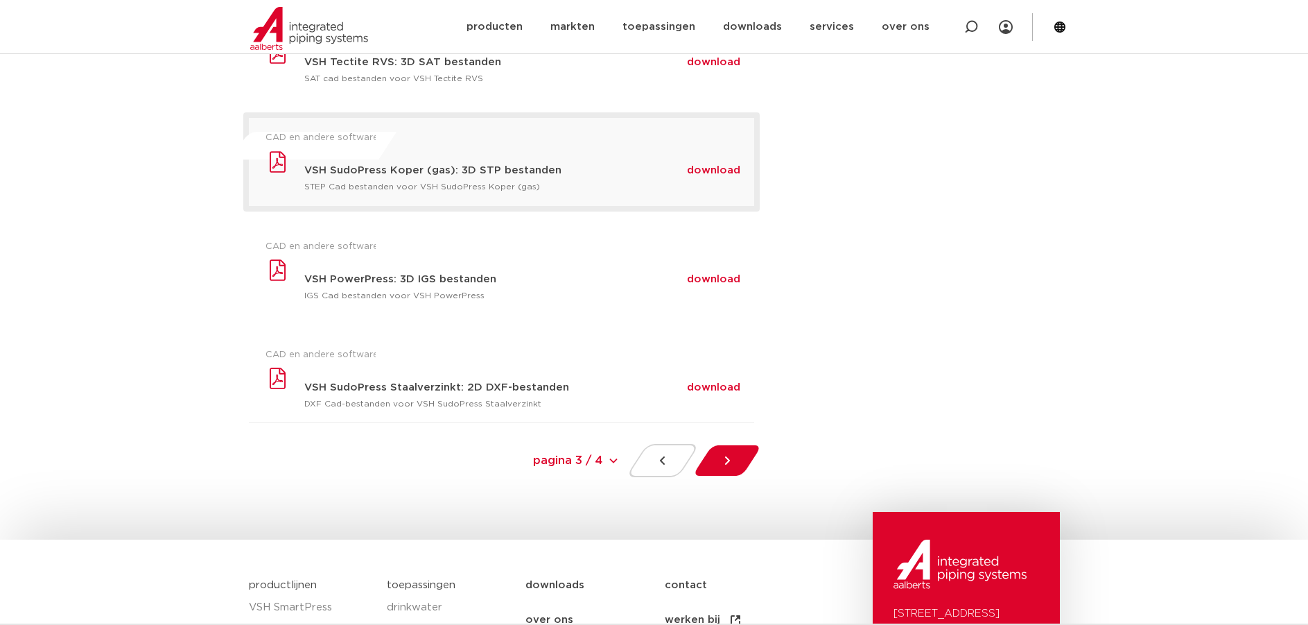
scroll to position [624, 0]
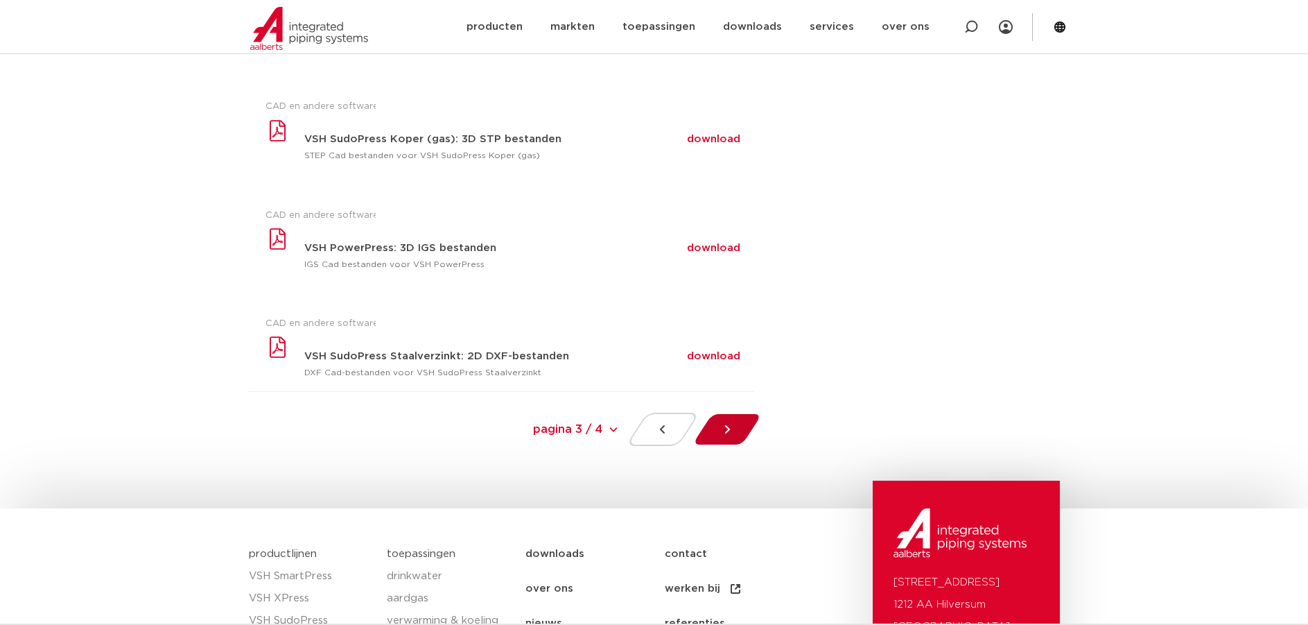
click at [731, 427] on icon at bounding box center [727, 429] width 14 height 14
click at [733, 431] on icon at bounding box center [727, 429] width 14 height 14
click at [613, 429] on select "pagina 3 / 4 pagina 3 / 4 « Previous 1 2 3" at bounding box center [516, 429] width 208 height 31
click at [842, 380] on div "zoek downloads op basis van naam of type download search Search content Clear" at bounding box center [931, 26] width 271 height 854
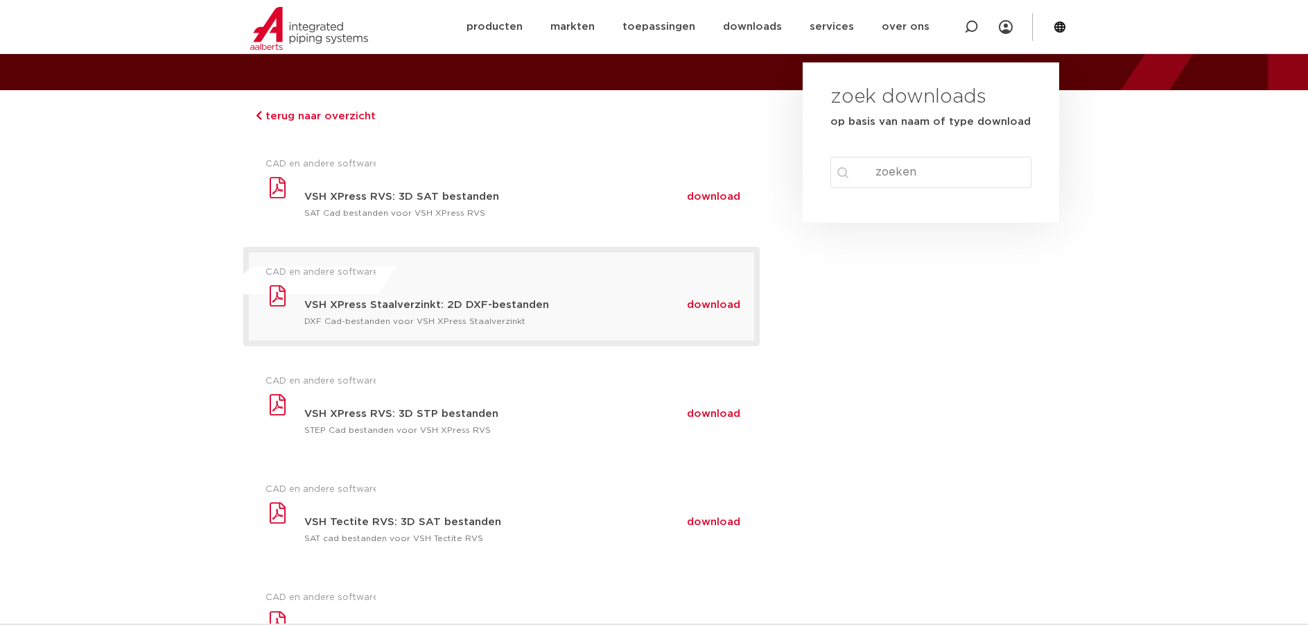
scroll to position [139, 0]
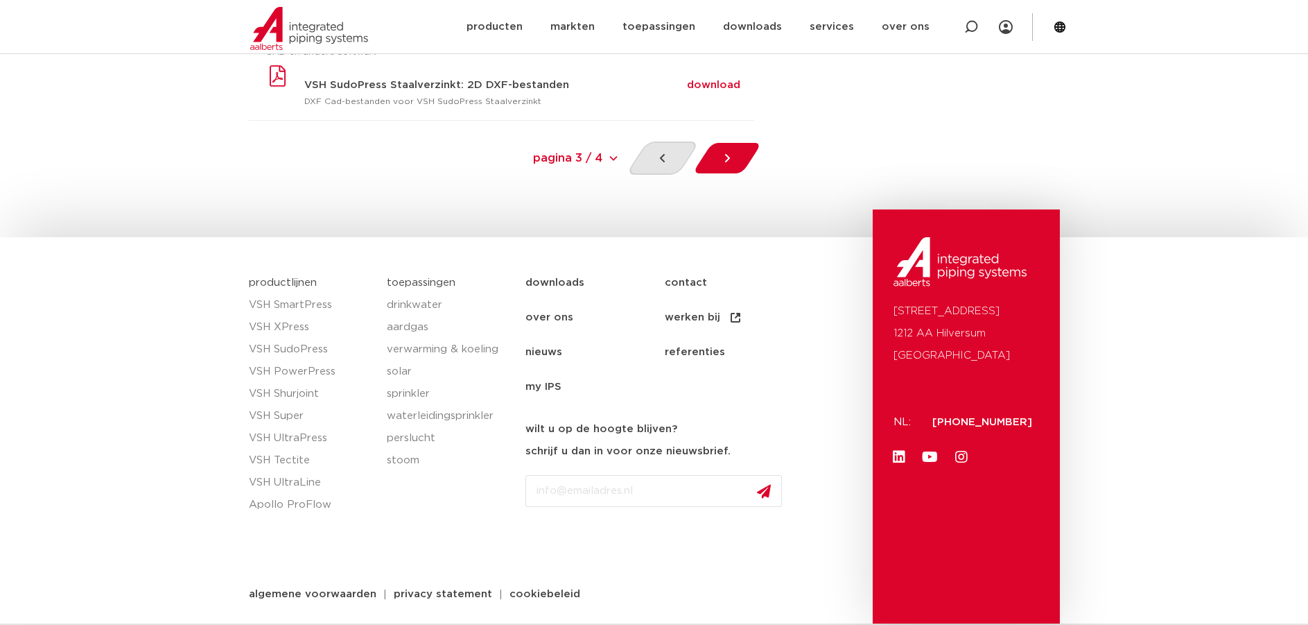
click at [661, 152] on icon at bounding box center [663, 158] width 14 height 14
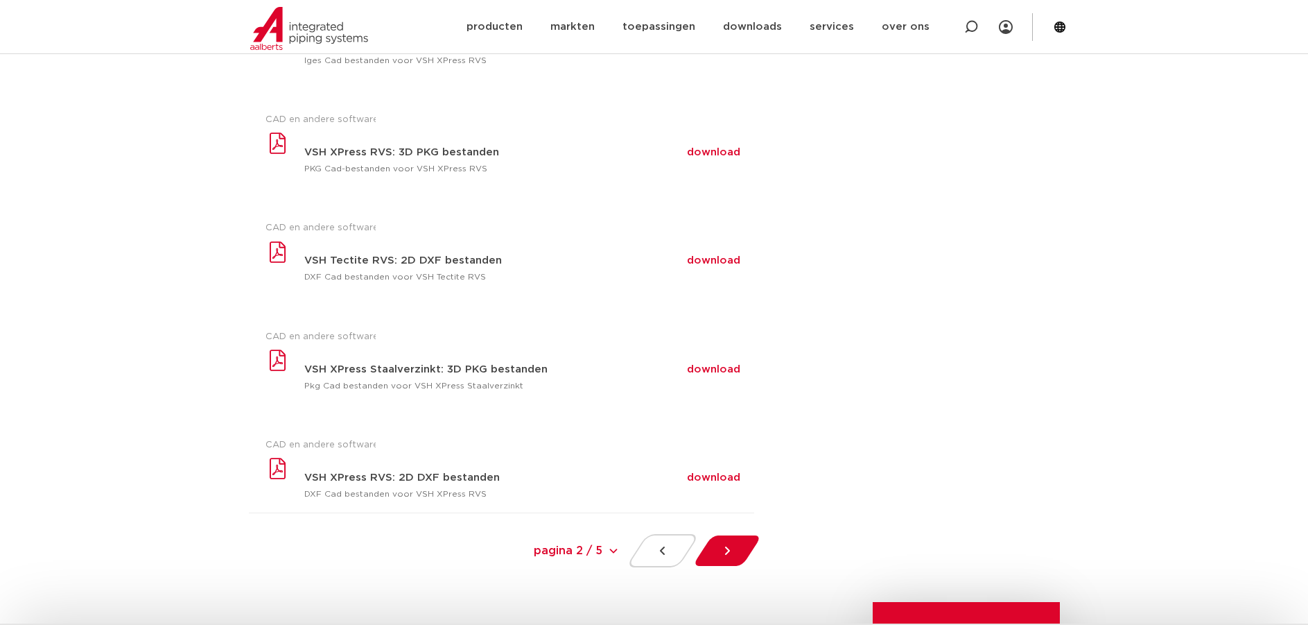
scroll to position [901, 0]
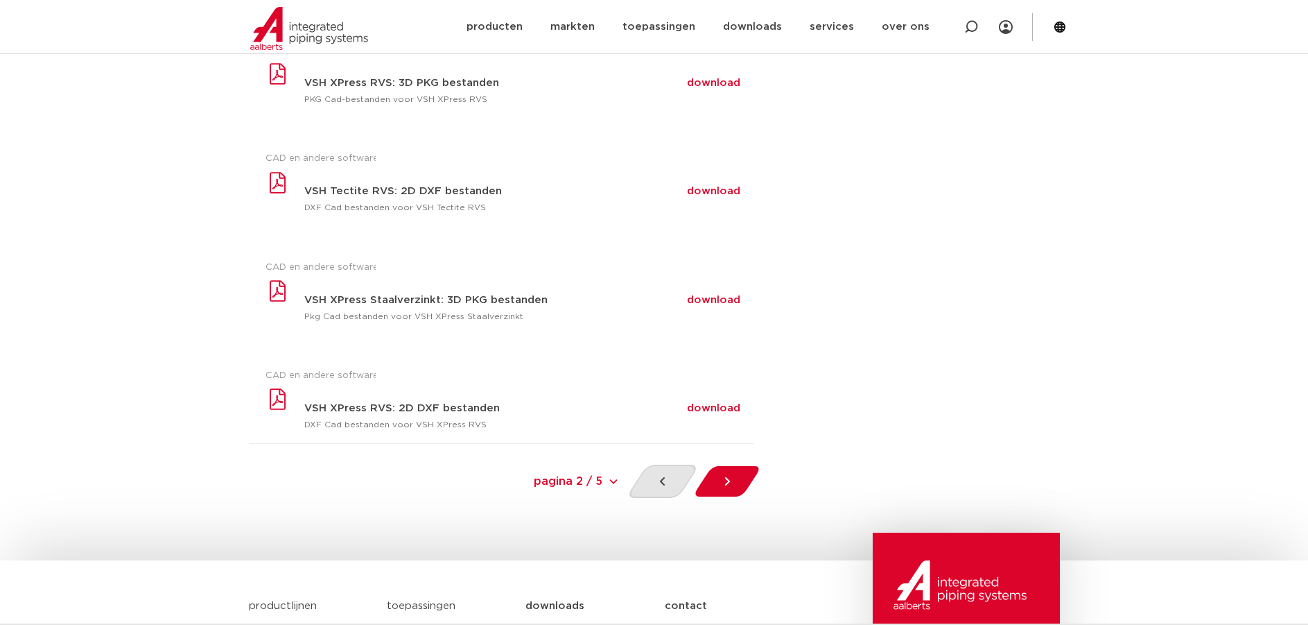
click at [653, 478] on div at bounding box center [662, 481] width 74 height 33
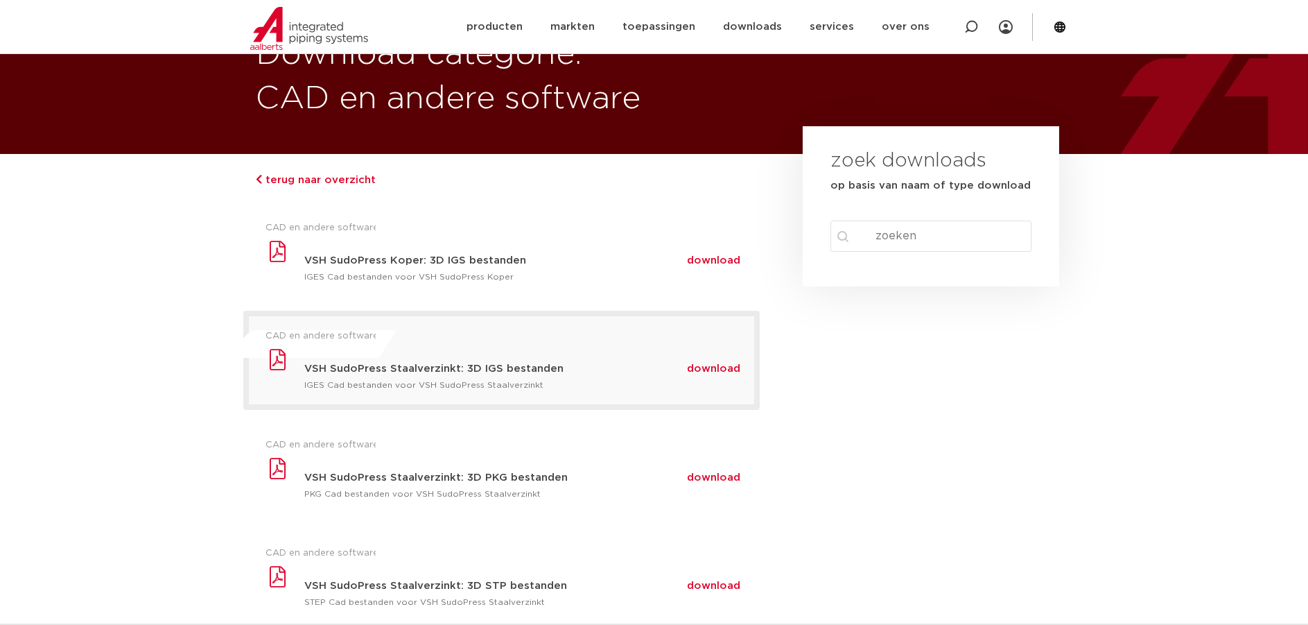
scroll to position [139, 0]
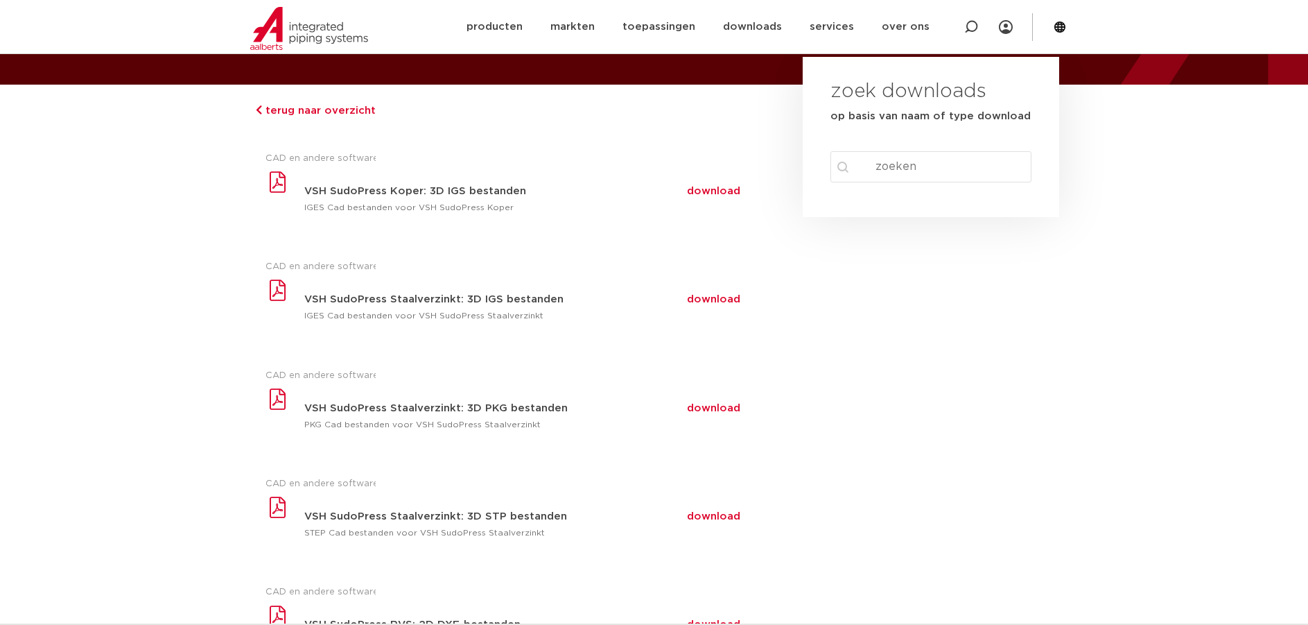
click at [871, 166] on input "Search content" at bounding box center [932, 166] width 202 height 31
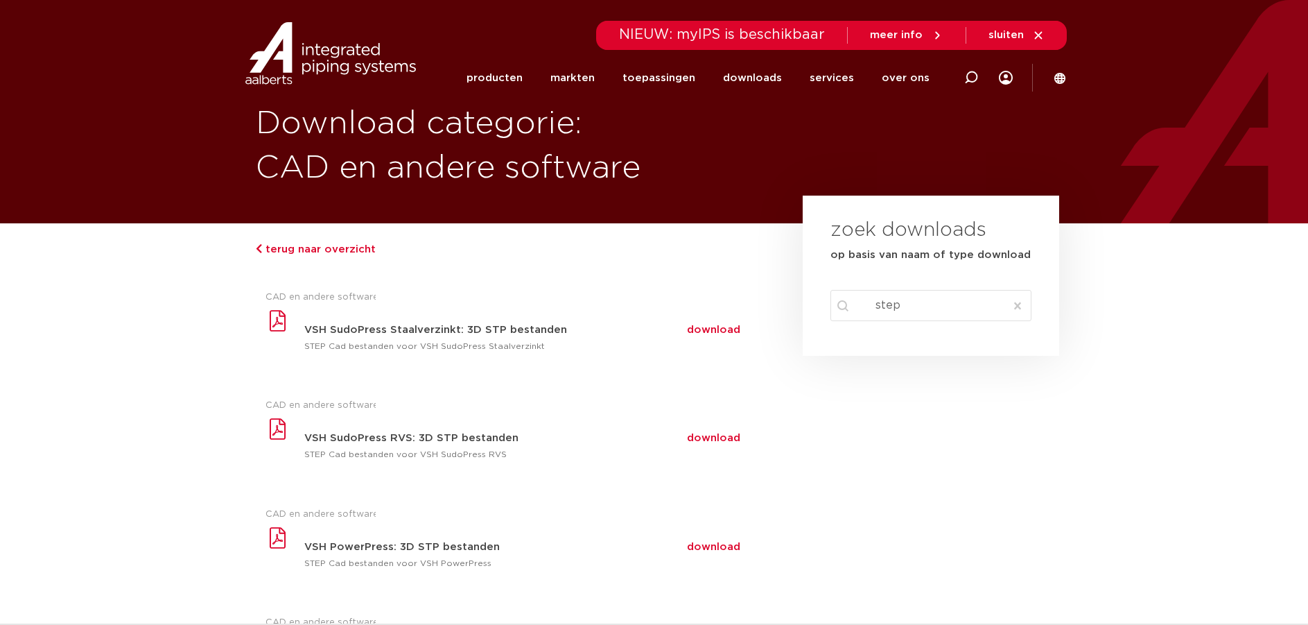
type input "step"
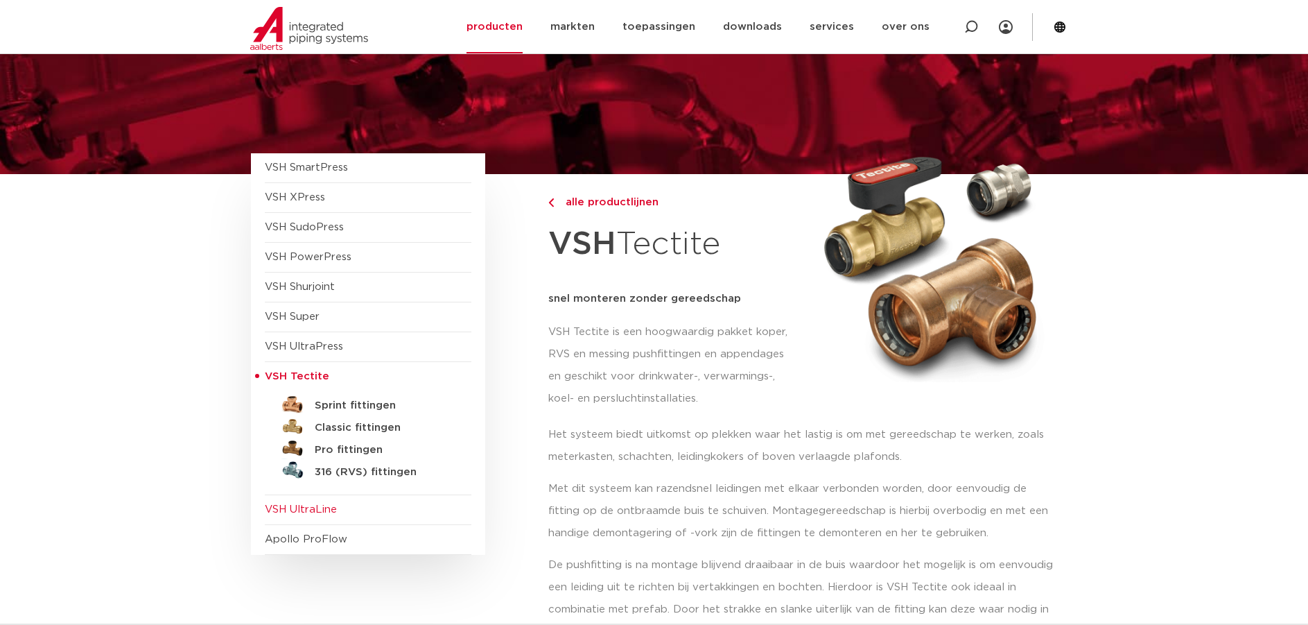
scroll to position [69, 0]
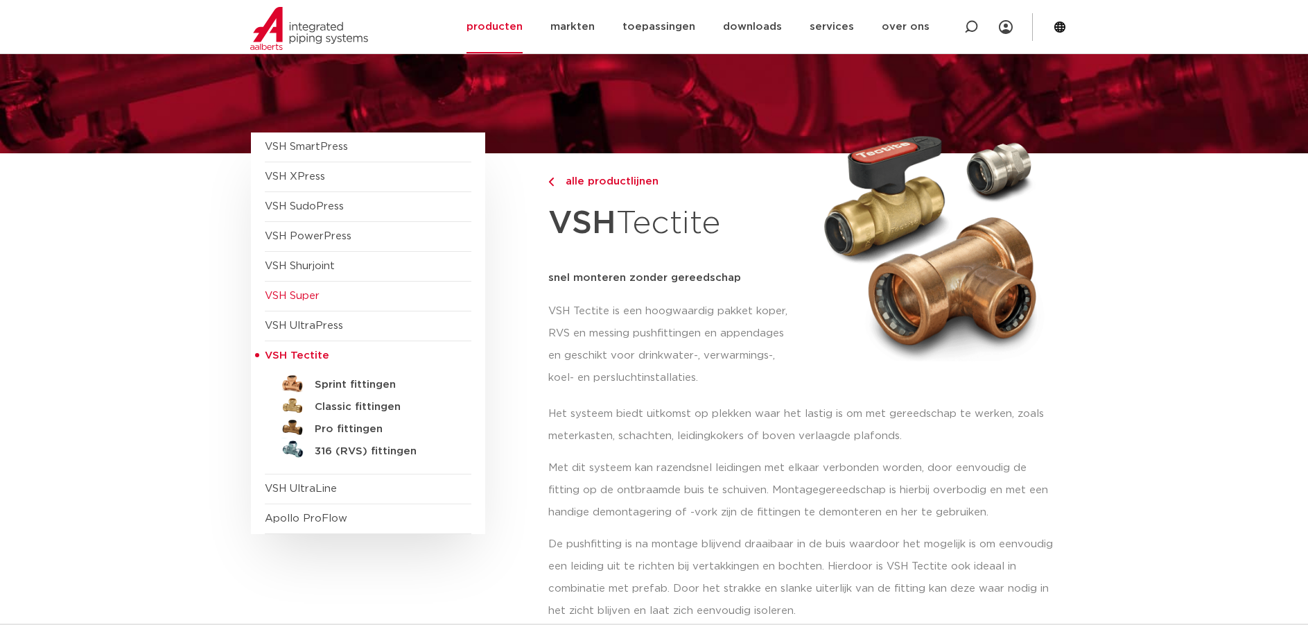
click at [272, 292] on span "VSH Super" at bounding box center [292, 296] width 55 height 10
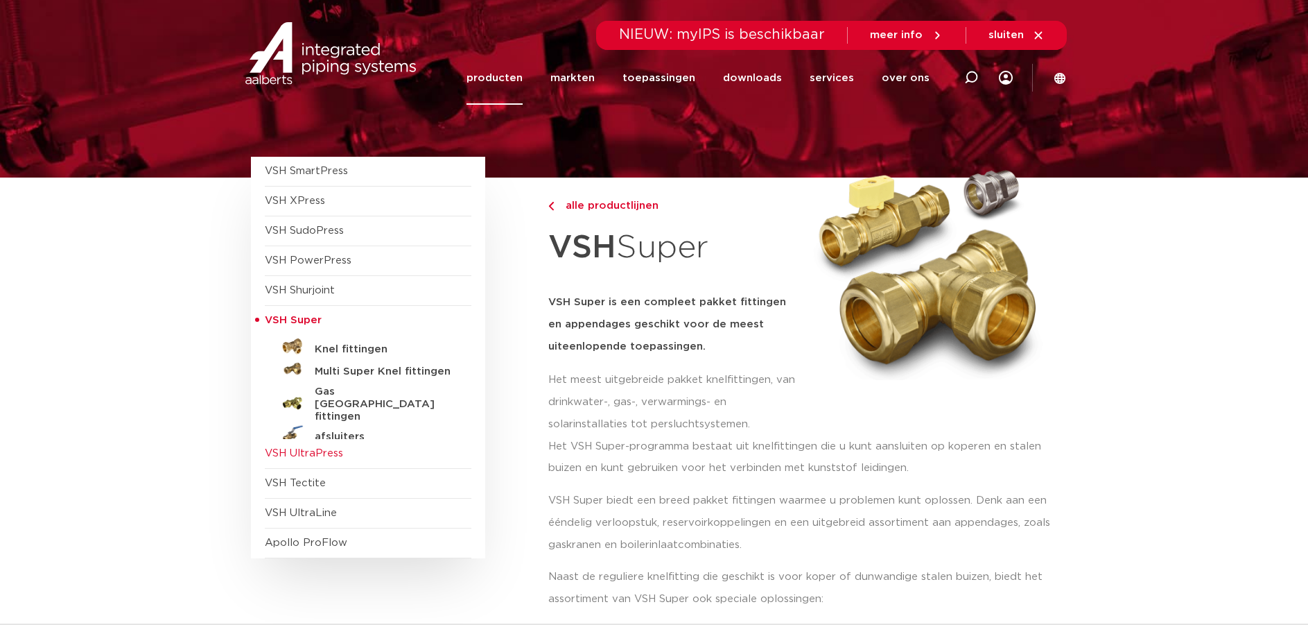
scroll to position [69, 0]
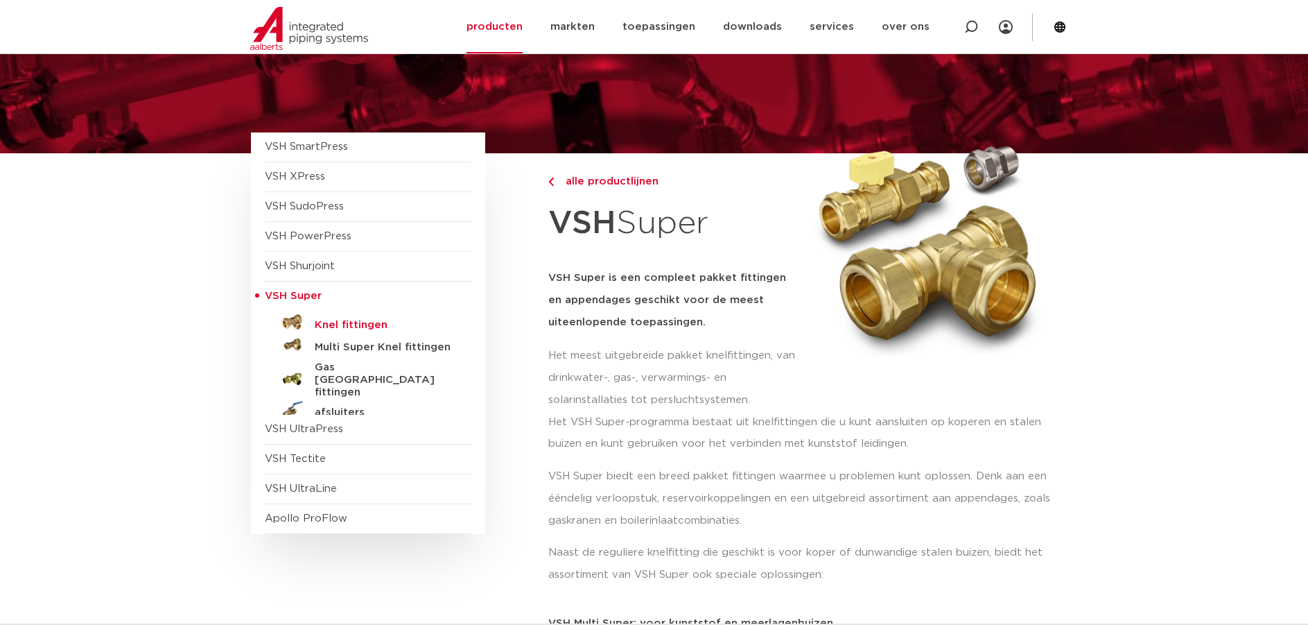
click at [349, 325] on h5 "Knel fittingen" at bounding box center [383, 325] width 137 height 12
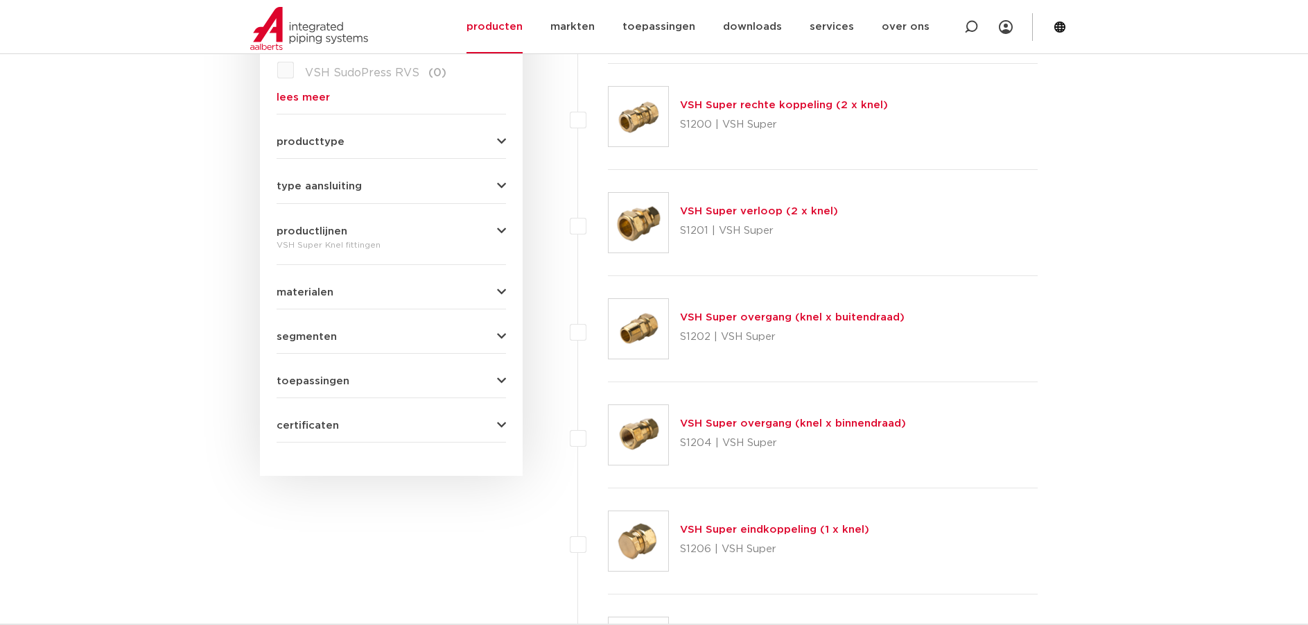
scroll to position [485, 0]
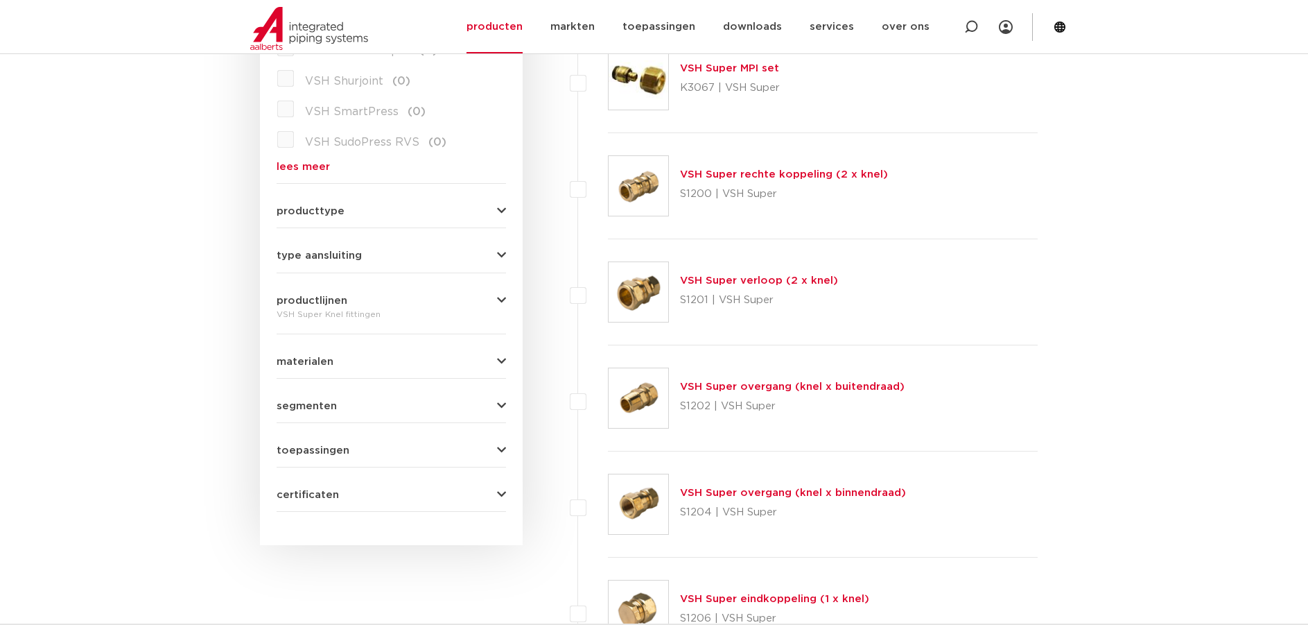
click at [745, 283] on link "VSH Super verloop (2 x knel)" at bounding box center [759, 280] width 158 height 10
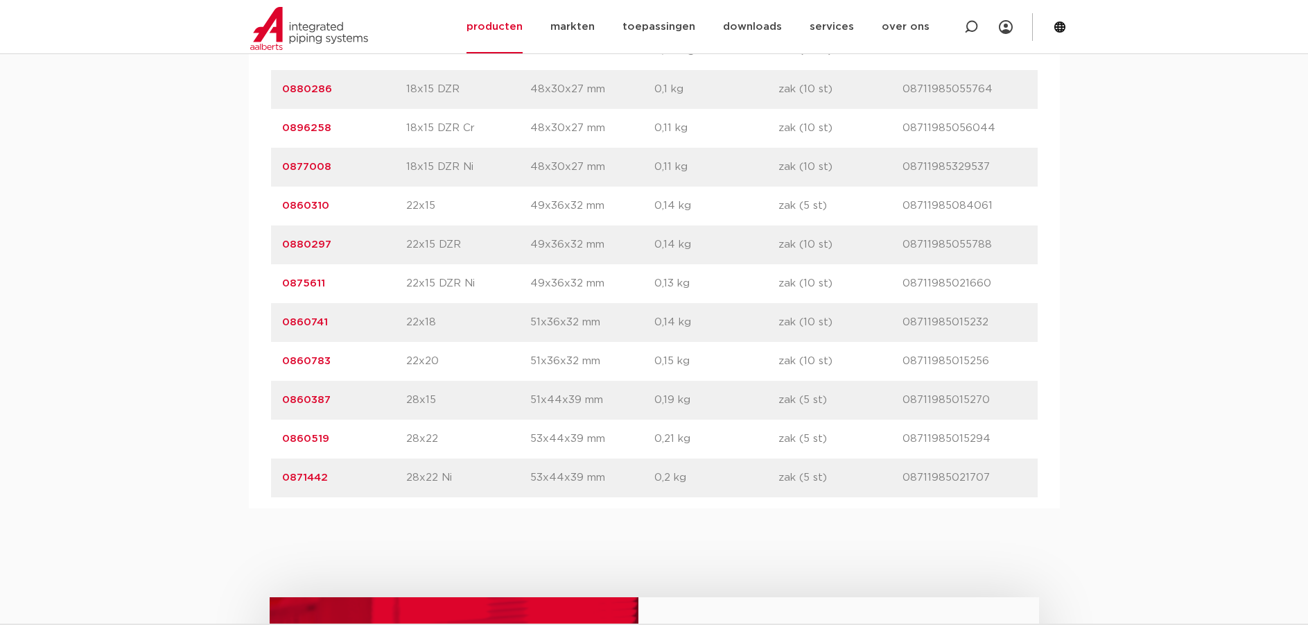
scroll to position [1733, 0]
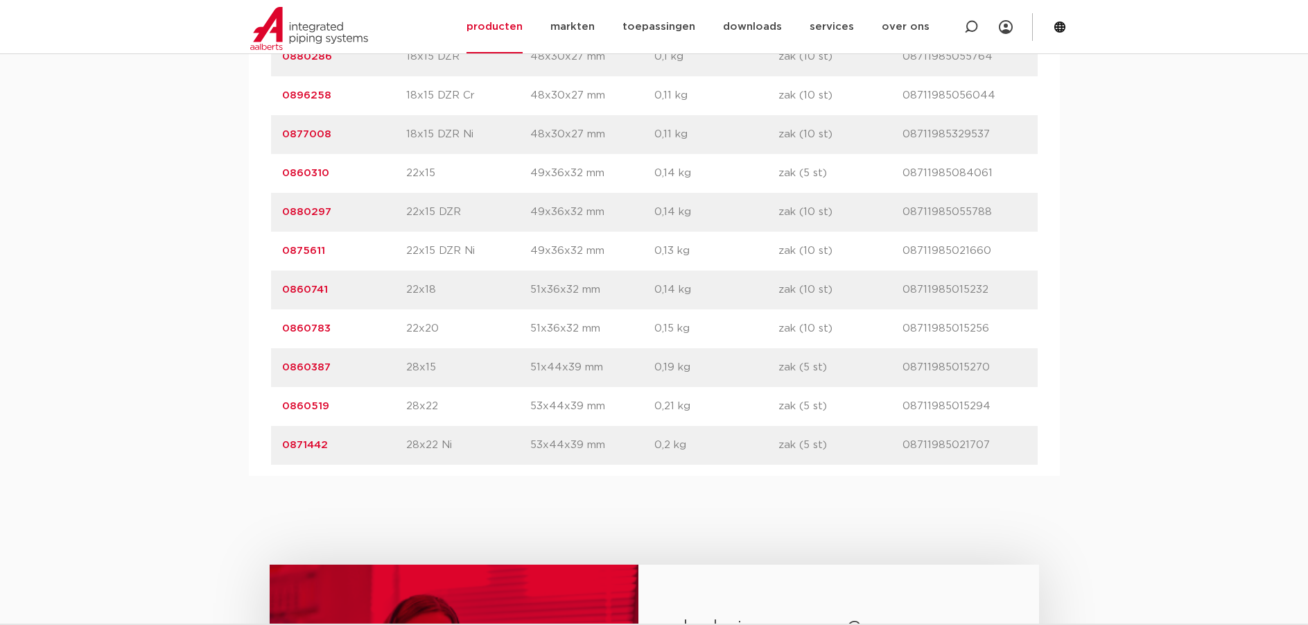
click at [311, 402] on link "0860519" at bounding box center [305, 406] width 47 height 10
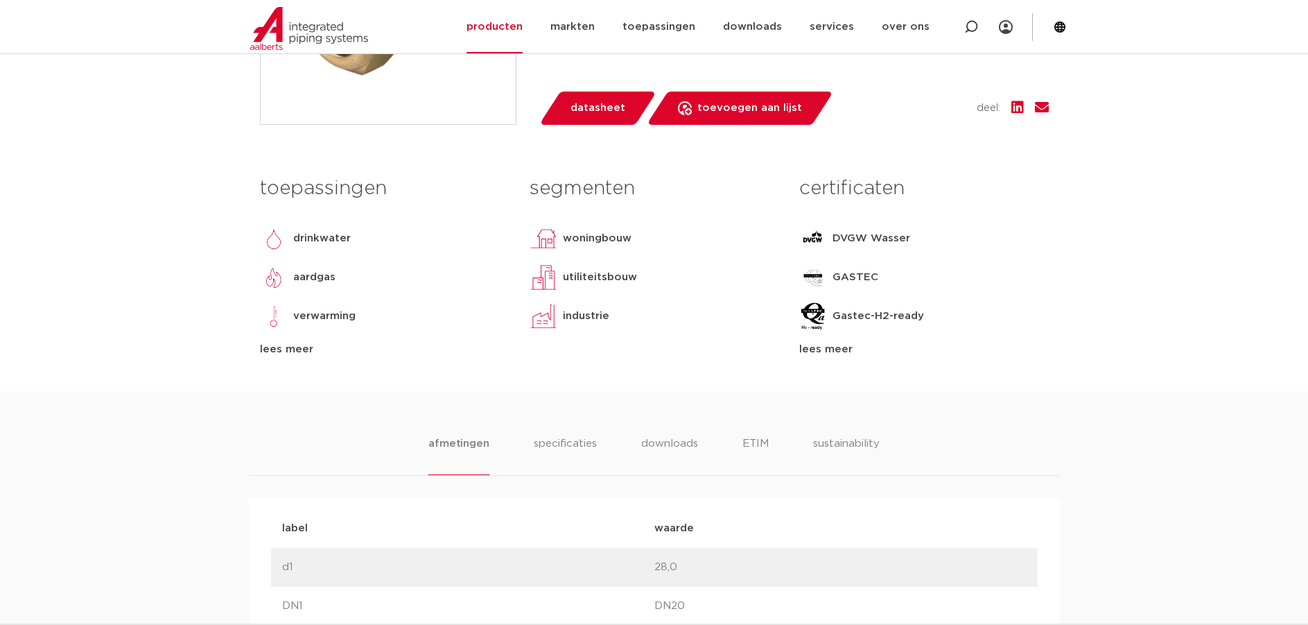
scroll to position [555, 0]
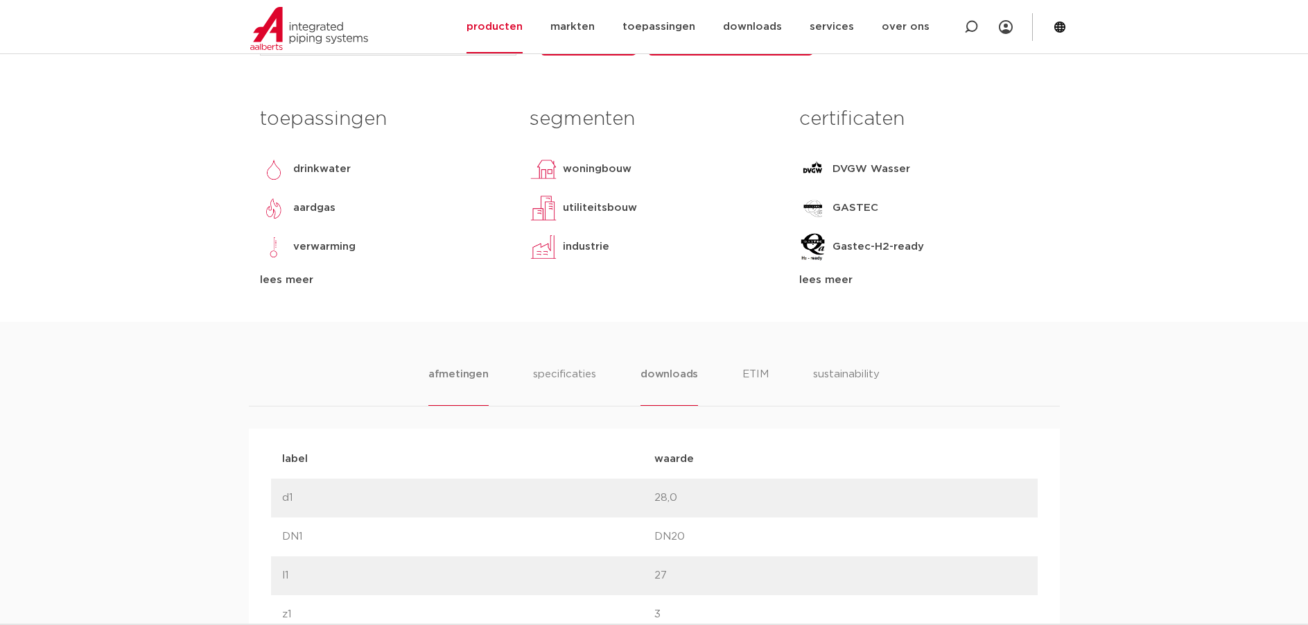
click at [670, 374] on li "downloads" at bounding box center [670, 386] width 58 height 40
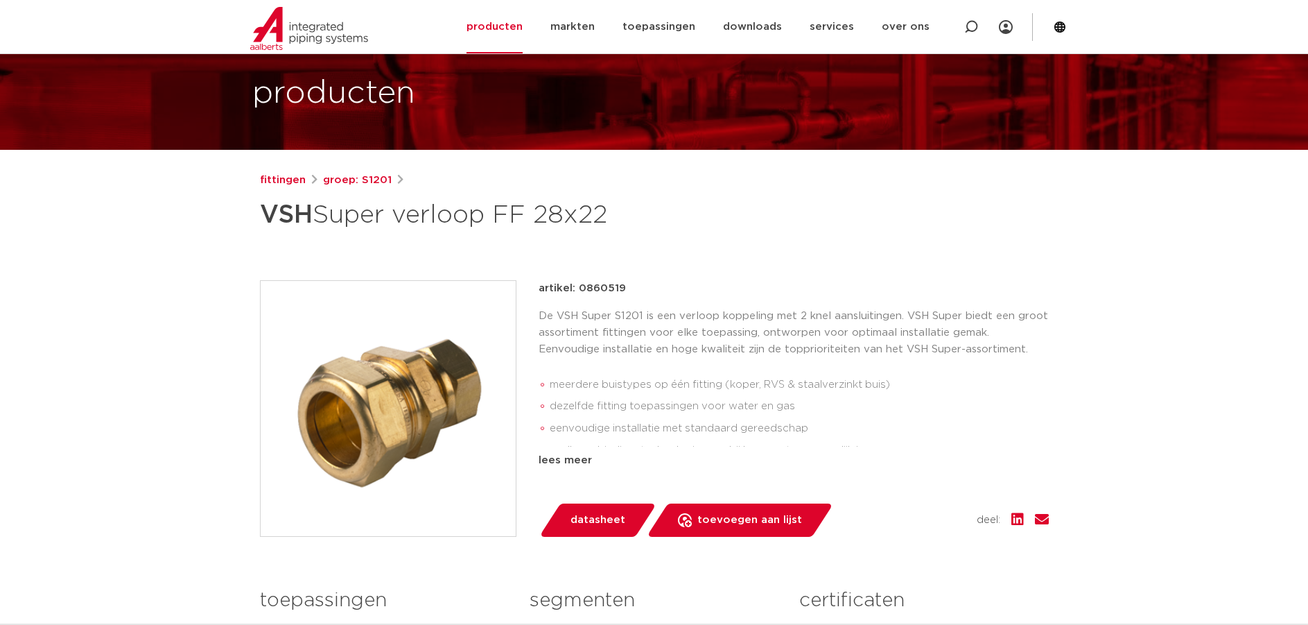
scroll to position [0, 0]
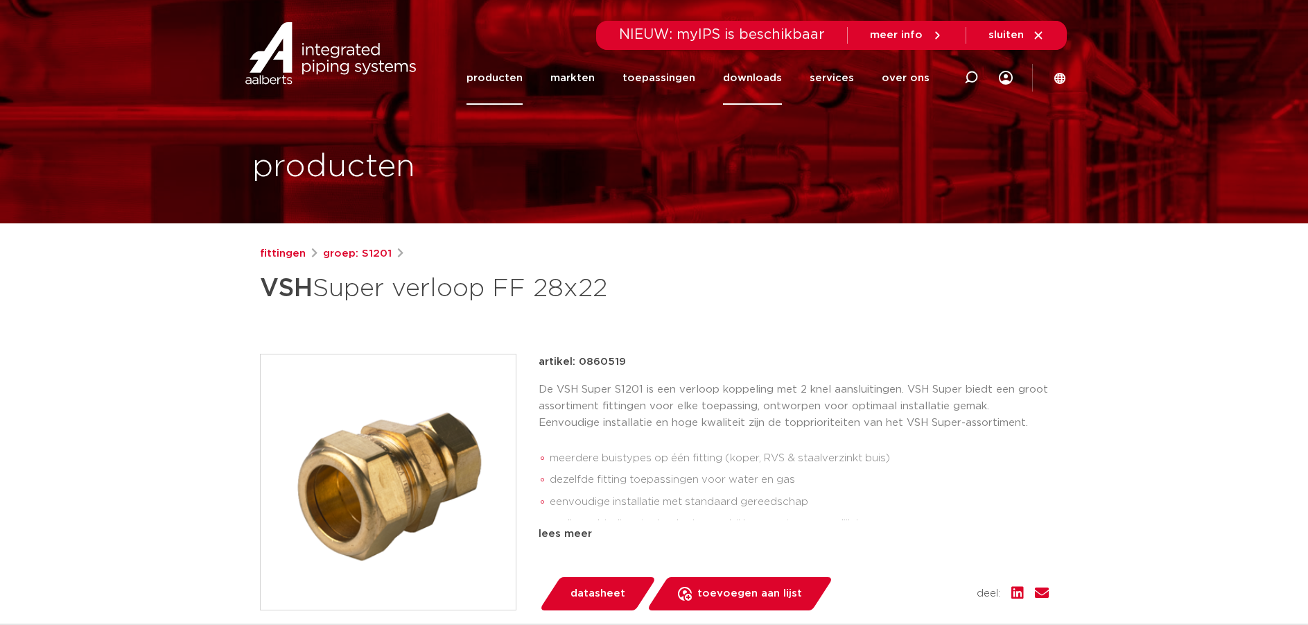
click at [764, 73] on link "downloads" at bounding box center [752, 77] width 59 height 53
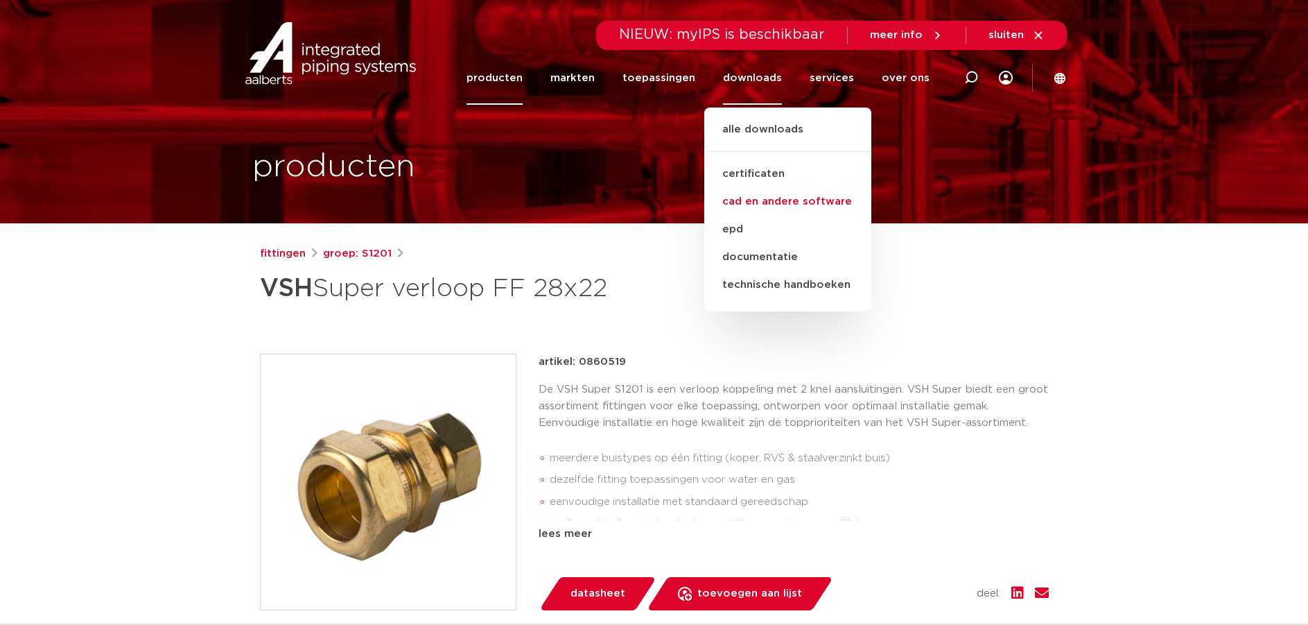
click at [786, 202] on link "cad en andere software" at bounding box center [787, 202] width 167 height 28
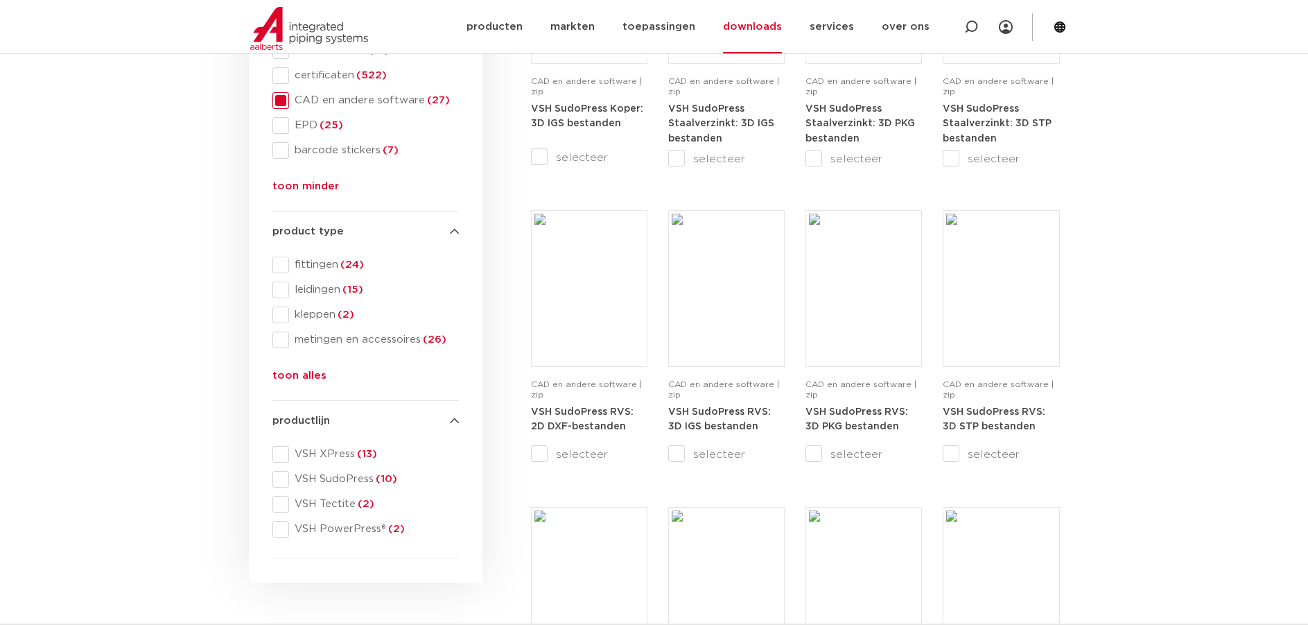
scroll to position [485, 0]
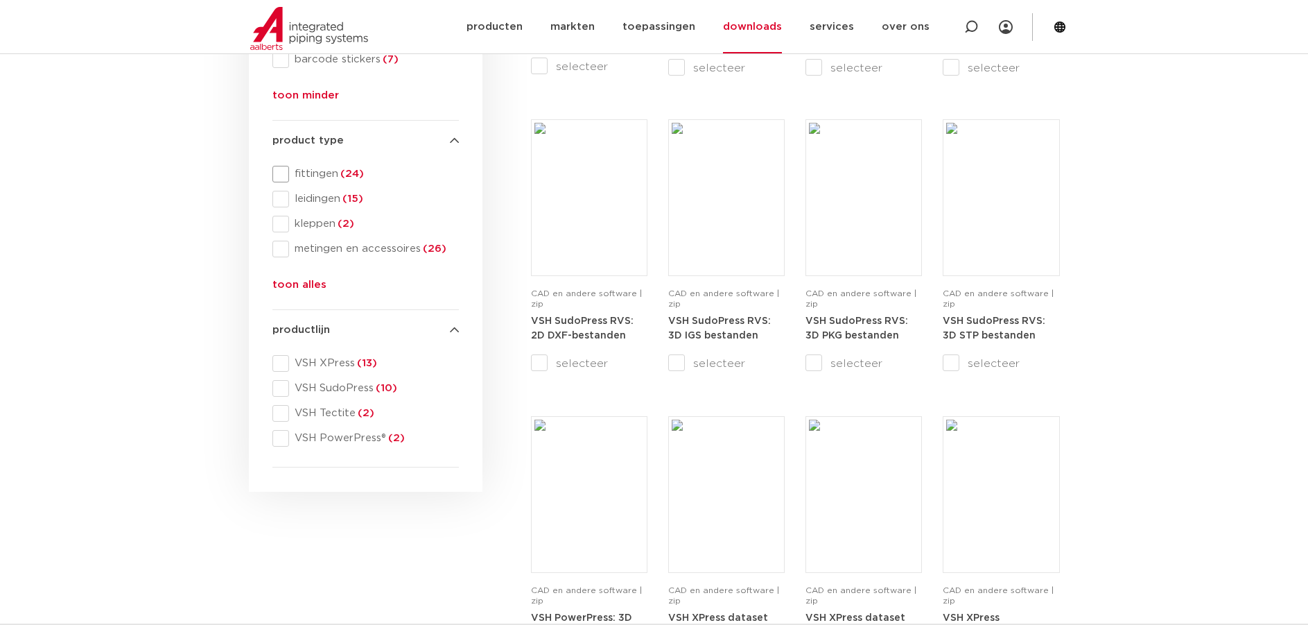
click at [278, 172] on span at bounding box center [281, 174] width 17 height 17
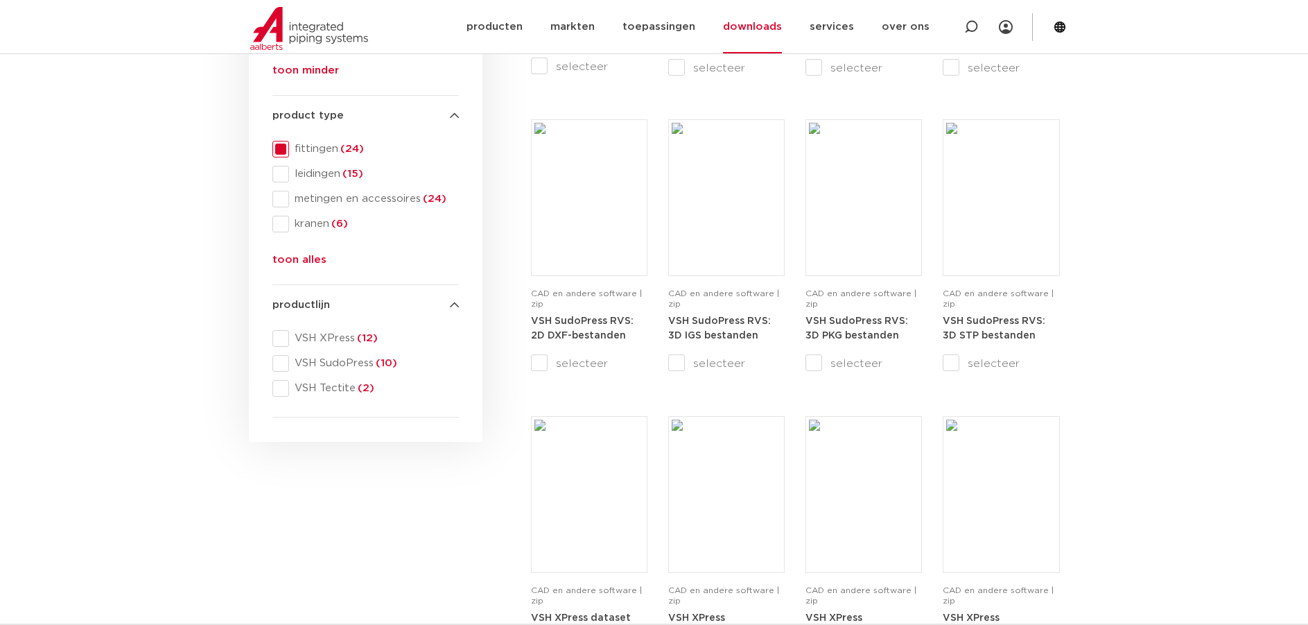
click at [278, 170] on span at bounding box center [281, 174] width 17 height 17
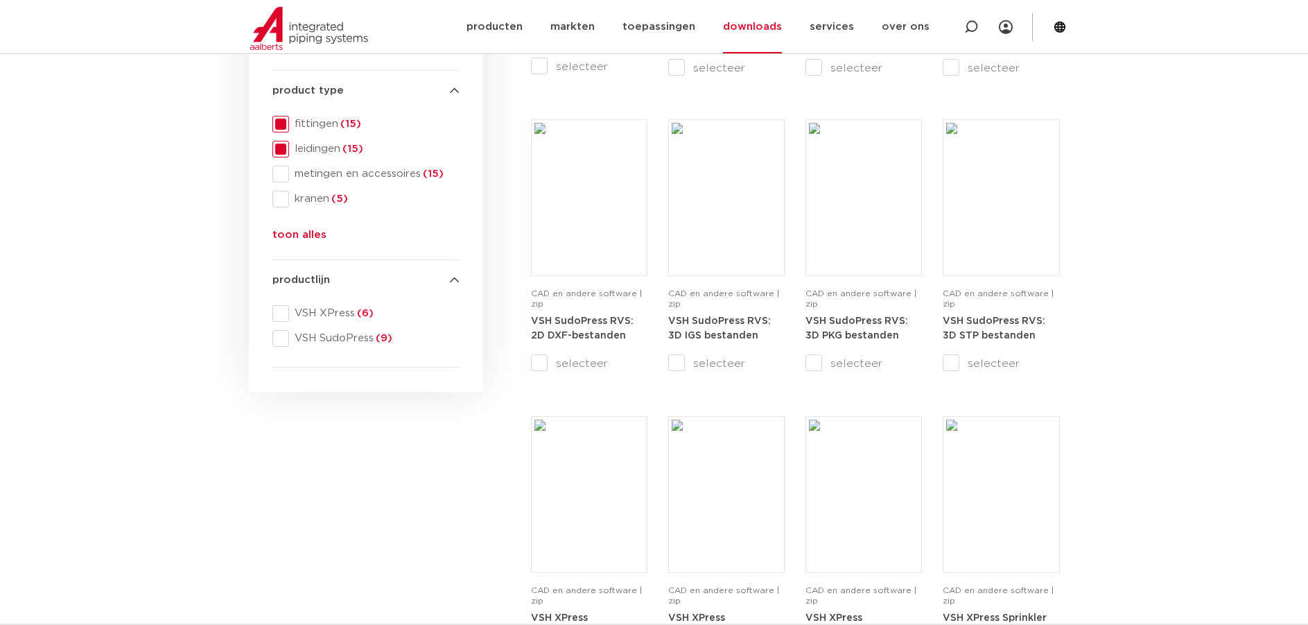
click at [277, 129] on span at bounding box center [281, 124] width 17 height 17
click at [280, 150] on span at bounding box center [281, 149] width 17 height 17
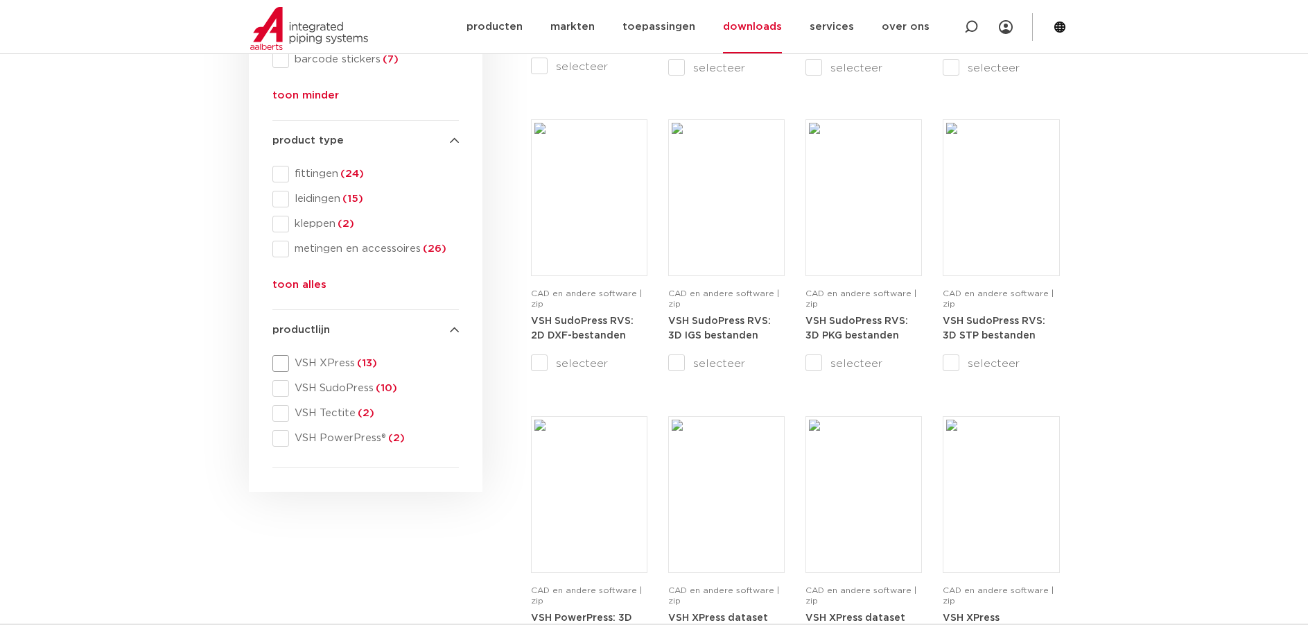
click at [324, 362] on span "VSH XPress (13)" at bounding box center [374, 363] width 170 height 14
